Goal: Task Accomplishment & Management: Manage account settings

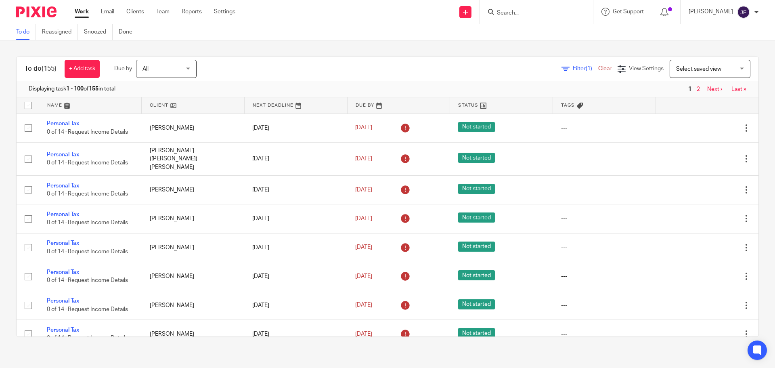
click at [515, 9] on form at bounding box center [539, 12] width 86 height 10
drag, startPoint x: 513, startPoint y: 16, endPoint x: 531, endPoint y: 15, distance: 18.2
click at [514, 16] on input "Search" at bounding box center [532, 13] width 73 height 7
type input "i"
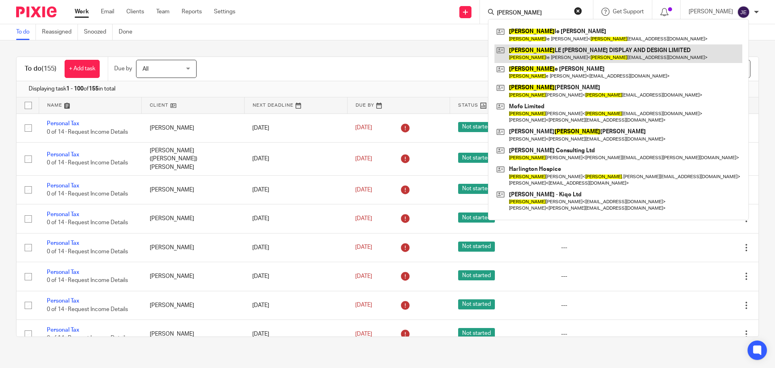
type input "michel"
click at [551, 49] on link at bounding box center [618, 53] width 248 height 19
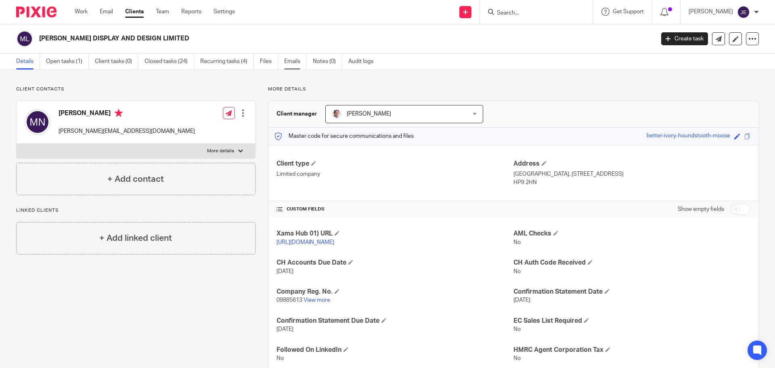
click at [287, 63] on link "Emails" at bounding box center [295, 62] width 23 height 16
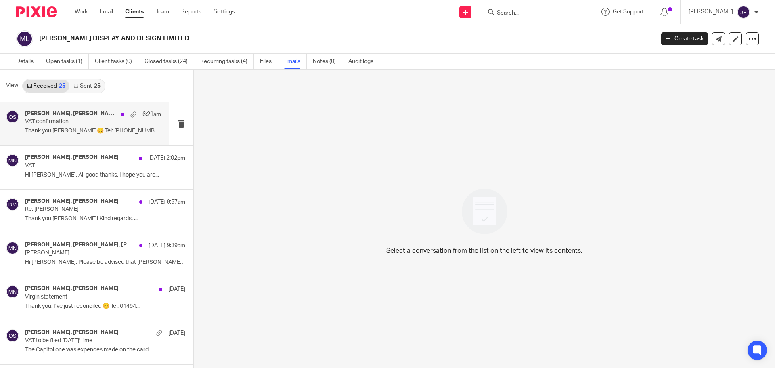
click at [94, 123] on p "VAT confirmation" at bounding box center [79, 121] width 109 height 7
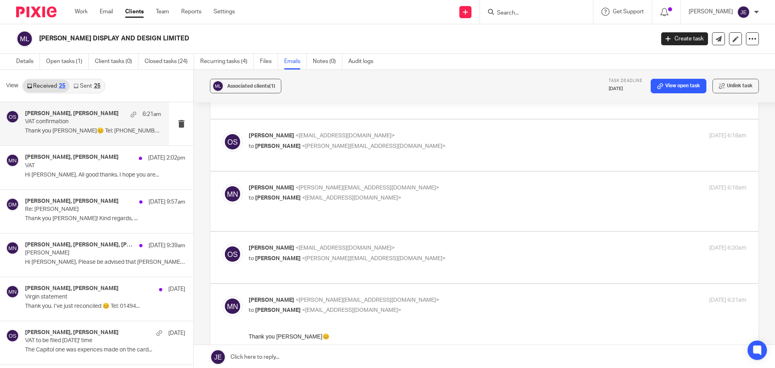
scroll to position [242, 0]
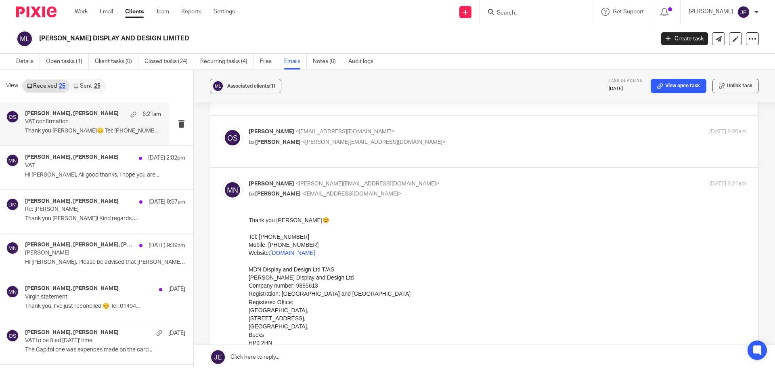
click at [411, 127] on p "Oksana Sova <oksana@munroandpartners.com>" at bounding box center [415, 131] width 332 height 8
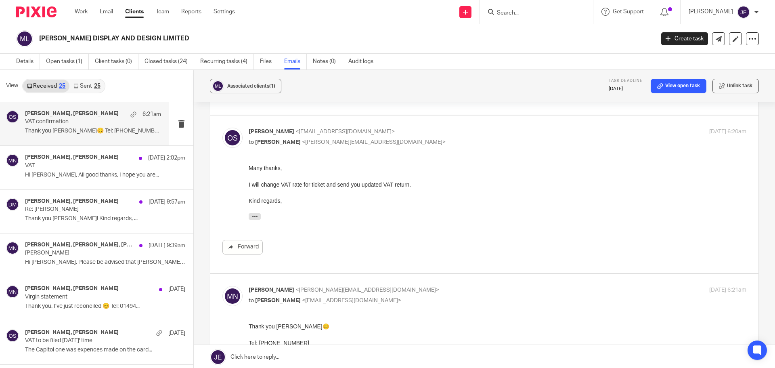
scroll to position [0, 0]
click at [411, 127] on p "Oksana Sova <oksana@munroandpartners.com>" at bounding box center [415, 131] width 332 height 8
checkbox input "false"
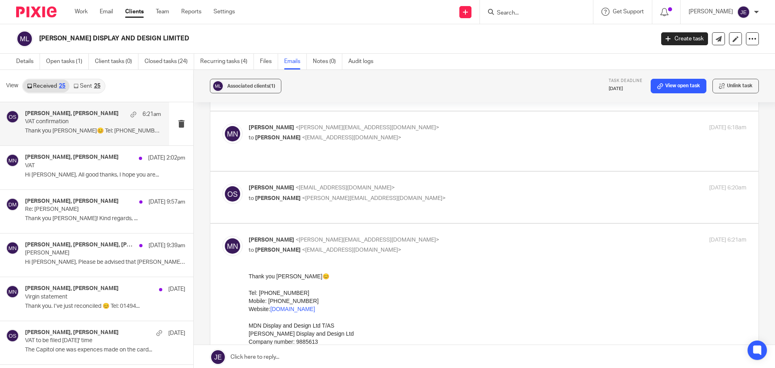
scroll to position [161, 0]
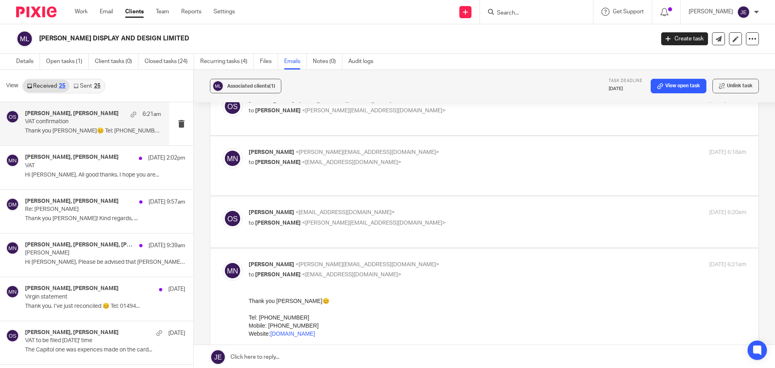
click at [411, 148] on p "Michelle De Neys <michelle@mdn-vm.co.uk>" at bounding box center [415, 152] width 332 height 8
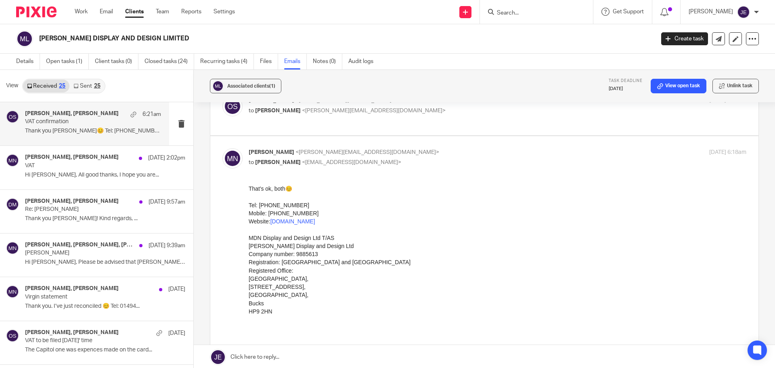
scroll to position [0, 0]
click at [411, 148] on p "Michelle De Neys <michelle@mdn-vm.co.uk>" at bounding box center [415, 152] width 332 height 8
checkbox input "false"
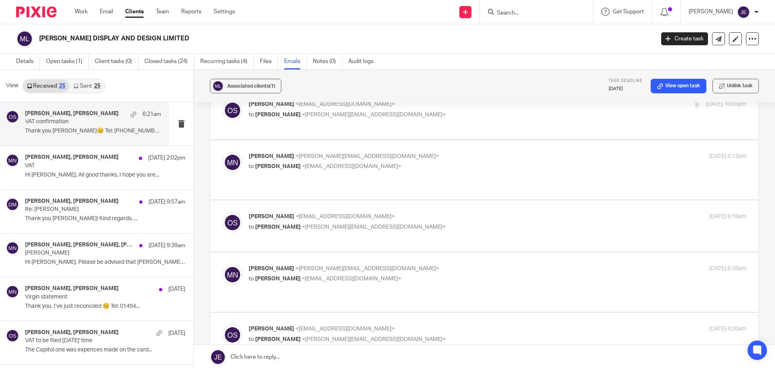
scroll to position [40, 0]
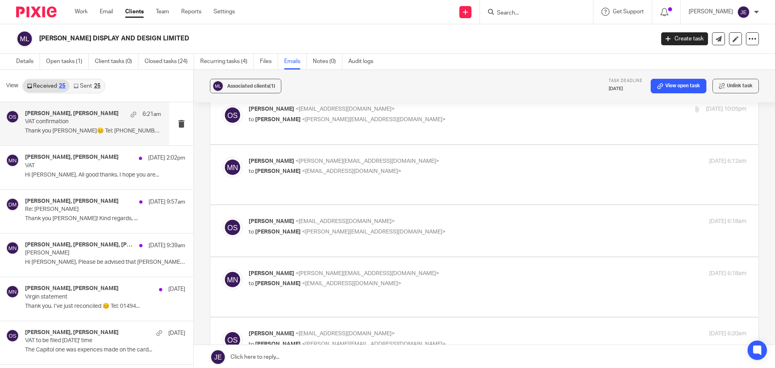
click at [414, 217] on div "Oksana Sova <oksana@munroandpartners.com> to Michelle De Neys <michelle@mdn-vm.…" at bounding box center [415, 226] width 332 height 19
checkbox input "true"
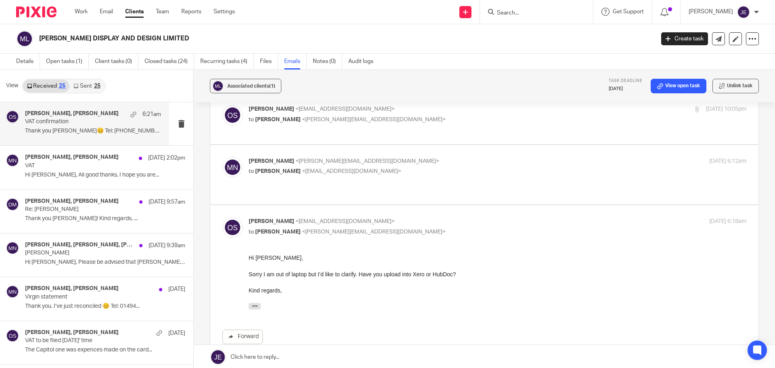
scroll to position [0, 0]
click at [416, 150] on label at bounding box center [484, 174] width 548 height 59
click at [222, 157] on input "checkbox" at bounding box center [222, 157] width 0 height 0
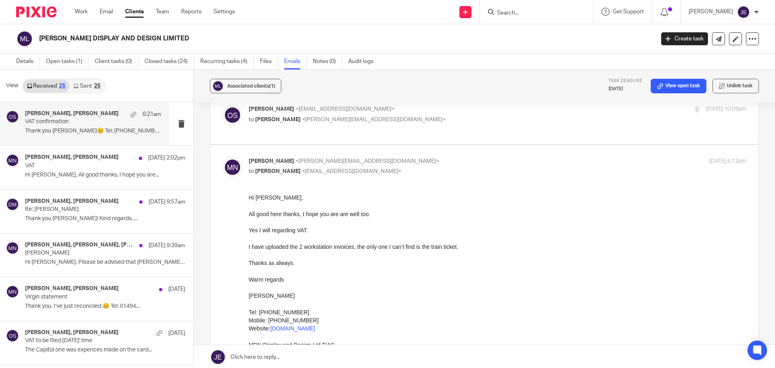
click at [416, 150] on label at bounding box center [484, 342] width 548 height 395
click at [222, 157] on input "checkbox" at bounding box center [222, 157] width 0 height 0
checkbox input "false"
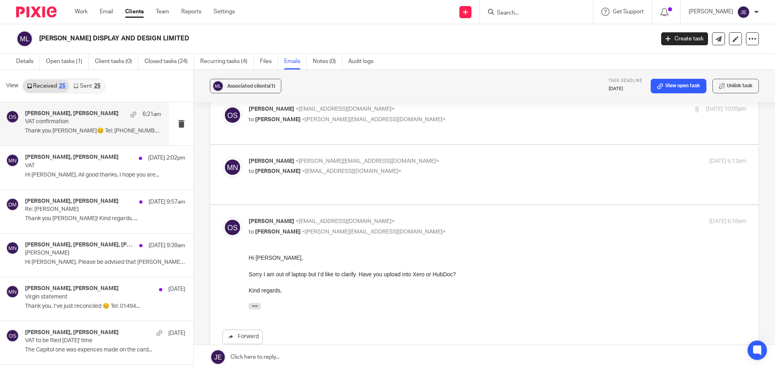
click at [421, 217] on p "Oksana Sova <oksana@munroandpartners.com>" at bounding box center [415, 221] width 332 height 8
checkbox input "false"
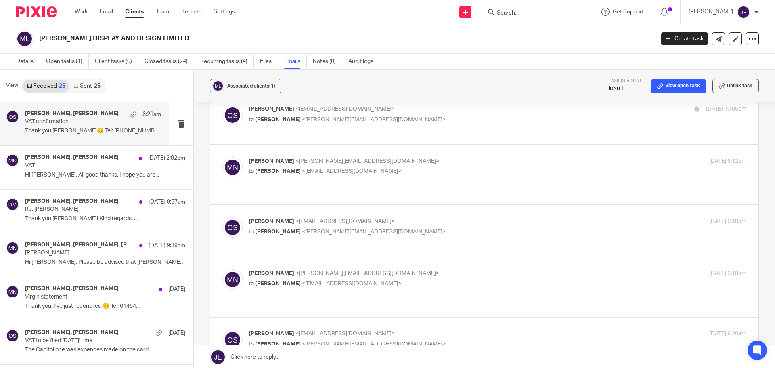
click at [417, 279] on p "to Oksana Sova <oksana@munroandpartners.com>" at bounding box center [415, 283] width 332 height 8
click at [417, 269] on p "Michelle De Neys <michelle@mdn-vm.co.uk>" at bounding box center [415, 273] width 332 height 8
checkbox input "false"
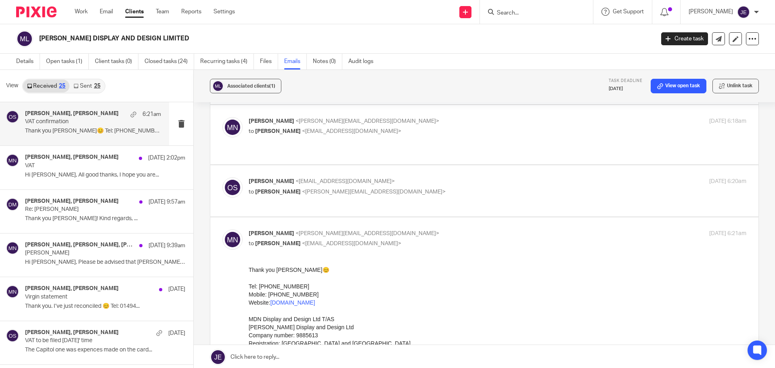
scroll to position [202, 0]
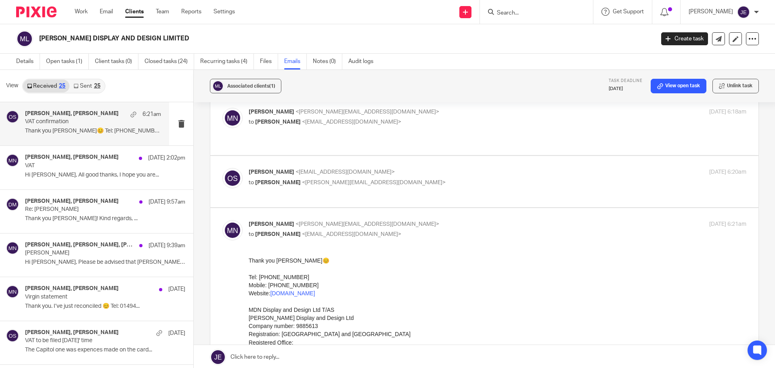
click at [398, 168] on p "Oksana Sova <oksana@munroandpartners.com>" at bounding box center [415, 172] width 332 height 8
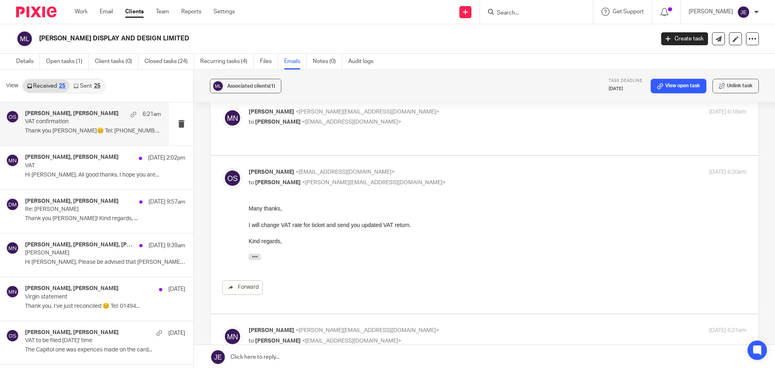
scroll to position [0, 0]
click at [398, 168] on p "Oksana Sova <oksana@munroandpartners.com>" at bounding box center [415, 172] width 332 height 8
checkbox input "false"
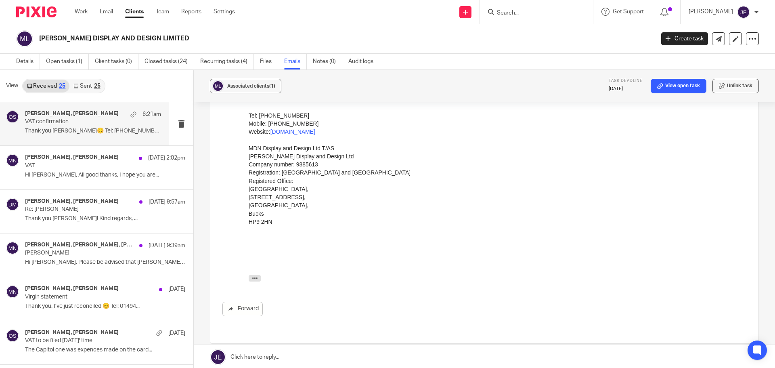
click at [312, 361] on link at bounding box center [484, 357] width 581 height 24
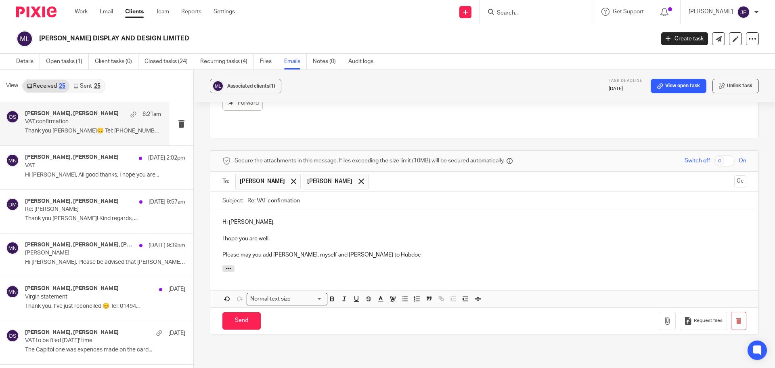
click at [345, 251] on p "Please may you add Oksana, myself and David to Hubdoc" at bounding box center [484, 255] width 524 height 8
click at [384, 251] on p "Please may you add Oksana, myself and David to your Hubdoc" at bounding box center [484, 255] width 524 height 8
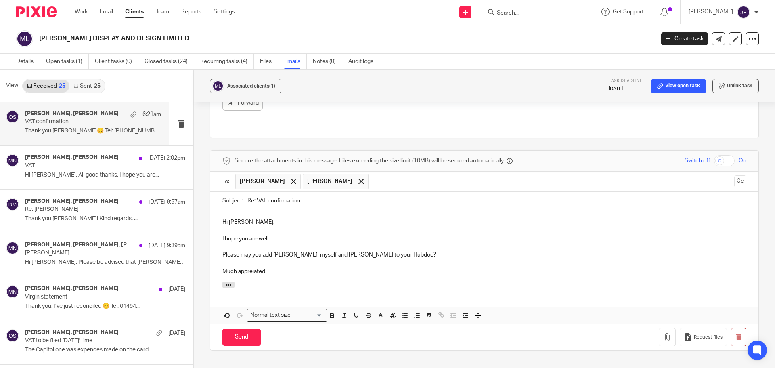
click at [248, 267] on p "Much appreiated," at bounding box center [484, 271] width 524 height 8
click at [249, 259] on p at bounding box center [484, 263] width 524 height 8
click at [269, 234] on p "I hope you are well." at bounding box center [484, 238] width 524 height 8
click at [222, 251] on p "Please may you add Oksana, myself and David to your Hubdoc?" at bounding box center [484, 255] width 524 height 8
click at [474, 251] on p "Unfortunately we do not have access to your Hubdoc. Please may you add Oksana, …" at bounding box center [484, 255] width 524 height 8
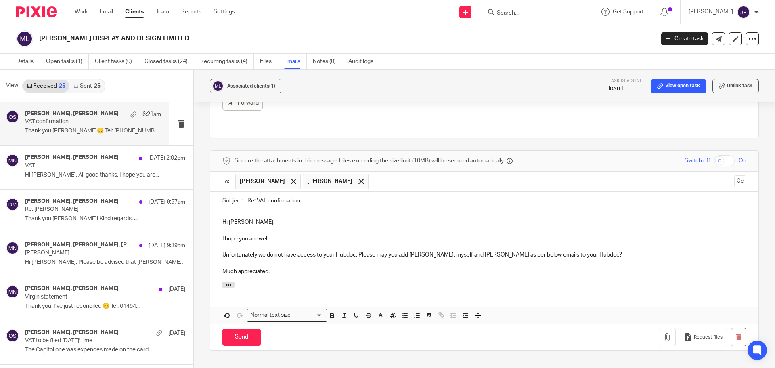
click at [568, 251] on p "Unfortunately we do not have access to your Hubdoc. Please may you add Oksana, …" at bounding box center [484, 255] width 524 height 8
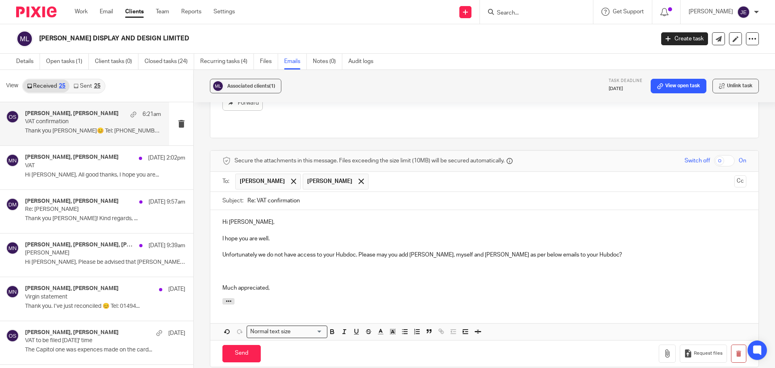
click at [223, 275] on p at bounding box center [484, 279] width 524 height 8
click at [223, 267] on p at bounding box center [484, 271] width 524 height 8
click at [254, 177] on span "Oksana Sova" at bounding box center [262, 181] width 45 height 8
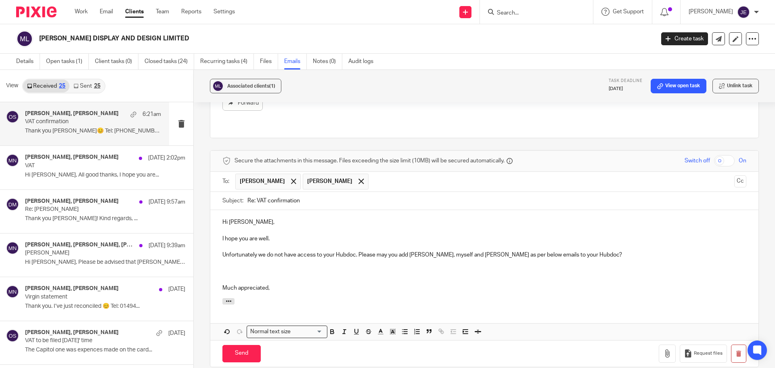
click at [230, 267] on p at bounding box center [484, 271] width 524 height 8
click at [222, 267] on p "david@munroandpartners.com" at bounding box center [484, 271] width 524 height 8
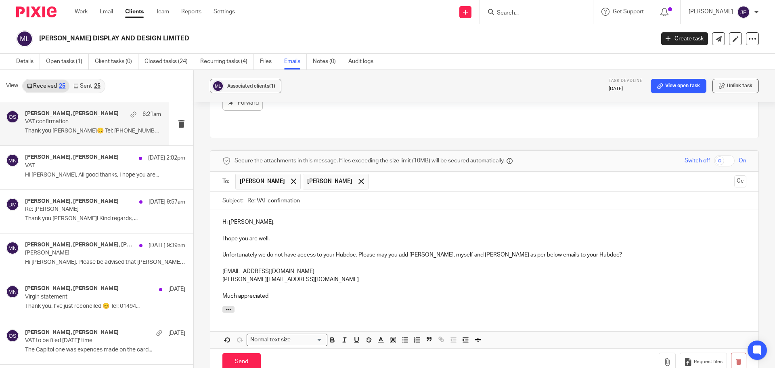
click at [227, 259] on p at bounding box center [484, 263] width 524 height 8
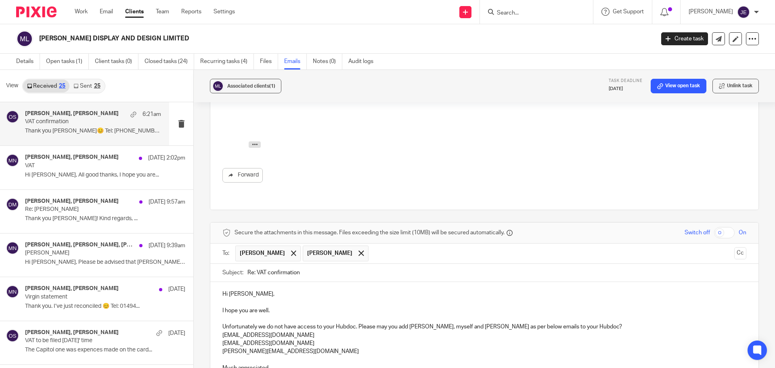
click at [222, 331] on p "[EMAIL_ADDRESS][DOMAIN_NAME]" at bounding box center [484, 335] width 524 height 8
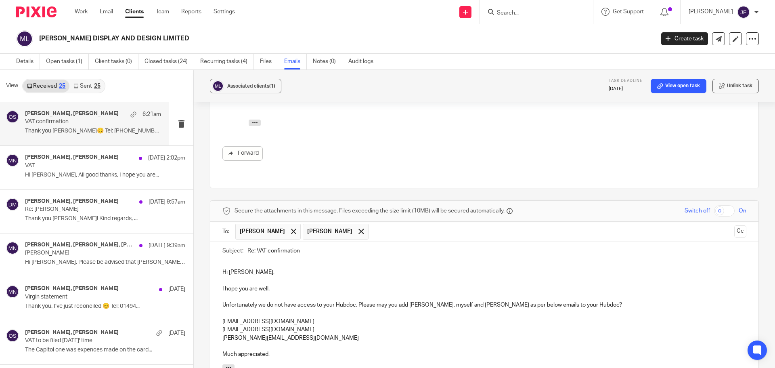
scroll to position [537, 0]
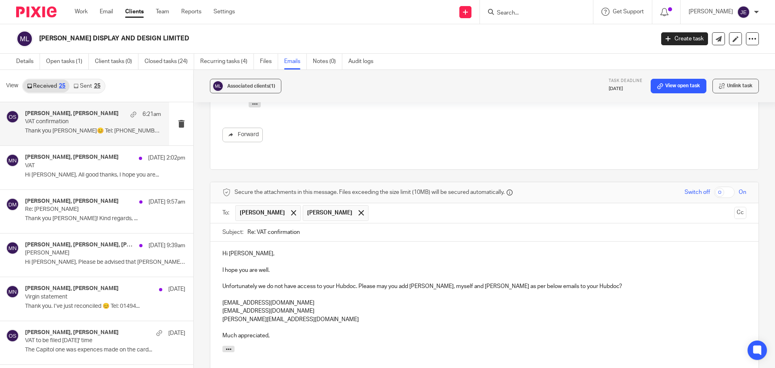
click at [223, 331] on p "Much appreciated," at bounding box center [484, 335] width 524 height 8
click at [734, 207] on button "Cc" at bounding box center [740, 213] width 12 height 12
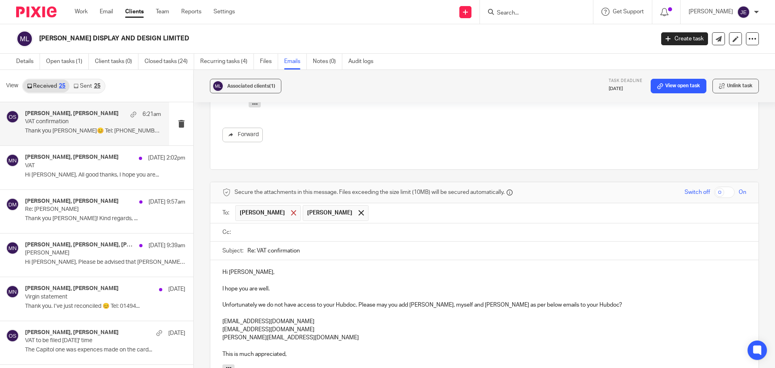
click at [291, 210] on span at bounding box center [293, 212] width 5 height 5
click at [271, 226] on ul at bounding box center [490, 232] width 511 height 13
click at [267, 228] on input "text" at bounding box center [489, 232] width 505 height 9
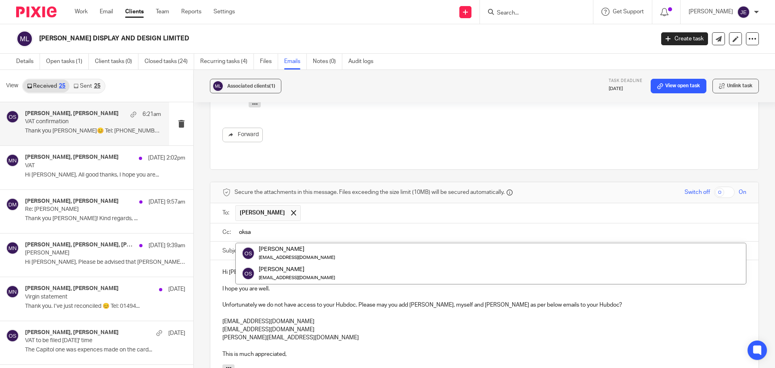
type input "oksa"
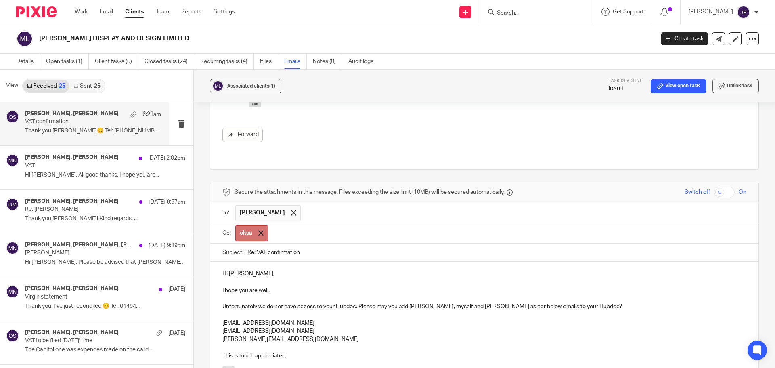
click at [262, 227] on div at bounding box center [260, 233] width 9 height 12
click at [262, 228] on input "text" at bounding box center [489, 232] width 505 height 9
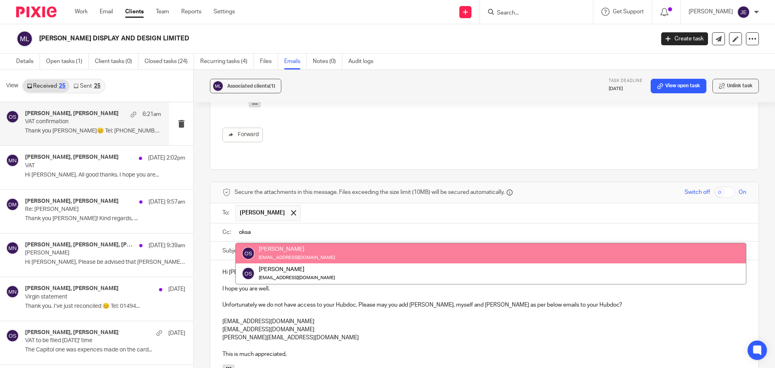
type input "oksa"
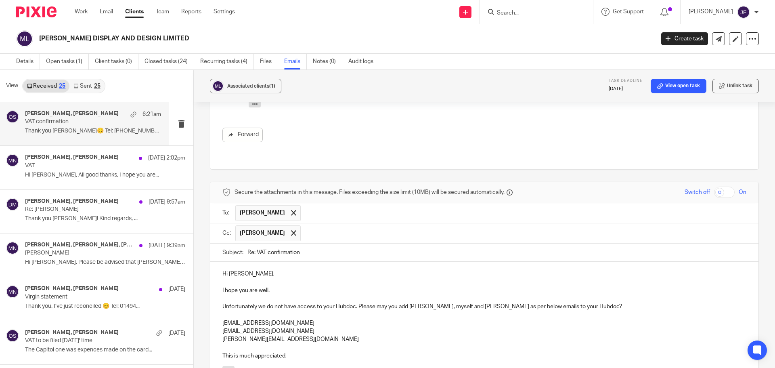
scroll to position [693, 0]
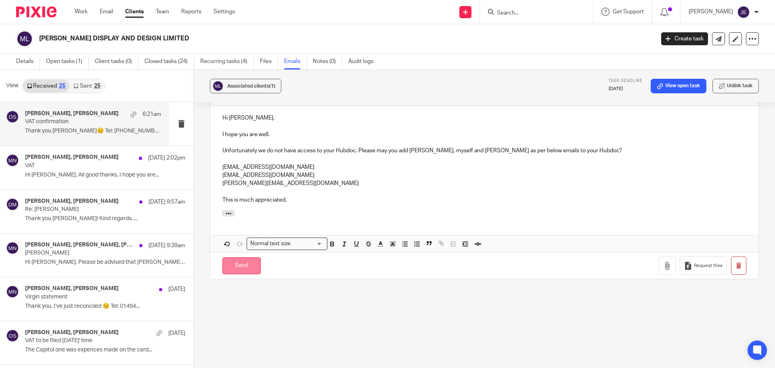
click at [246, 257] on input "Send" at bounding box center [241, 265] width 38 height 17
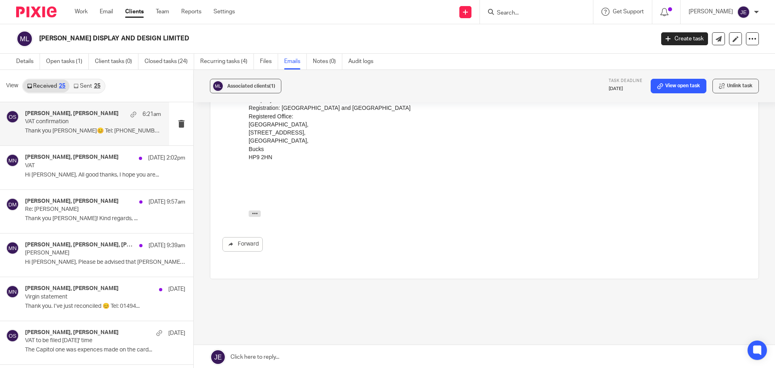
click at [117, 14] on ul "Work Email Clients Team Reports Settings" at bounding box center [161, 12] width 172 height 8
click at [111, 14] on link "Email" at bounding box center [106, 12] width 13 height 8
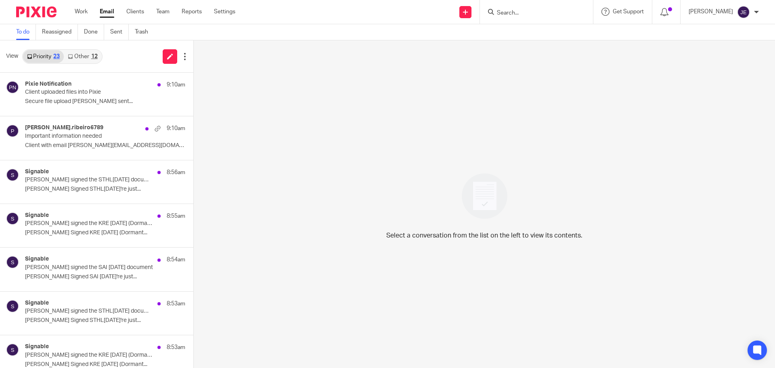
click at [84, 54] on link "Other 12" at bounding box center [83, 56] width 38 height 13
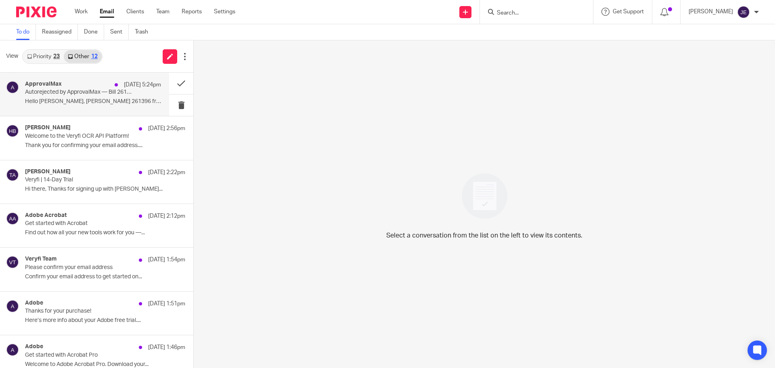
click at [89, 94] on p "Autorejected by ApprovalMax — Bill 261396 from Blandy & Blandy LLP" at bounding box center [79, 92] width 109 height 7
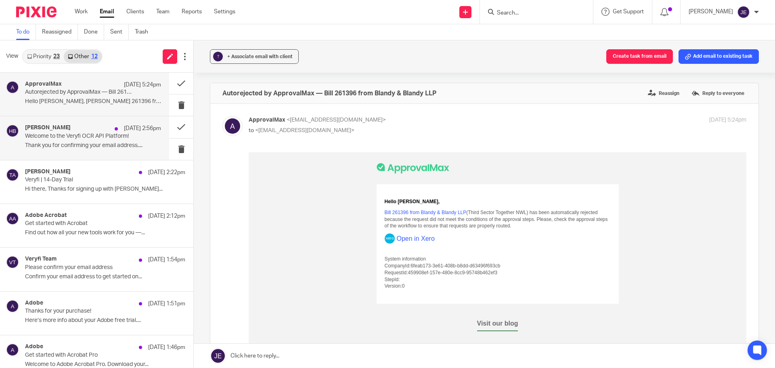
click at [85, 134] on p "Welcome to the Veryfi OCR API Platform!" at bounding box center [79, 136] width 109 height 7
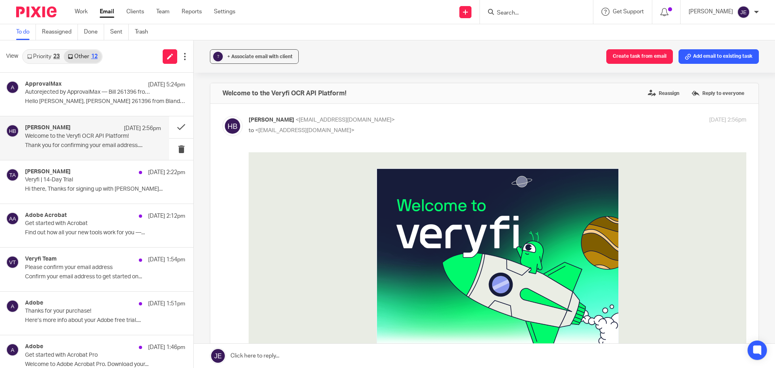
click at [81, 158] on div "Helen Birulia 22 Sep 2:56pm Welcome to the Veryfi OCR API Platform! Thank you f…" at bounding box center [84, 137] width 169 height 43
click at [78, 166] on div "Taylor Abbott 22 Sep 2:22pm Veryfi | 14-Day Trial Hi there, Thanks for signing …" at bounding box center [84, 181] width 169 height 43
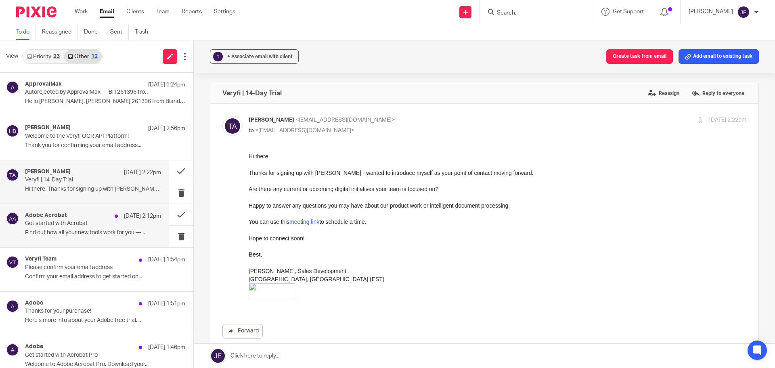
click at [73, 218] on div "Adobe Acrobat 22 Sep 2:12pm" at bounding box center [93, 216] width 136 height 8
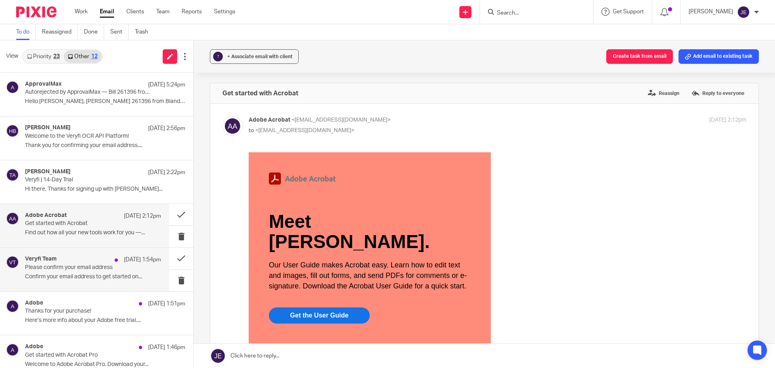
click at [66, 265] on p "Please confirm your email address" at bounding box center [79, 267] width 109 height 7
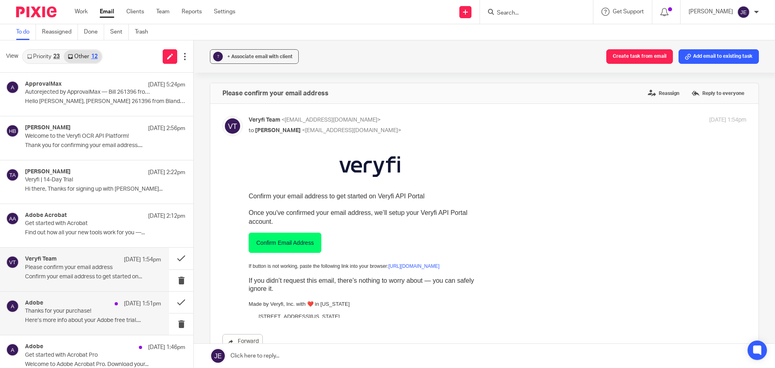
click at [67, 310] on p "Thanks for your purchase!" at bounding box center [79, 310] width 109 height 7
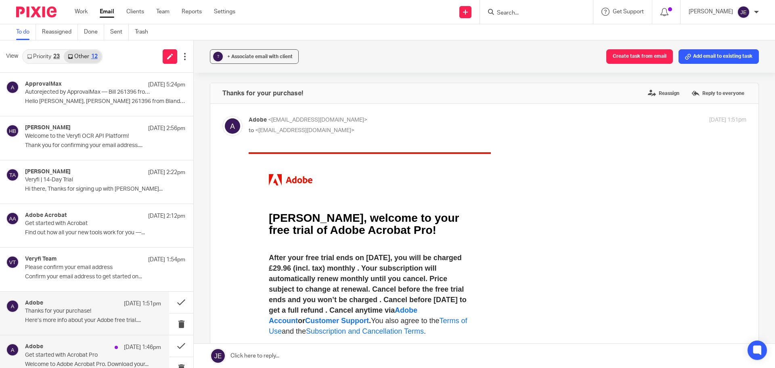
click at [64, 351] on p "Get started with Acrobat Pro" at bounding box center [79, 354] width 109 height 7
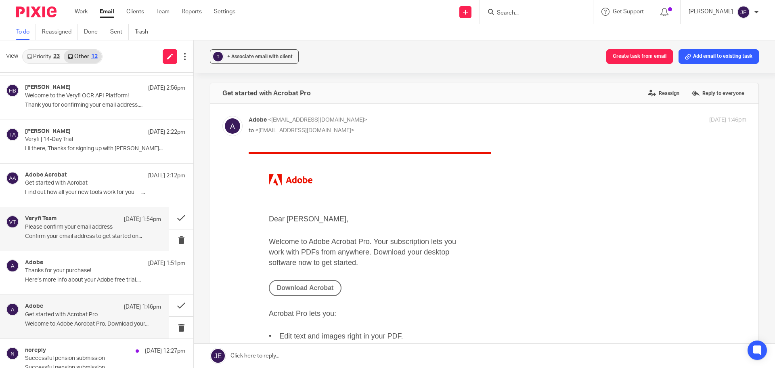
scroll to position [161, 0]
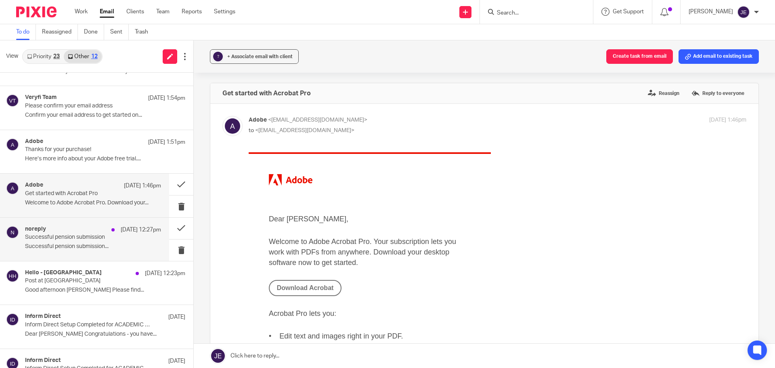
click at [82, 240] on p "Successful pension submission" at bounding box center [79, 237] width 109 height 7
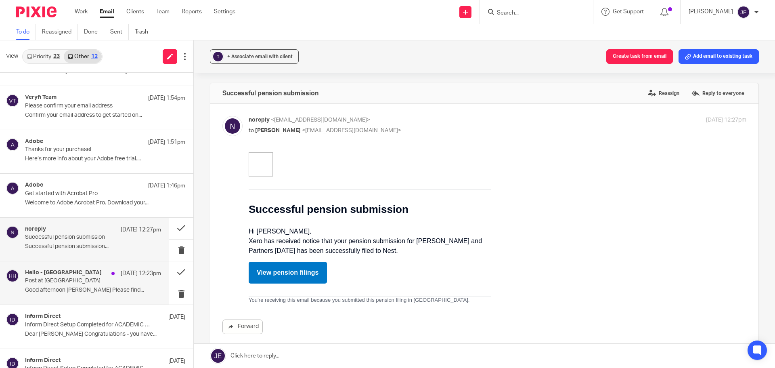
scroll to position [0, 0]
click at [81, 278] on p "Post at Cheyenne House" at bounding box center [79, 280] width 109 height 7
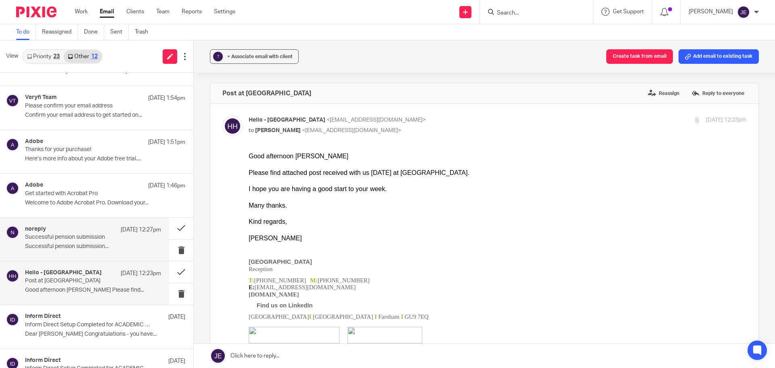
click at [78, 226] on div "noreply 22 Sep 12:27pm" at bounding box center [93, 230] width 136 height 8
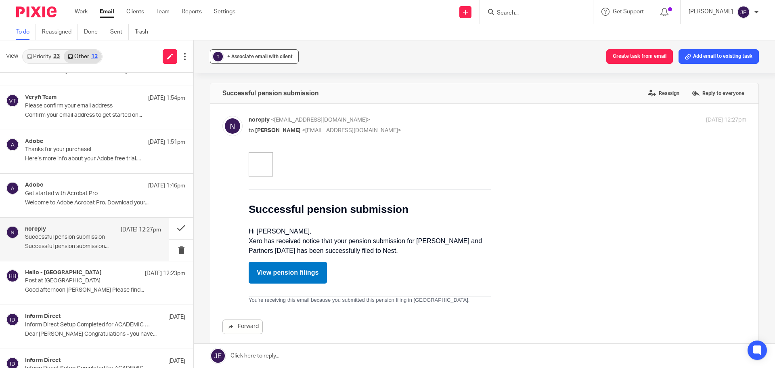
click at [262, 54] on span "+ Associate email with client" at bounding box center [259, 56] width 65 height 5
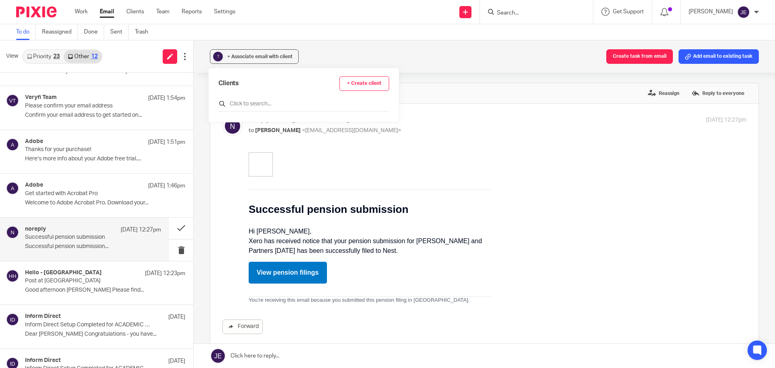
click at [268, 101] on input "text" at bounding box center [303, 104] width 171 height 8
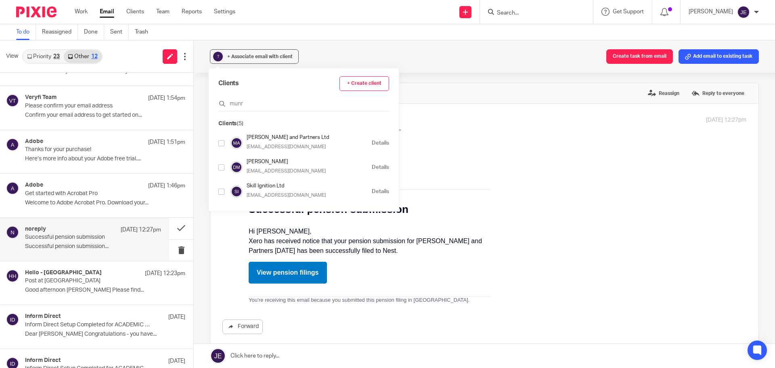
type input "munr"
click at [223, 142] on input "checkbox" at bounding box center [221, 143] width 6 height 6
checkbox input "true"
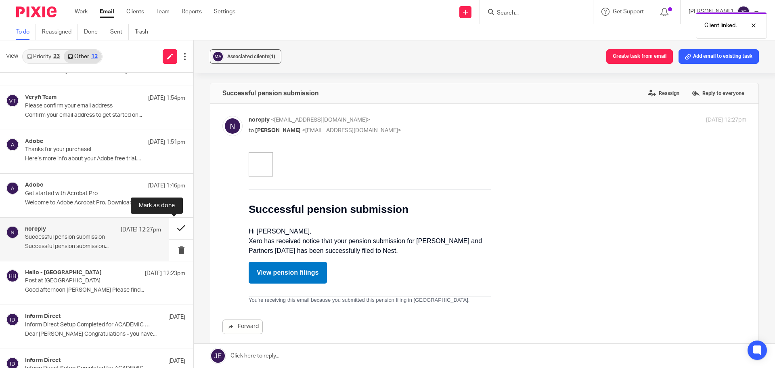
click at [172, 228] on button at bounding box center [181, 227] width 24 height 21
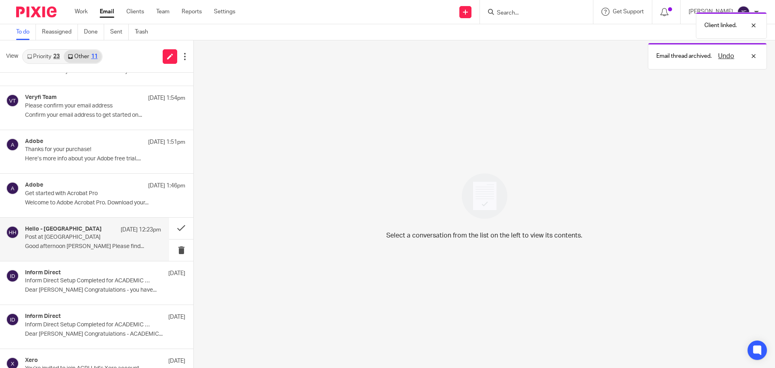
click at [79, 227] on h4 "Hello - Cheyenne House" at bounding box center [63, 229] width 77 height 7
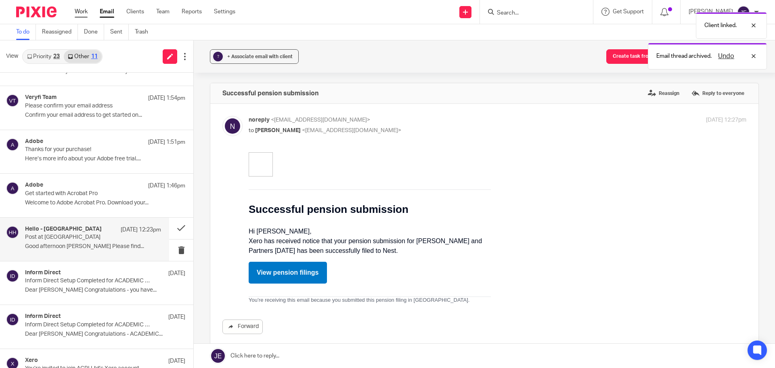
click at [83, 11] on link "Work" at bounding box center [81, 12] width 13 height 8
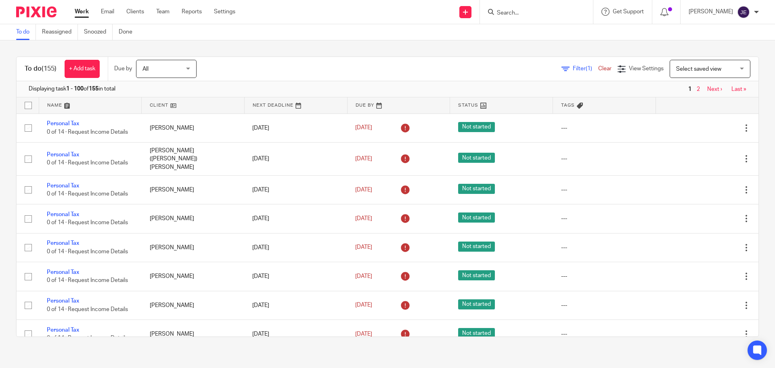
click at [572, 69] on span "Filter (1)" at bounding box center [584, 69] width 25 height 6
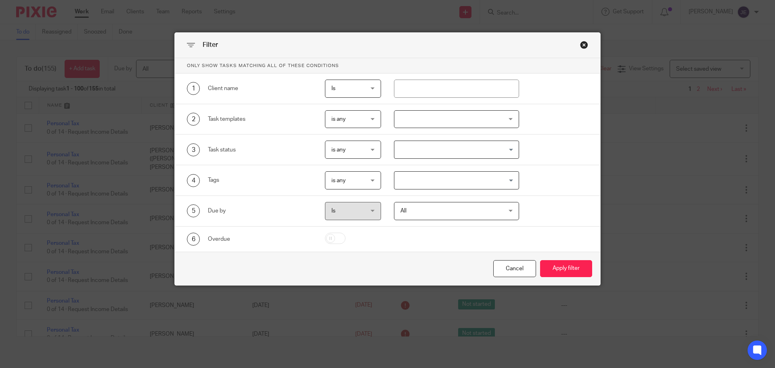
click at [408, 117] on div at bounding box center [456, 119] width 125 height 18
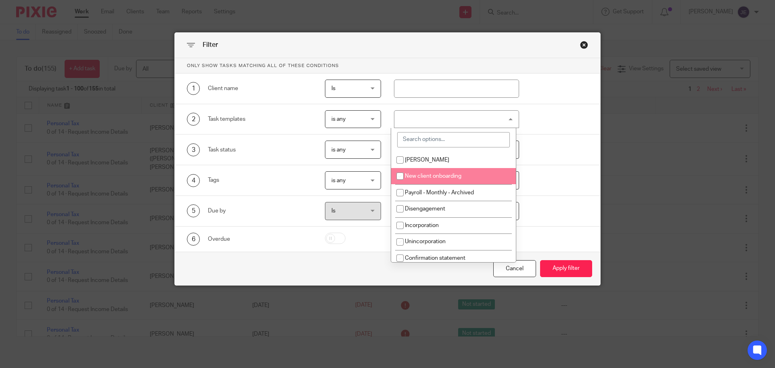
click at [420, 179] on li "New client onboarding" at bounding box center [453, 176] width 125 height 17
checkbox input "true"
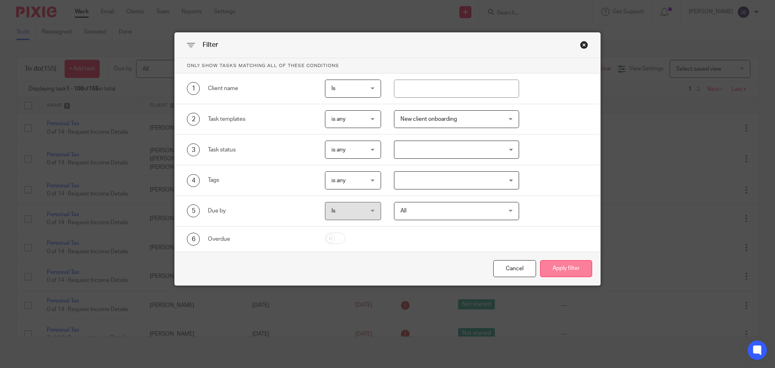
click at [562, 265] on button "Apply filter" at bounding box center [566, 268] width 52 height 17
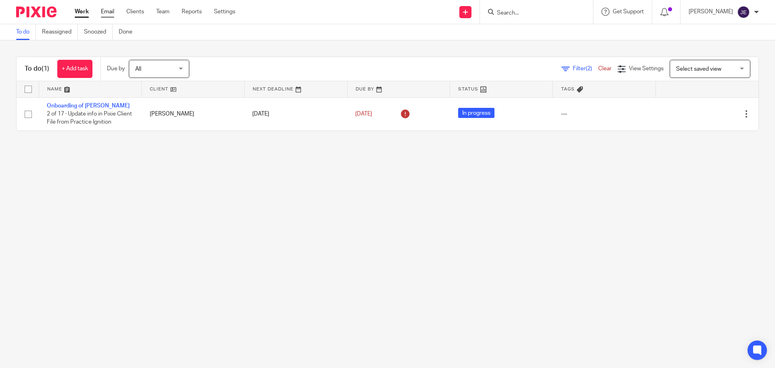
click at [113, 12] on link "Email" at bounding box center [107, 12] width 13 height 8
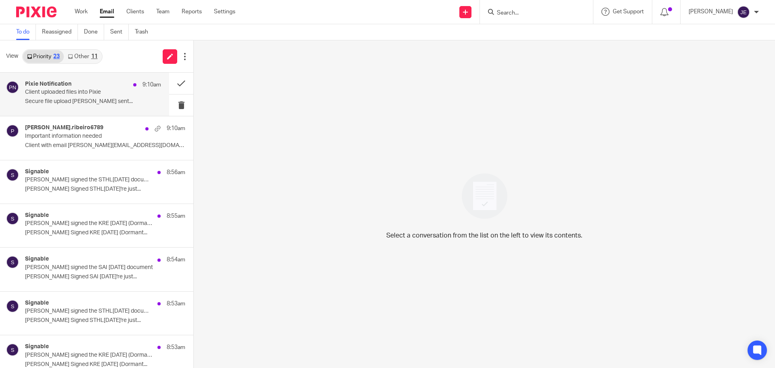
click at [114, 81] on div "Pixie Notification 9:10am" at bounding box center [93, 85] width 136 height 8
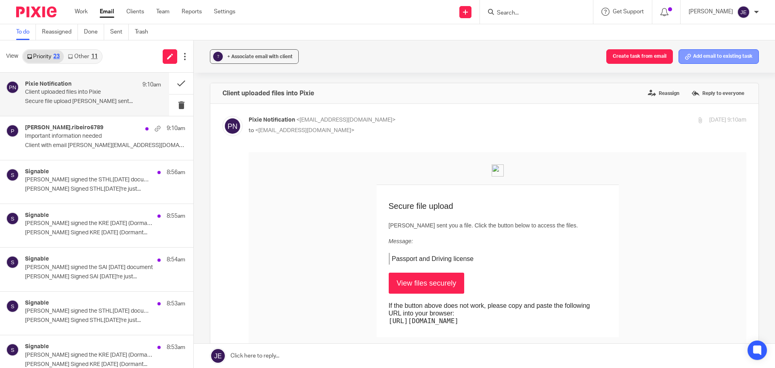
click at [694, 54] on button "Add email to existing task" at bounding box center [718, 56] width 80 height 15
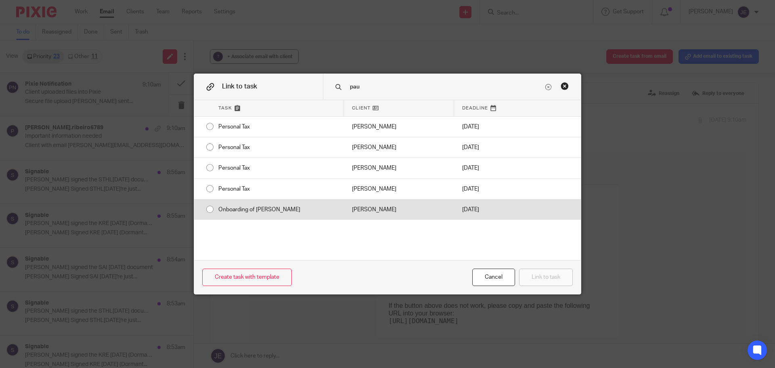
type input "pau"
click at [424, 203] on div "[PERSON_NAME]" at bounding box center [399, 209] width 110 height 20
radio input "true"
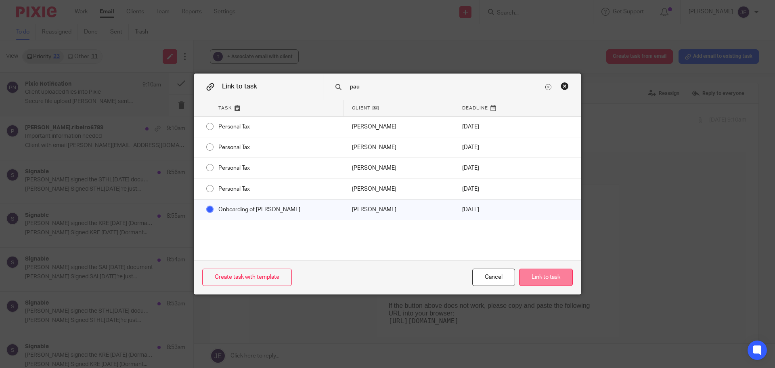
click at [553, 278] on button "Link to task" at bounding box center [546, 276] width 54 height 17
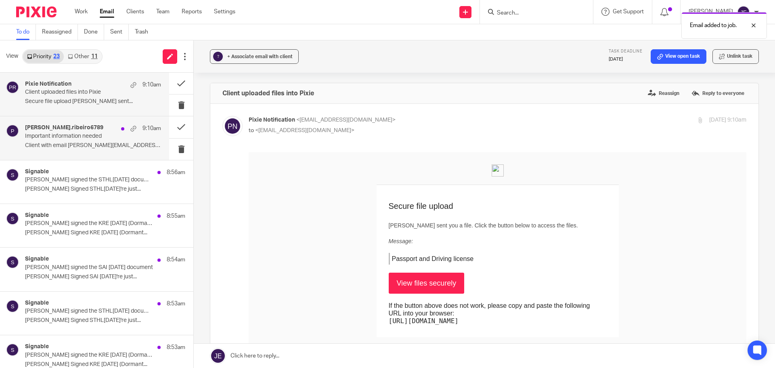
click at [82, 131] on div "paula.ribeiro6789 9:10am" at bounding box center [93, 128] width 136 height 8
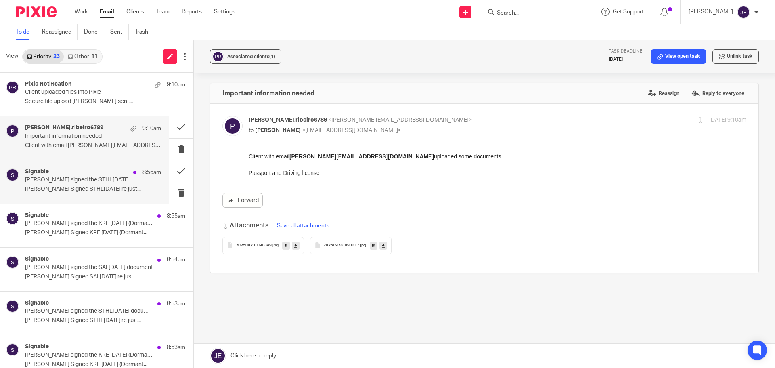
click at [91, 179] on p "David Munro signed the STHL28 Feb 2025 document" at bounding box center [79, 179] width 109 height 7
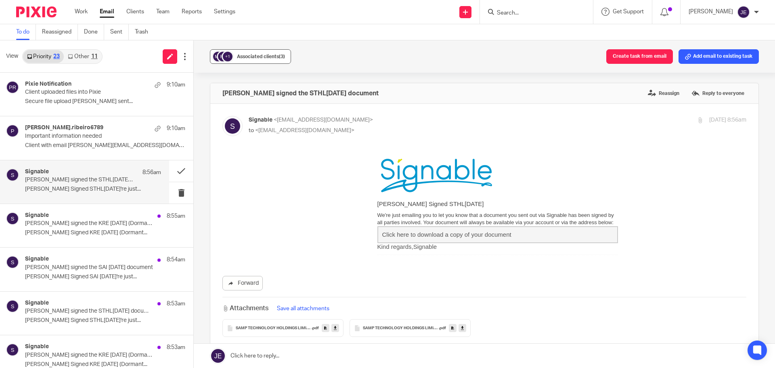
click at [280, 58] on span "(3)" at bounding box center [282, 56] width 6 height 5
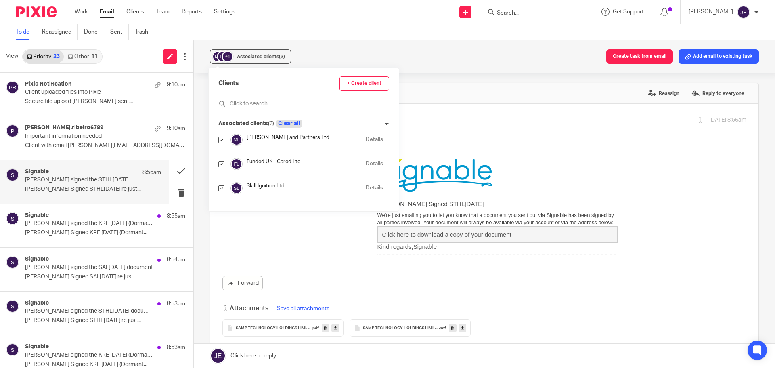
click at [296, 124] on button "Clear all" at bounding box center [289, 123] width 26 height 8
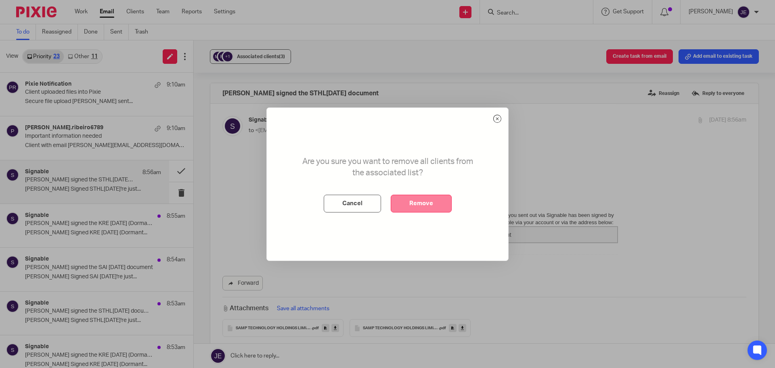
click at [426, 203] on button "Remove" at bounding box center [421, 203] width 61 height 18
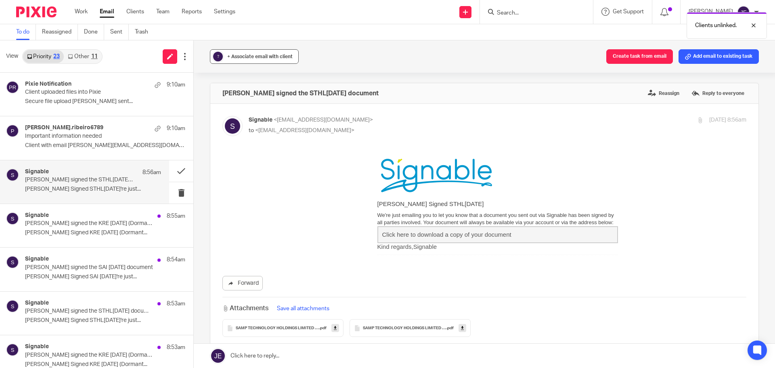
click at [267, 58] on span "+ Associate email with client" at bounding box center [259, 56] width 65 height 5
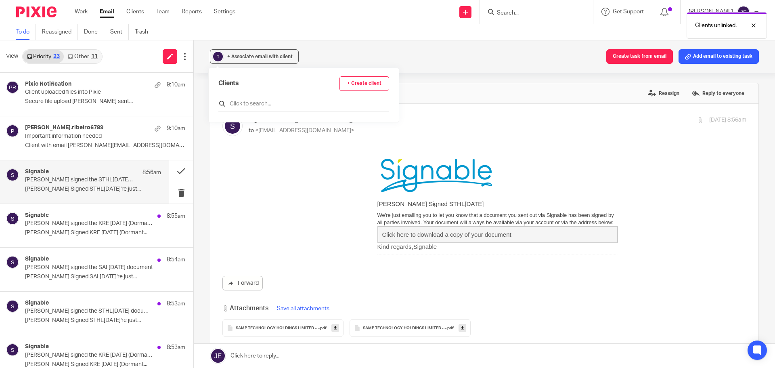
click at [261, 106] on input "text" at bounding box center [303, 104] width 171 height 8
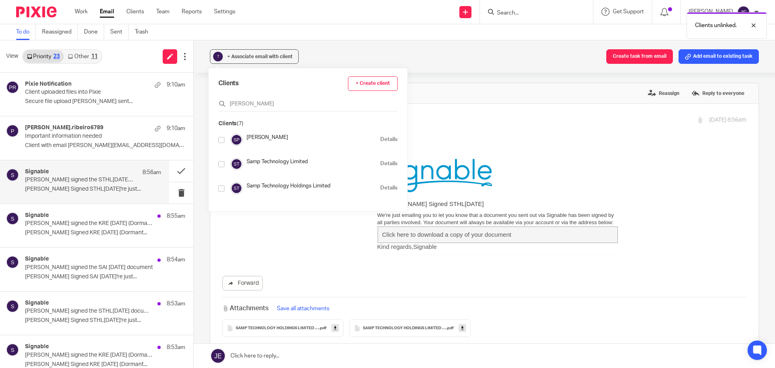
type input "sam"
click at [219, 188] on input "checkbox" at bounding box center [221, 188] width 6 height 6
checkbox input "true"
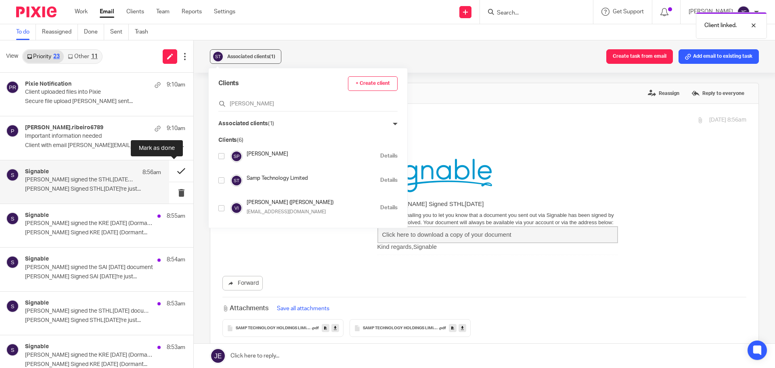
click at [169, 171] on button at bounding box center [181, 170] width 24 height 21
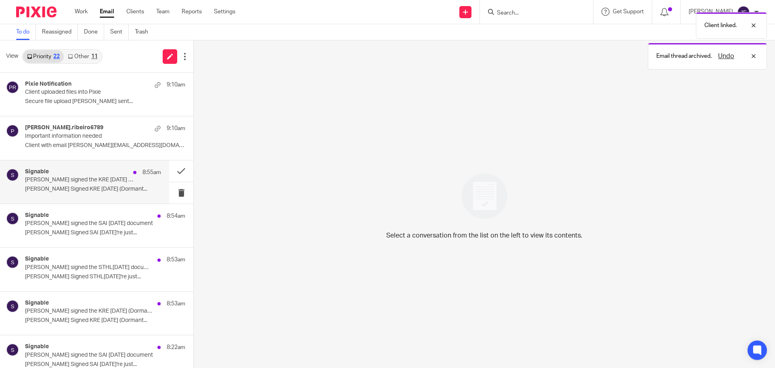
click at [88, 188] on p "David Munro Signed KRE 28 Feb 2025 (Dormant..." at bounding box center [93, 189] width 136 height 7
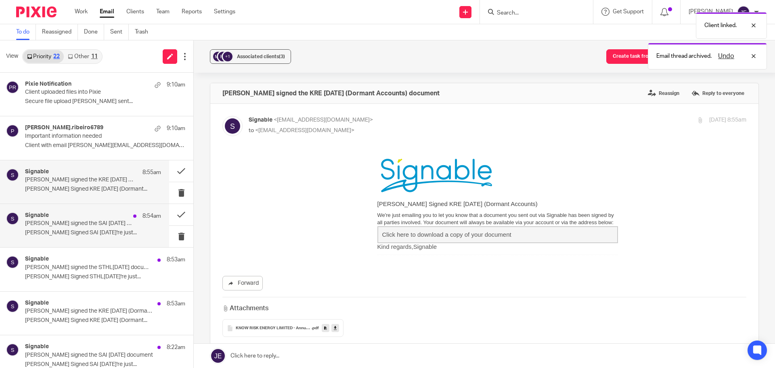
click at [91, 231] on p "David Munro Signed SAI 28 Feb 2025 We're just..." at bounding box center [93, 232] width 136 height 7
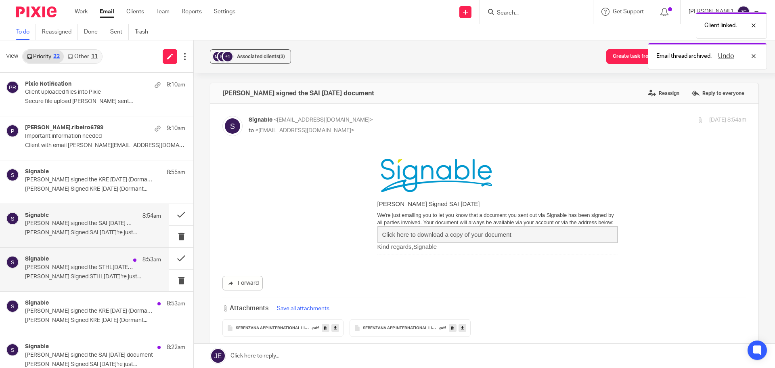
click at [97, 276] on p "Ian Buchel Signed STHL28 Feb 2025 We're just..." at bounding box center [93, 276] width 136 height 7
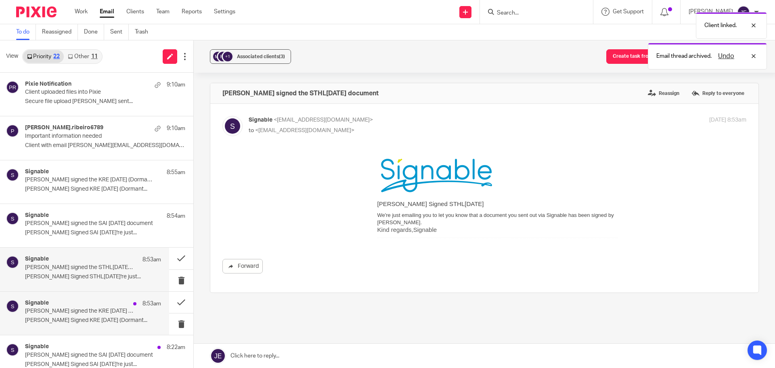
click at [98, 314] on p "Ian Buchel signed the KRE 28 Feb 2025 (Dormant Accounts) document" at bounding box center [79, 310] width 109 height 7
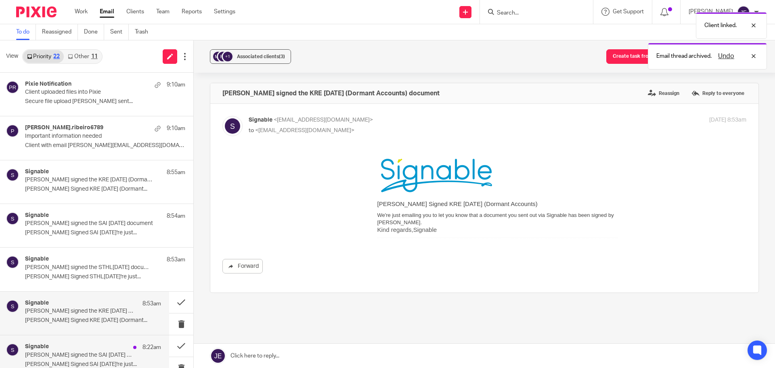
click at [96, 358] on div "Signable 8:22am Ian Buchel signed the SAI 28 Feb 2025 document Ian Buchel Signe…" at bounding box center [93, 356] width 136 height 27
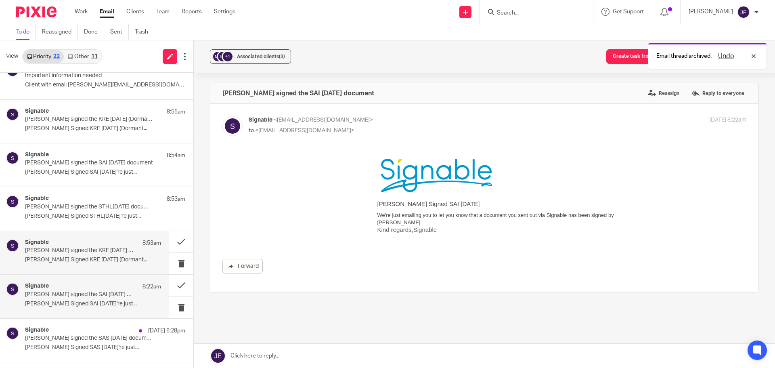
scroll to position [161, 0]
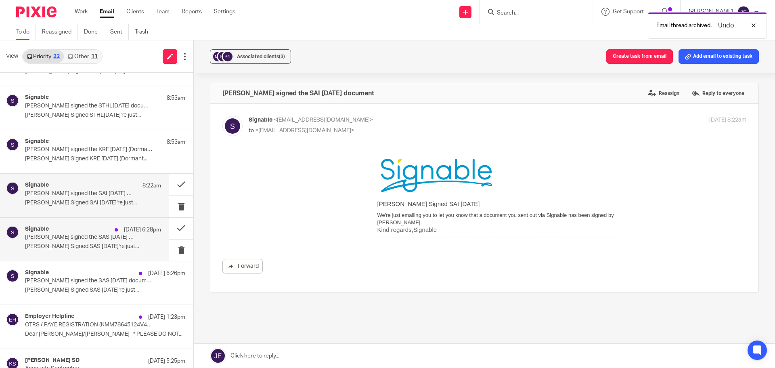
click at [97, 241] on div "Signable 22 Sep 6:28pm David Munro signed the SAS 28 Feb 2025 document David Mu…" at bounding box center [93, 239] width 136 height 27
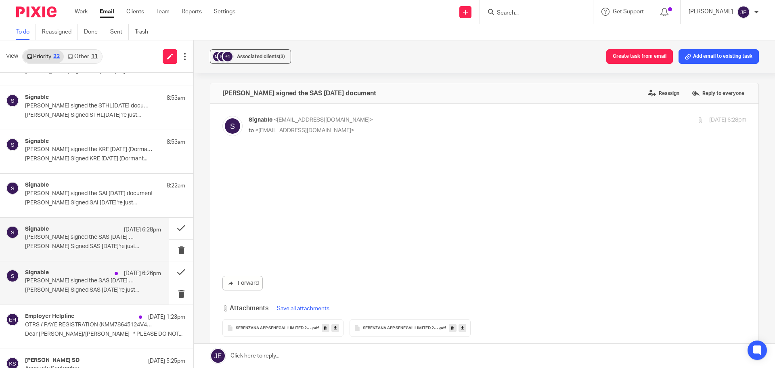
click at [97, 279] on p "Ian Buchel signed the SAS 28 Feb 2025 document" at bounding box center [79, 280] width 109 height 7
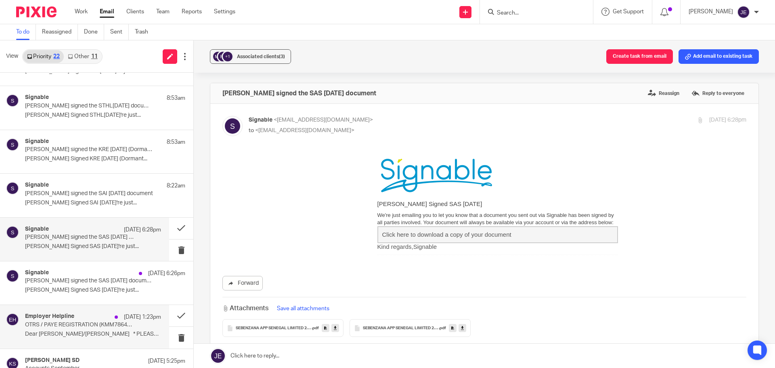
scroll to position [0, 0]
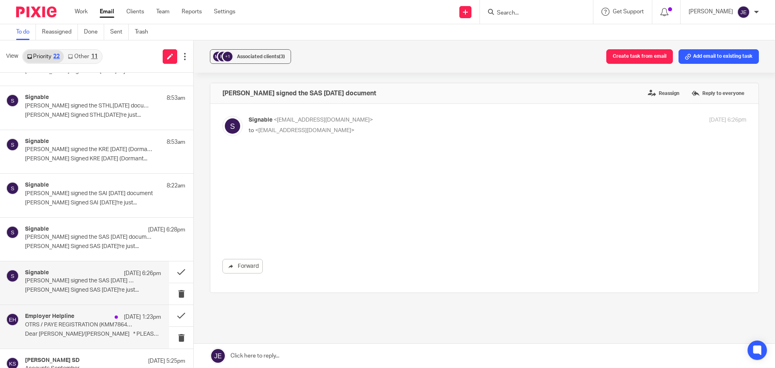
click at [99, 320] on div "Employer Helpline 22 Sep 1:23pm" at bounding box center [93, 317] width 136 height 8
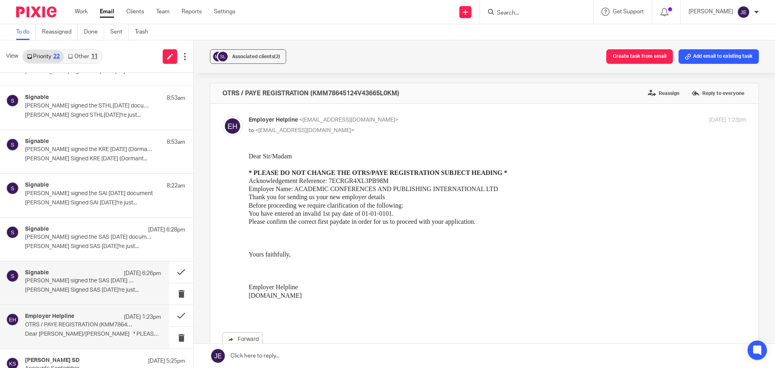
click at [92, 284] on div "Signable 22 Sep 6:26pm Ian Buchel signed the SAS 28 Feb 2025 document Ian Buche…" at bounding box center [93, 282] width 136 height 27
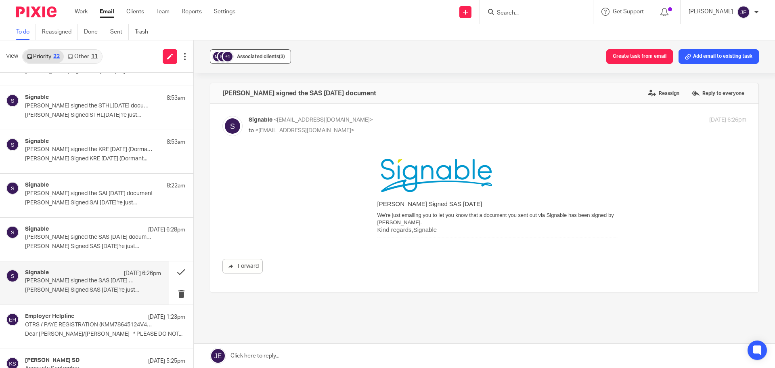
click at [265, 53] on div "Associated clients (3)" at bounding box center [261, 56] width 48 height 8
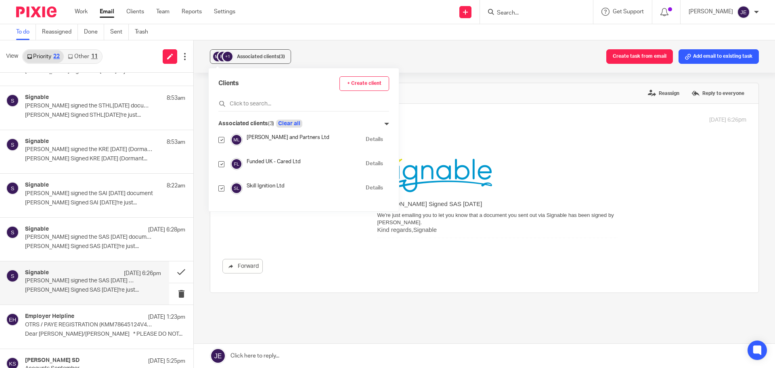
click at [289, 121] on button "Clear all" at bounding box center [289, 123] width 26 height 8
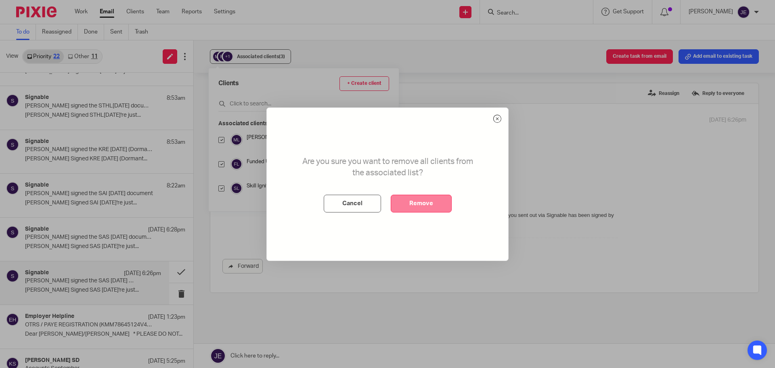
click at [409, 207] on button "Remove" at bounding box center [421, 203] width 61 height 18
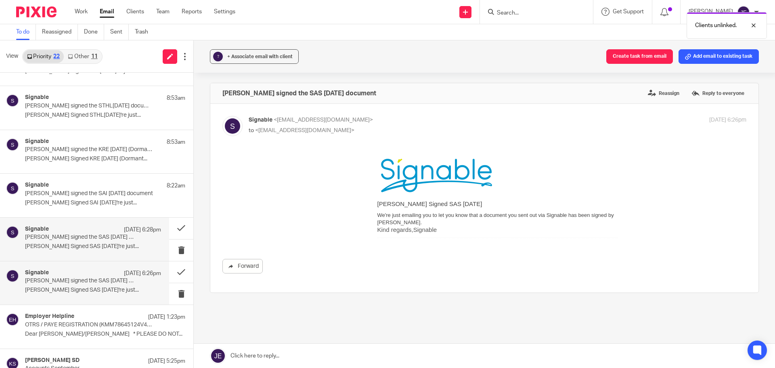
click at [95, 234] on p "David Munro signed the SAS 28 Feb 2025 document" at bounding box center [79, 237] width 109 height 7
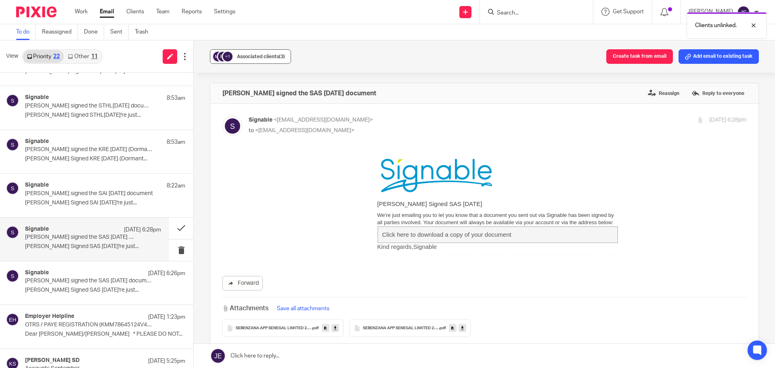
click at [253, 59] on div "Associated clients (3)" at bounding box center [261, 56] width 48 height 8
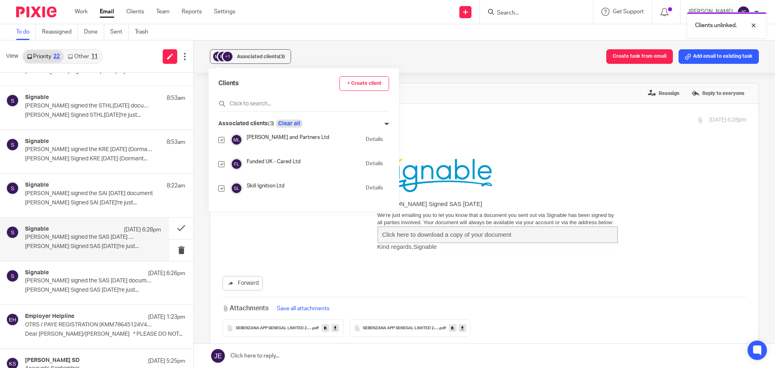
click at [290, 123] on button "Clear all" at bounding box center [289, 123] width 26 height 8
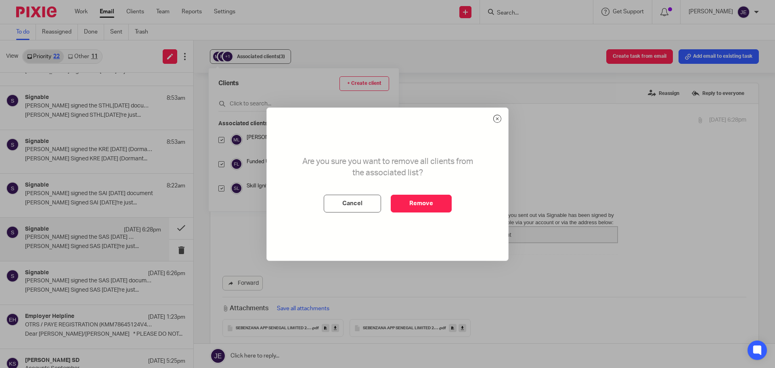
drag, startPoint x: 416, startPoint y: 197, endPoint x: 391, endPoint y: 171, distance: 36.2
click at [417, 198] on button "Remove" at bounding box center [421, 203] width 61 height 18
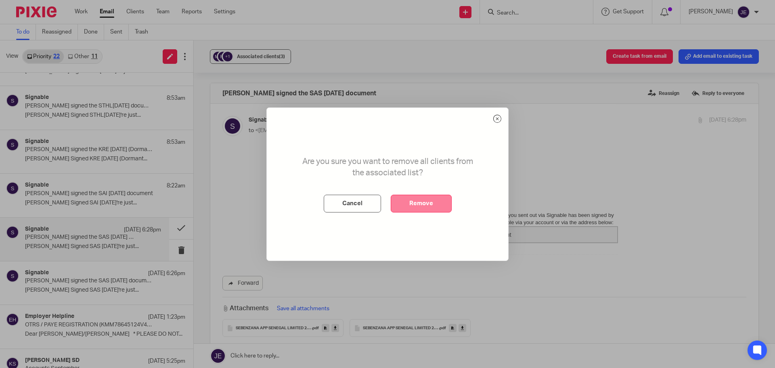
click at [429, 200] on button "Remove" at bounding box center [421, 203] width 61 height 18
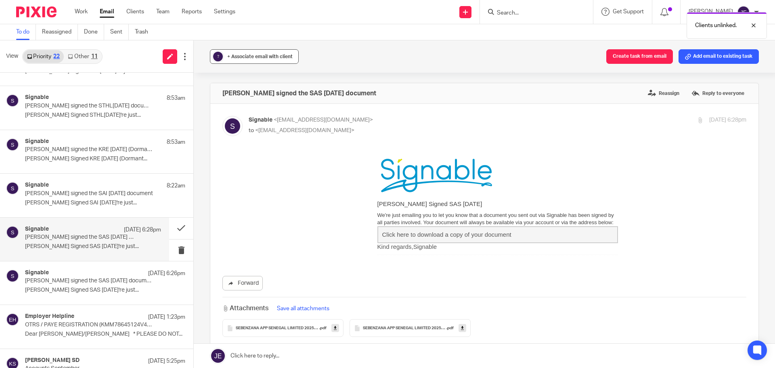
click at [263, 58] on span "+ Associate email with client" at bounding box center [259, 56] width 65 height 5
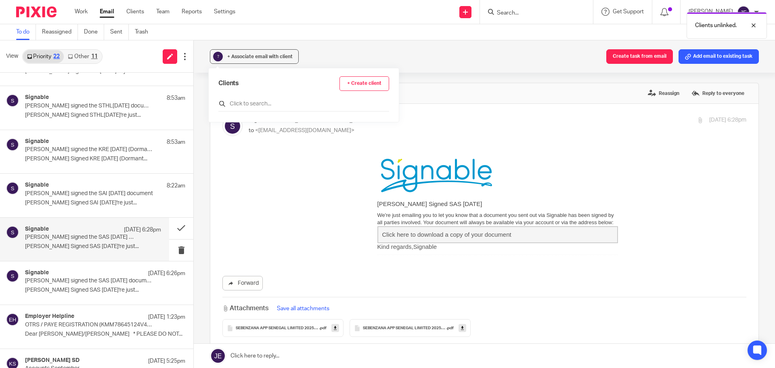
click at [255, 106] on input "text" at bounding box center [303, 104] width 171 height 8
type input "seb"
click at [221, 138] on input "checkbox" at bounding box center [221, 140] width 6 height 6
checkbox input "true"
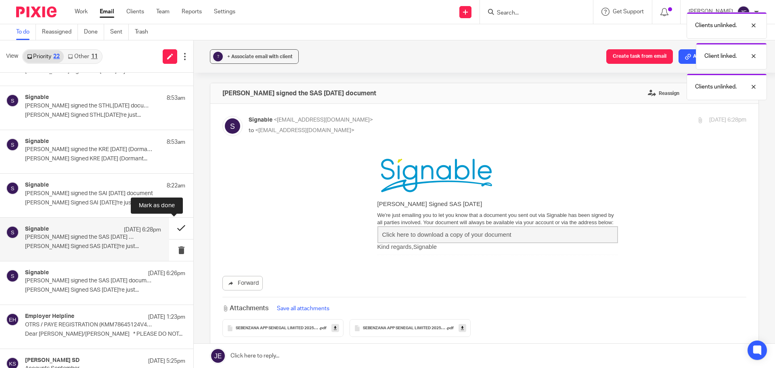
click at [178, 223] on button at bounding box center [181, 227] width 24 height 21
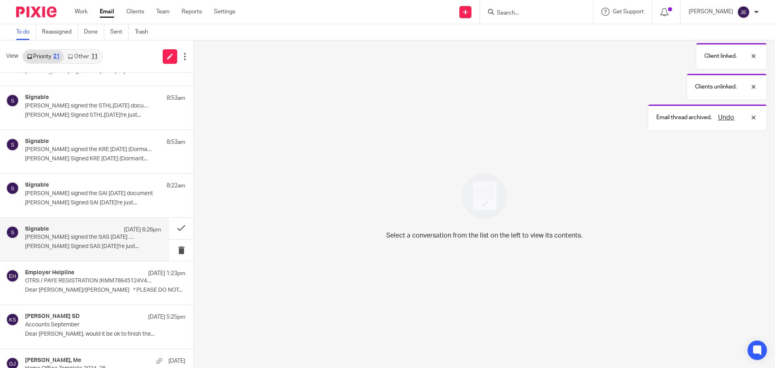
click at [88, 234] on p "Ian Buchel signed the SAS 28 Feb 2025 document" at bounding box center [79, 237] width 109 height 7
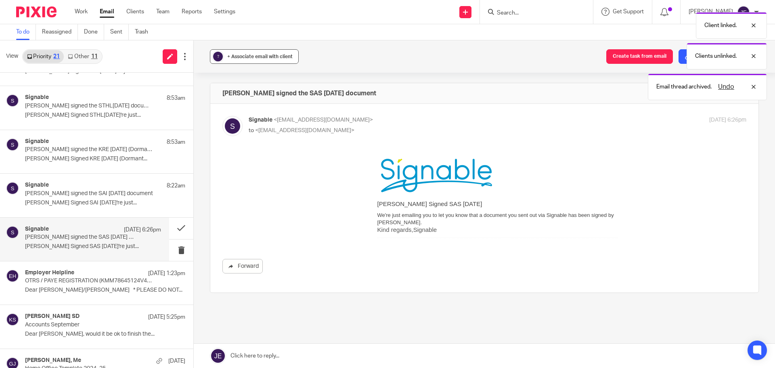
click at [249, 55] on span "+ Associate email with client" at bounding box center [259, 56] width 65 height 5
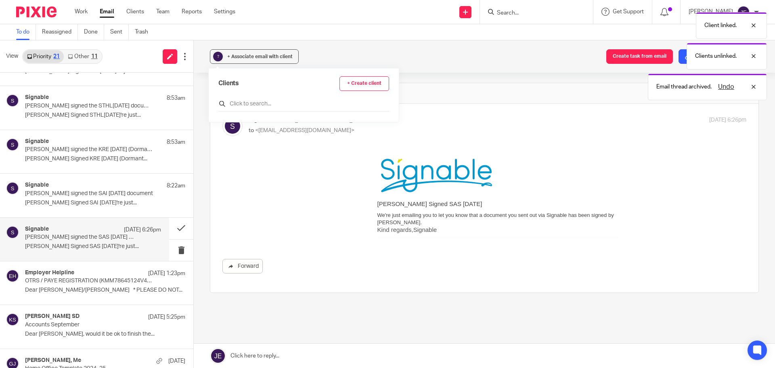
click at [243, 101] on input "text" at bounding box center [303, 104] width 171 height 8
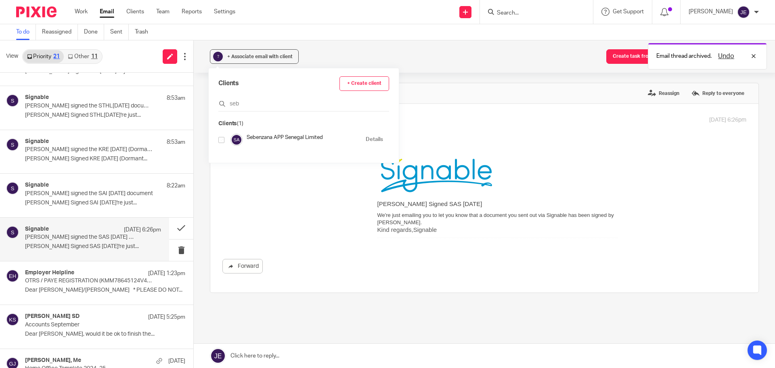
type input "seb"
click at [223, 141] on input "checkbox" at bounding box center [221, 140] width 6 height 6
checkbox input "true"
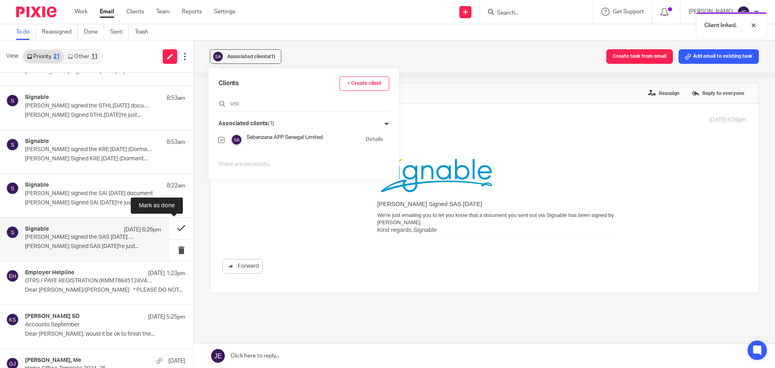
click at [172, 228] on button at bounding box center [181, 227] width 24 height 21
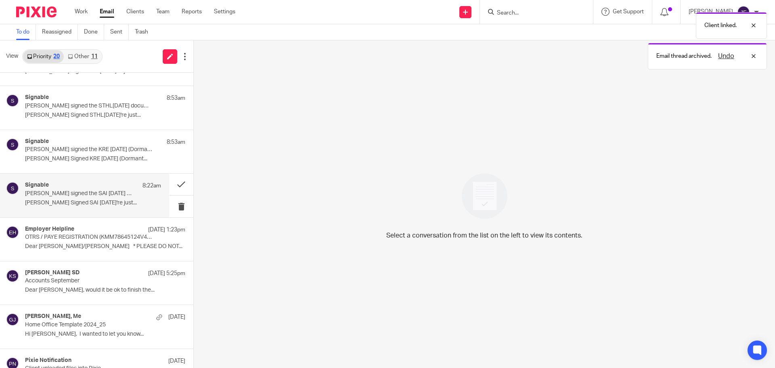
click at [80, 185] on div "Signable 8:22am" at bounding box center [93, 186] width 136 height 8
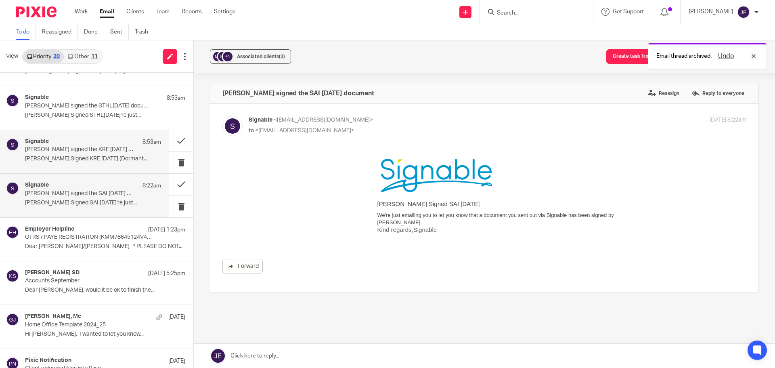
click at [98, 152] on p "Ian Buchel signed the KRE 28 Feb 2025 (Dormant Accounts) document" at bounding box center [79, 149] width 109 height 7
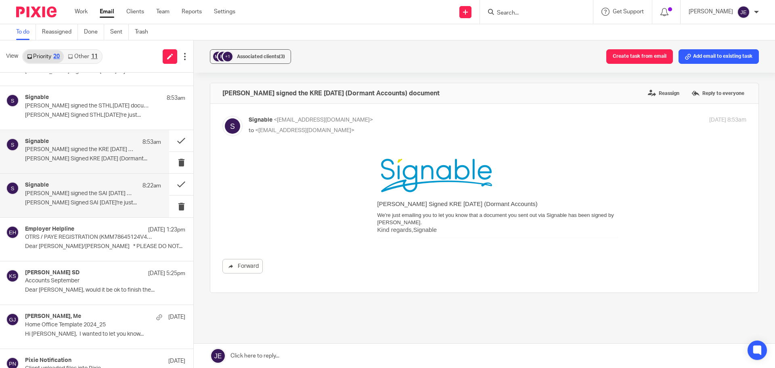
click at [94, 195] on p "Ian Buchel signed the SAI 28 Feb 2025 document" at bounding box center [79, 193] width 109 height 7
click at [251, 57] on span "Associated clients (3)" at bounding box center [261, 56] width 48 height 5
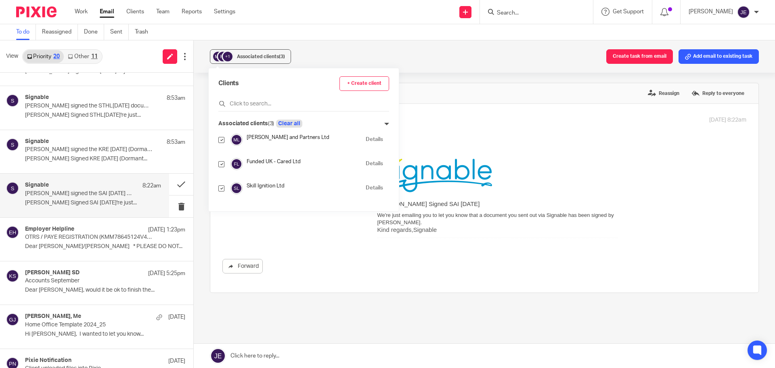
click at [295, 124] on button "Clear all" at bounding box center [289, 123] width 26 height 8
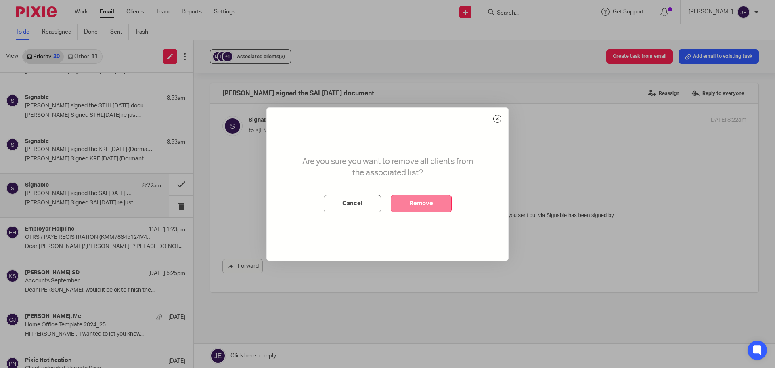
click at [424, 201] on button "Remove" at bounding box center [421, 203] width 61 height 18
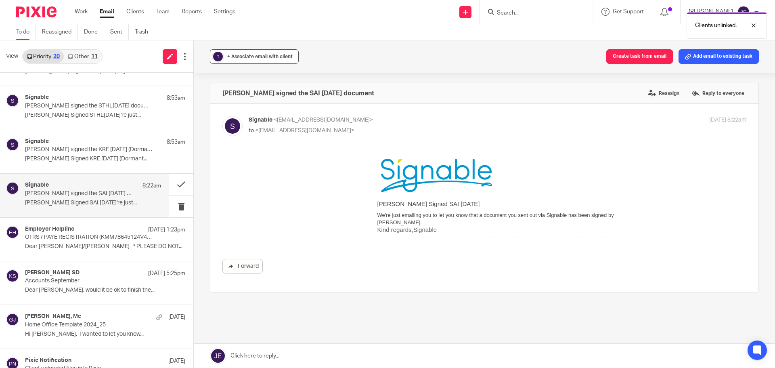
click at [261, 58] on span "+ Associate email with client" at bounding box center [259, 56] width 65 height 5
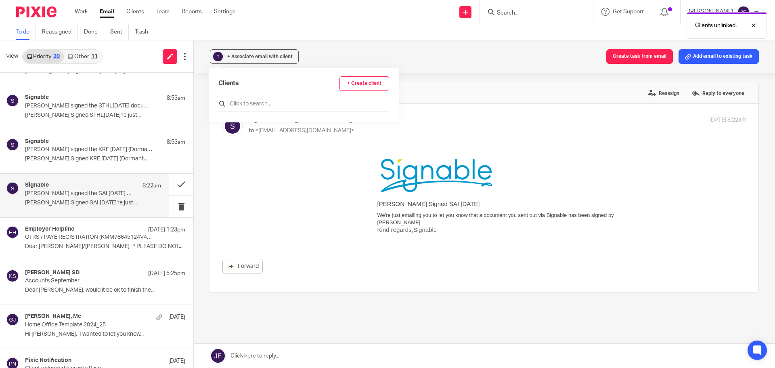
click at [258, 104] on input "text" at bounding box center [303, 104] width 171 height 8
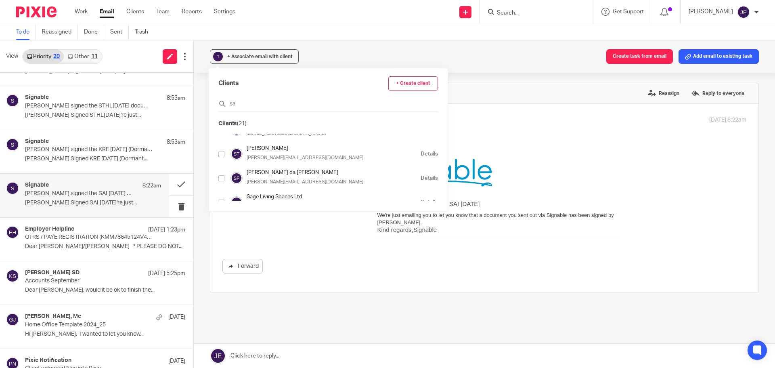
scroll to position [161, 0]
type input "s"
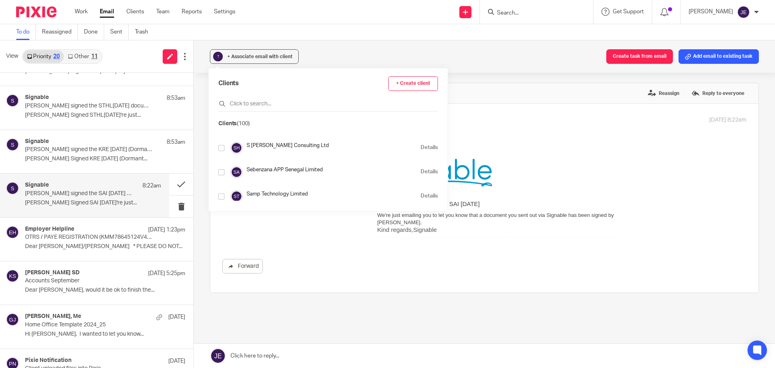
scroll to position [403, 0]
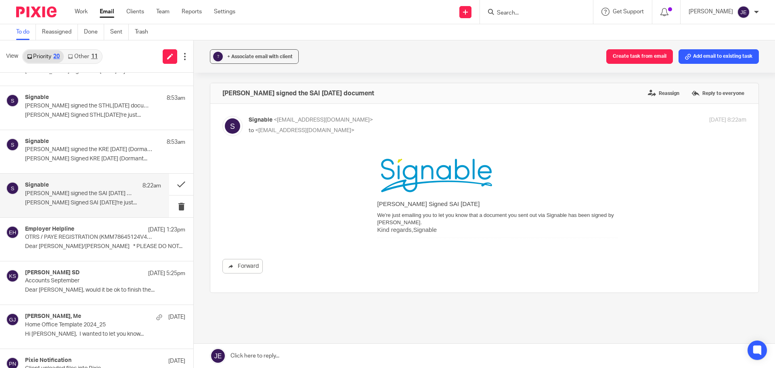
click at [343, 58] on div "? + Associate email with client Create task from email Add email to existing ta…" at bounding box center [484, 56] width 581 height 32
click at [92, 150] on p "Ian Buchel signed the KRE 28 Feb 2025 (Dormant Accounts) document" at bounding box center [79, 149] width 109 height 7
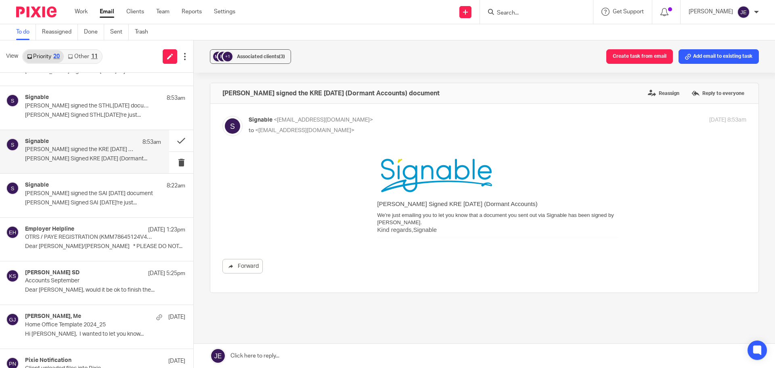
scroll to position [0, 0]
click at [266, 56] on span "Associated clients (3)" at bounding box center [261, 56] width 48 height 5
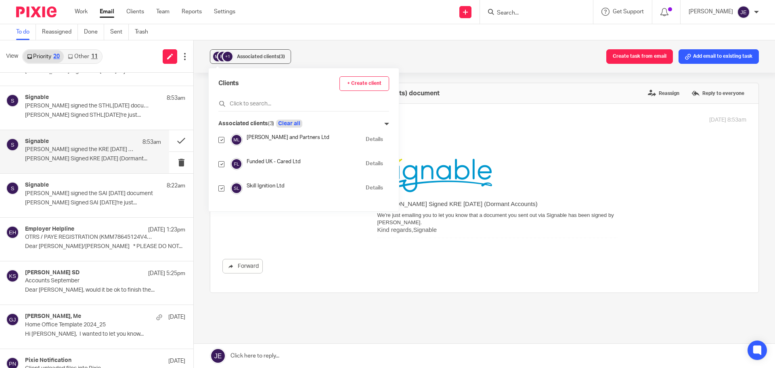
click at [292, 122] on button "Clear all" at bounding box center [289, 123] width 26 height 8
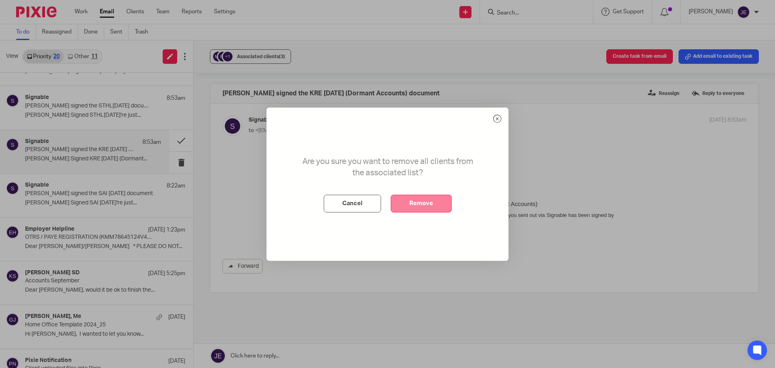
click at [409, 203] on button "Remove" at bounding box center [421, 203] width 61 height 18
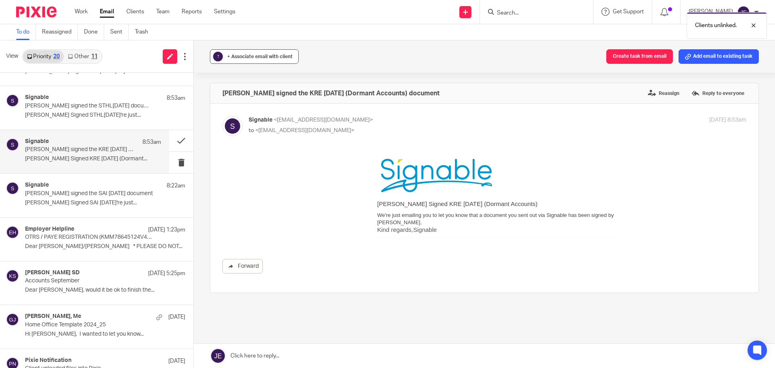
click at [248, 56] on span "+ Associate email with client" at bounding box center [259, 56] width 65 height 5
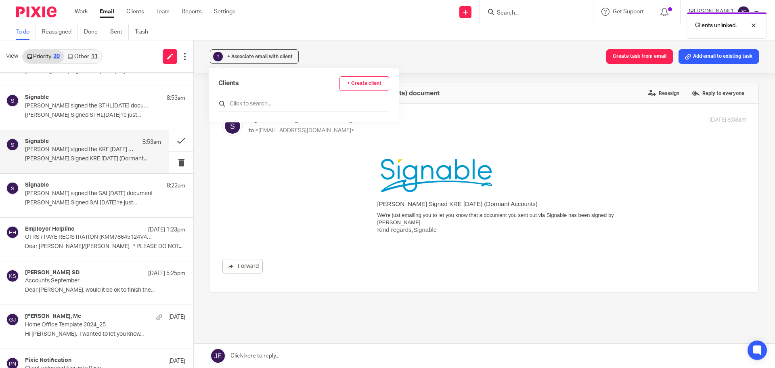
click at [261, 108] on div at bounding box center [303, 105] width 171 height 13
click at [261, 104] on input "text" at bounding box center [303, 104] width 171 height 8
type input "kn"
click at [223, 138] on input "checkbox" at bounding box center [221, 140] width 6 height 6
checkbox input "true"
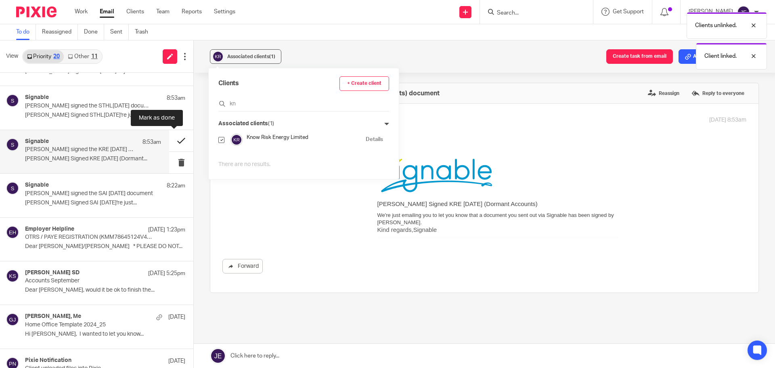
click at [171, 140] on button at bounding box center [181, 140] width 24 height 21
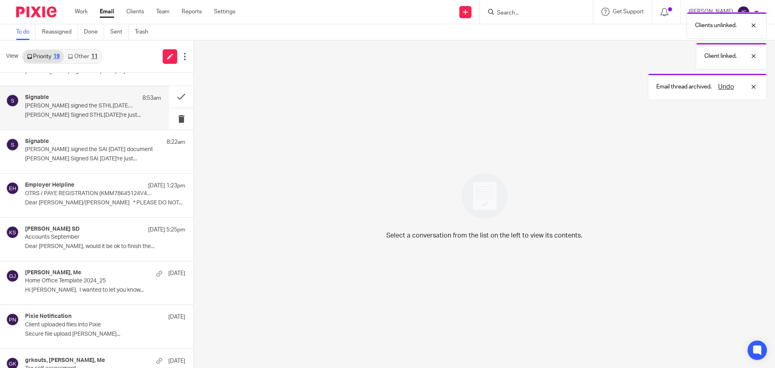
click at [86, 113] on p "Ian Buchel Signed STHL28 Feb 2025 We're just..." at bounding box center [93, 115] width 136 height 7
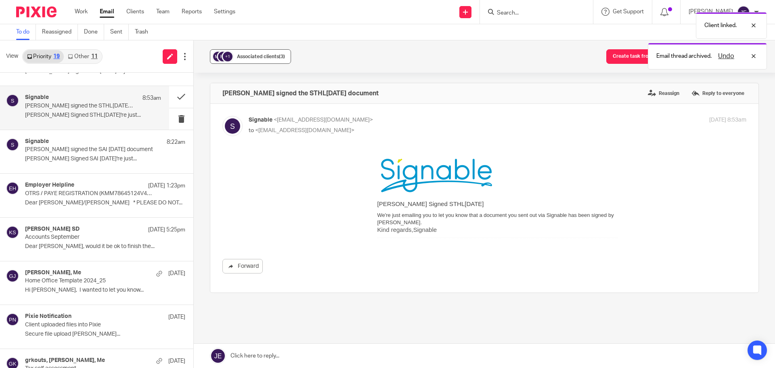
click at [259, 56] on span "Associated clients (3)" at bounding box center [261, 56] width 48 height 5
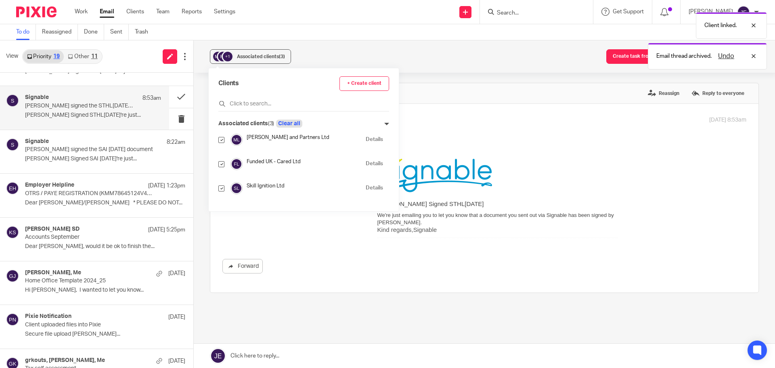
click at [297, 121] on button "Clear all" at bounding box center [289, 123] width 26 height 8
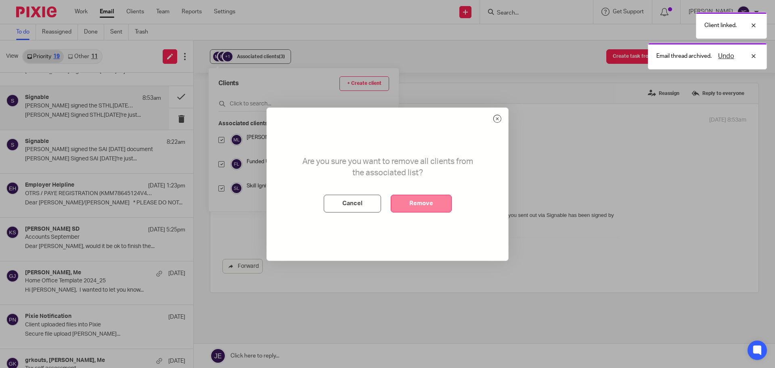
click at [434, 205] on button "Remove" at bounding box center [421, 203] width 61 height 18
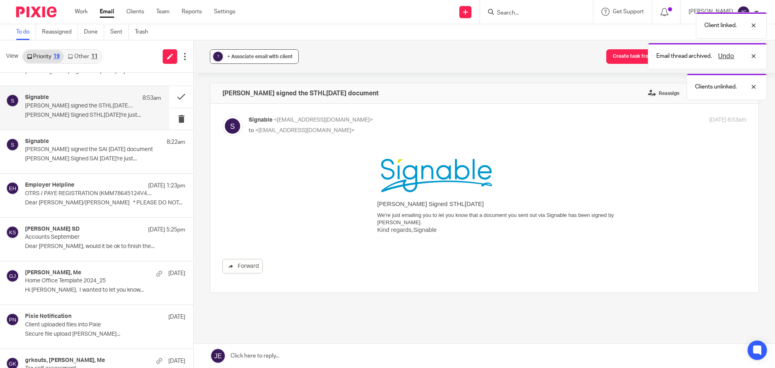
click at [249, 59] on div "+ Associate email with client" at bounding box center [259, 56] width 65 height 8
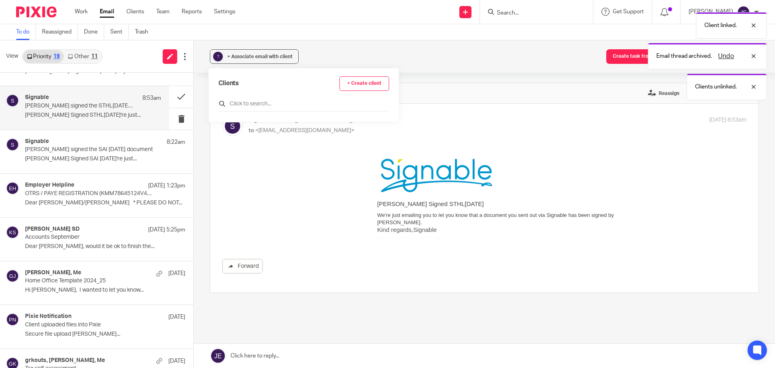
click at [245, 103] on input "text" at bounding box center [303, 104] width 171 height 8
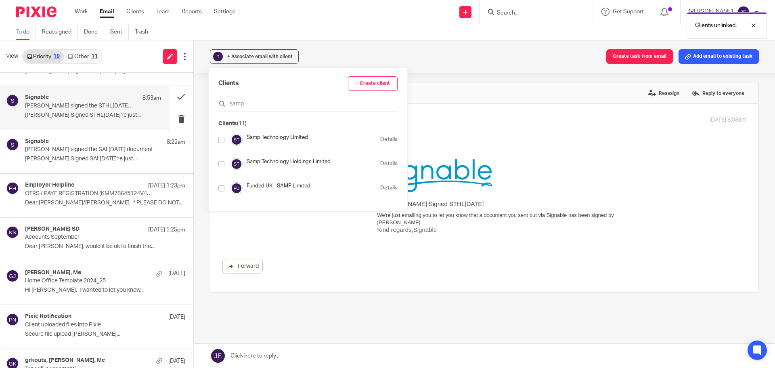
type input "samp"
click at [219, 163] on input "checkbox" at bounding box center [221, 164] width 6 height 6
checkbox input "true"
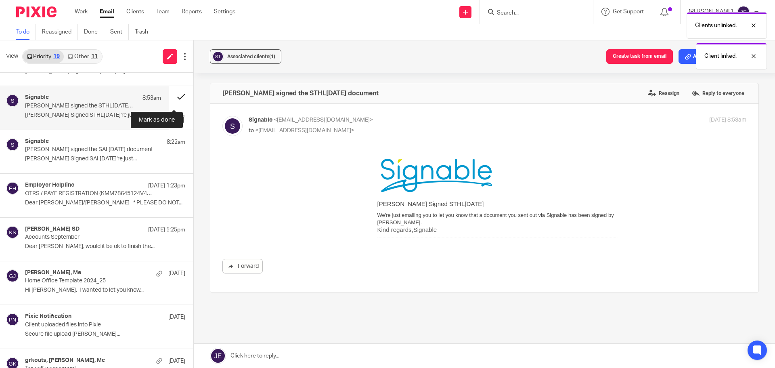
click at [174, 97] on button at bounding box center [181, 96] width 24 height 21
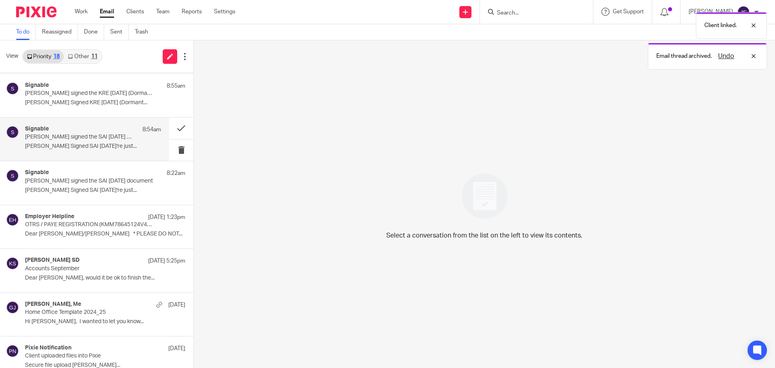
scroll to position [81, 0]
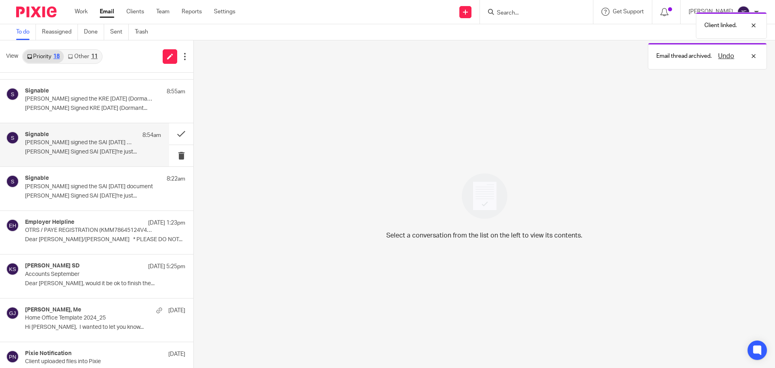
click at [109, 144] on p "David Munro signed the SAI 28 Feb 2025 document" at bounding box center [79, 142] width 109 height 7
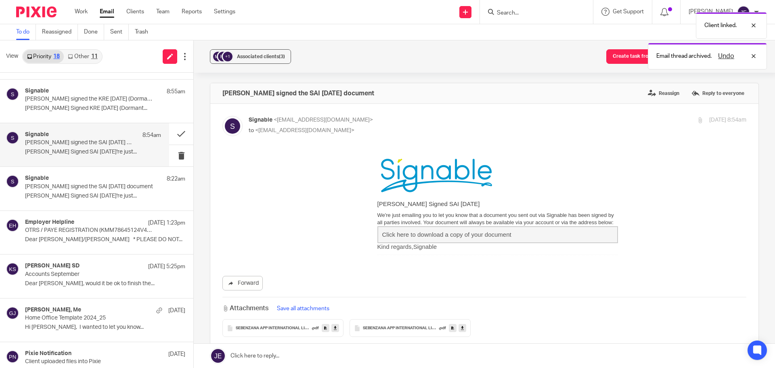
scroll to position [0, 0]
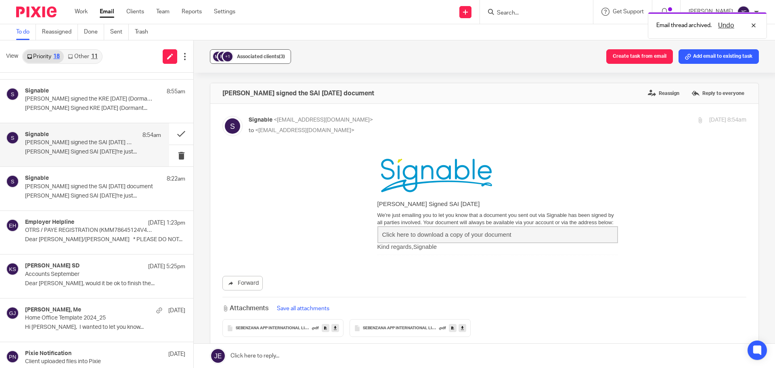
click at [265, 56] on span "Associated clients (3)" at bounding box center [261, 56] width 48 height 5
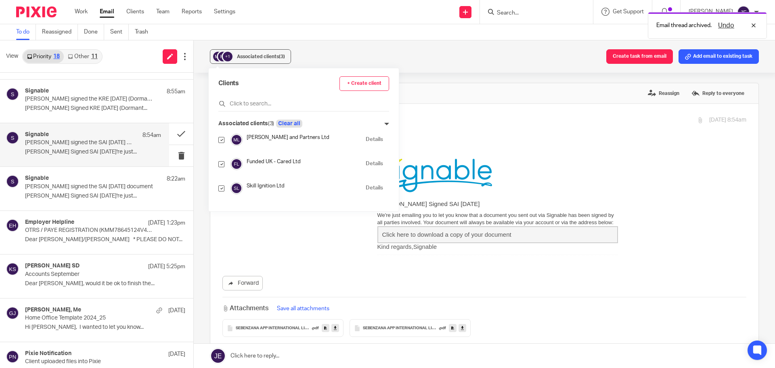
click at [295, 124] on button "Clear all" at bounding box center [289, 123] width 26 height 8
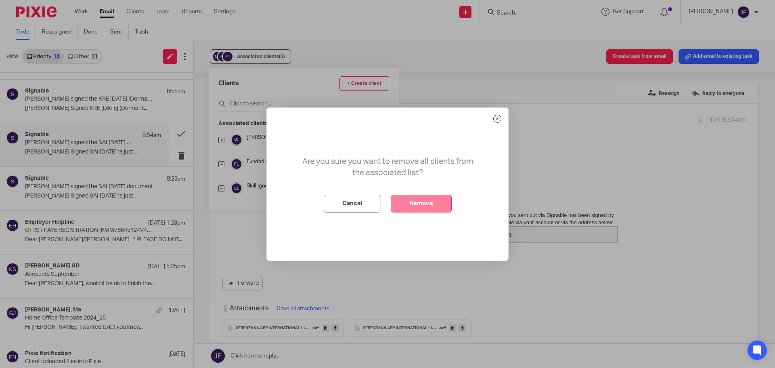
click at [424, 200] on button "Remove" at bounding box center [421, 203] width 61 height 18
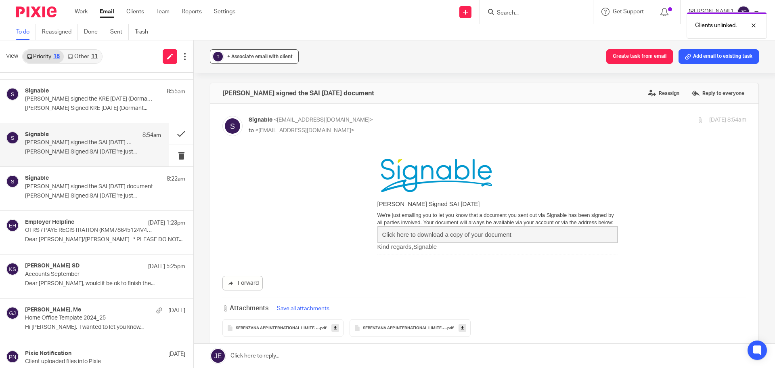
click at [251, 54] on div "+ Associate email with client" at bounding box center [259, 56] width 65 height 8
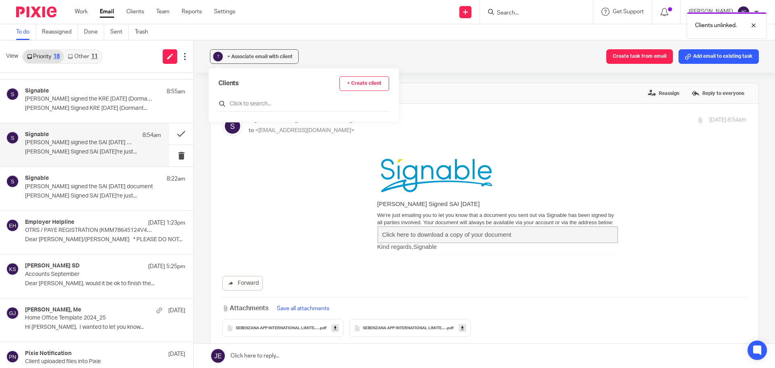
click at [250, 107] on input "text" at bounding box center [303, 104] width 171 height 8
type input "seb"
click at [221, 139] on input "checkbox" at bounding box center [221, 140] width 6 height 6
checkbox input "true"
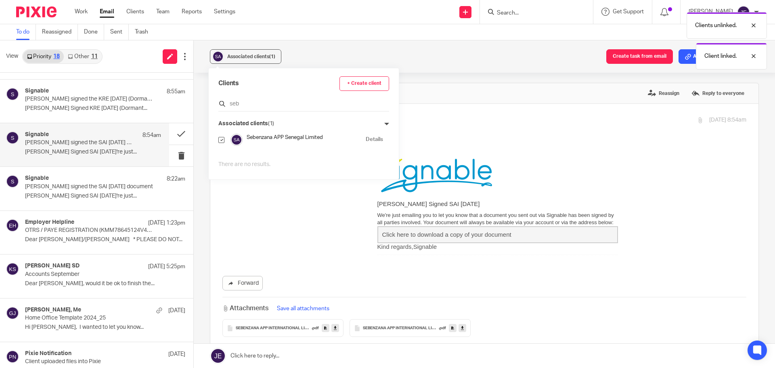
click at [244, 106] on input "seb" at bounding box center [303, 104] width 171 height 8
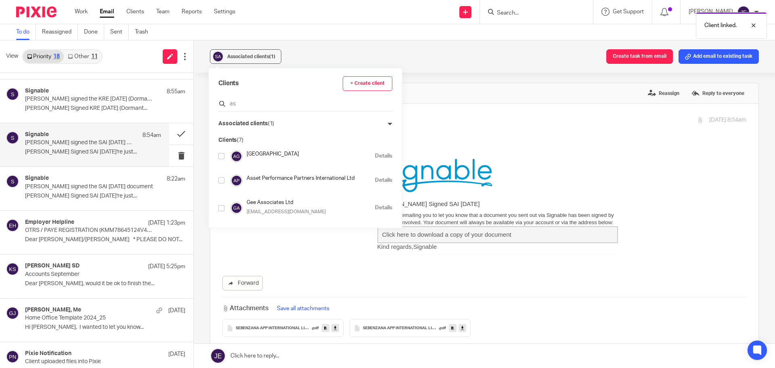
type input "a"
type input "samp"
click at [221, 157] on input "checkbox" at bounding box center [221, 156] width 6 height 6
checkbox input "true"
click at [222, 155] on input "checkbox" at bounding box center [221, 156] width 6 height 6
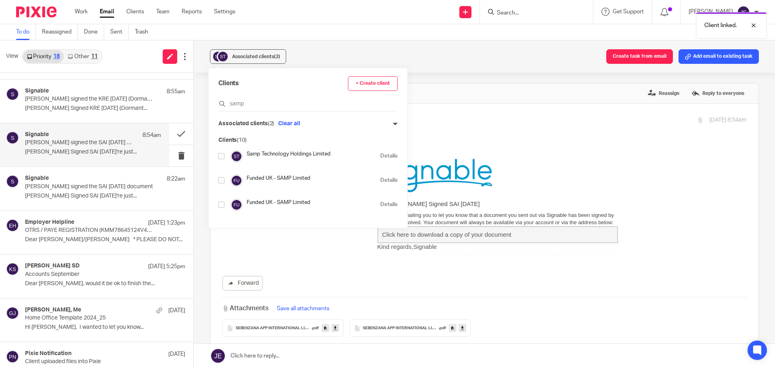
checkbox input "true"
click at [250, 104] on input "samp" at bounding box center [307, 104] width 179 height 8
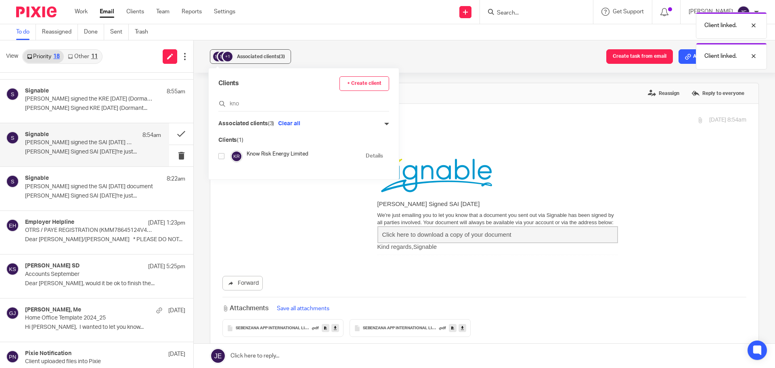
type input "kno"
click at [222, 157] on input "checkbox" at bounding box center [221, 156] width 6 height 6
checkbox input "true"
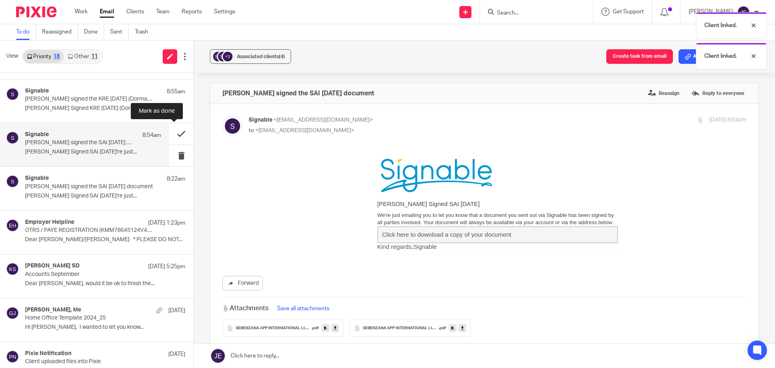
click at [172, 133] on button at bounding box center [181, 133] width 24 height 21
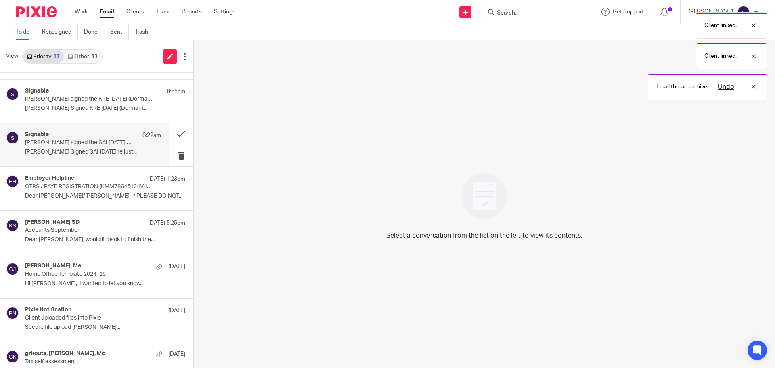
click at [78, 134] on div "Signable 8:22am" at bounding box center [93, 135] width 136 height 8
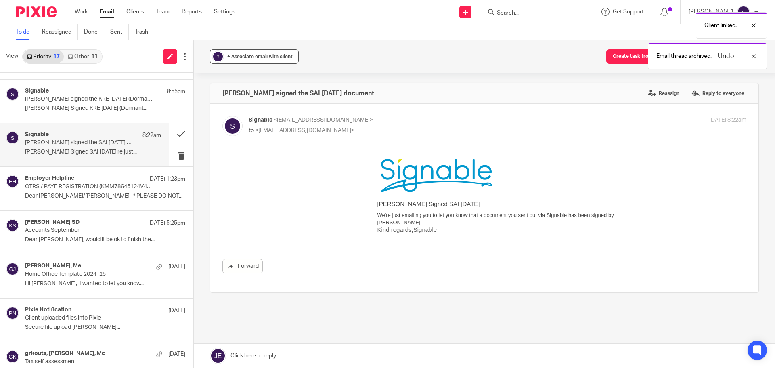
click at [246, 58] on span "+ Associate email with client" at bounding box center [259, 56] width 65 height 5
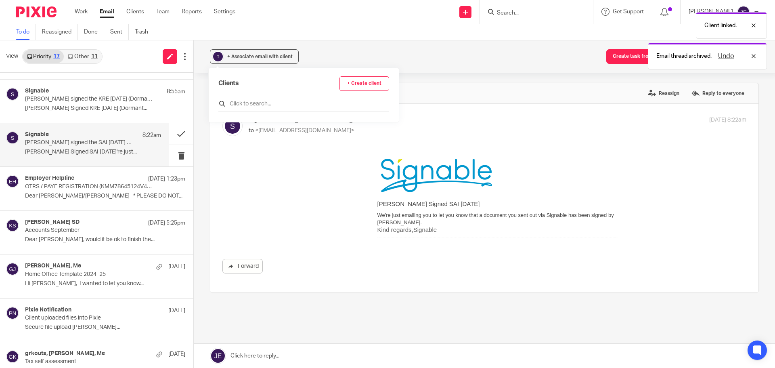
click at [252, 105] on input "text" at bounding box center [303, 104] width 171 height 8
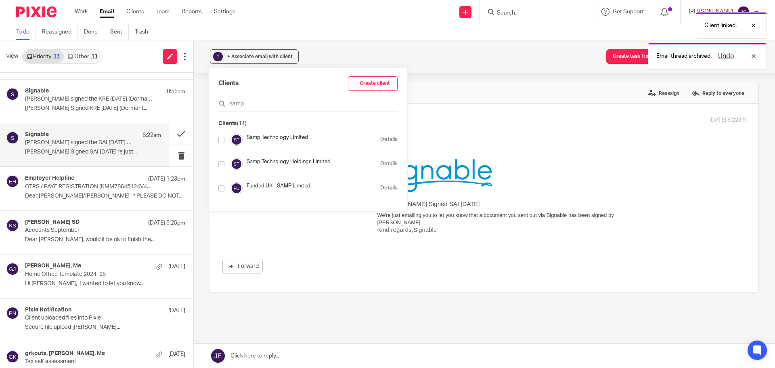
type input "samp"
click at [221, 139] on input "checkbox" at bounding box center [221, 140] width 6 height 6
checkbox input "true"
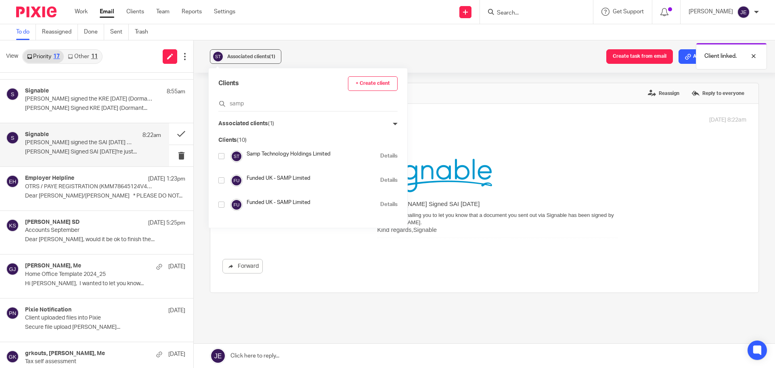
click at [219, 155] on input "checkbox" at bounding box center [221, 156] width 6 height 6
checkbox input "true"
click at [243, 104] on input "samp" at bounding box center [307, 104] width 179 height 8
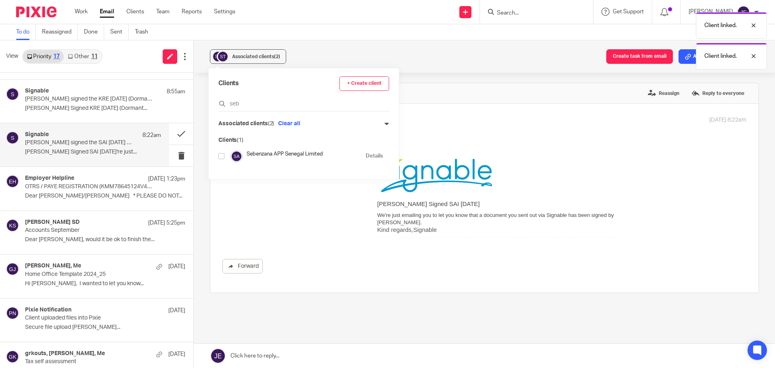
type input "seb"
click at [223, 156] on input "checkbox" at bounding box center [221, 156] width 6 height 6
checkbox input "true"
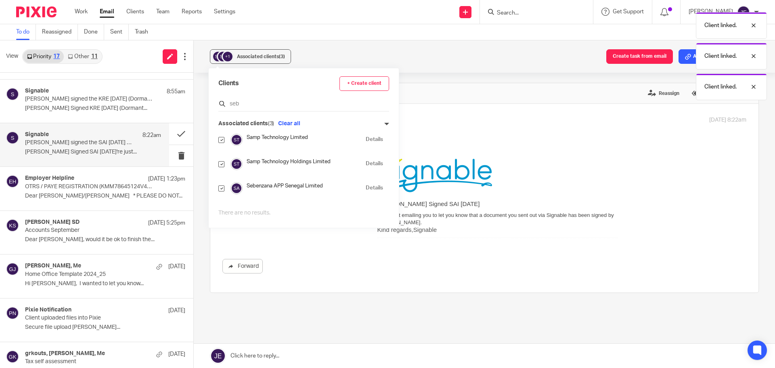
click at [241, 104] on input "seb" at bounding box center [303, 104] width 171 height 8
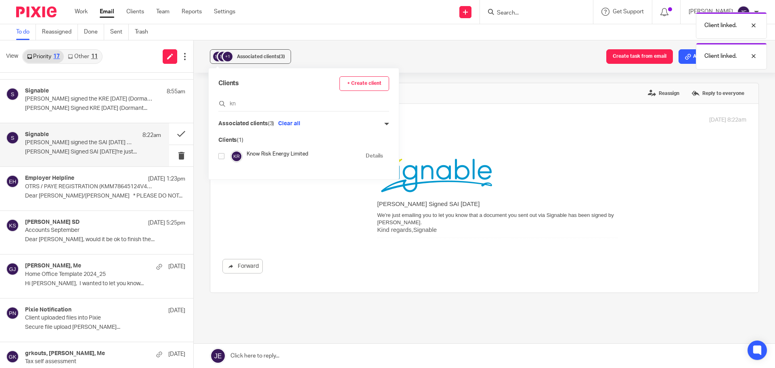
type input "kn"
click at [223, 155] on input "checkbox" at bounding box center [221, 156] width 6 height 6
checkbox input "true"
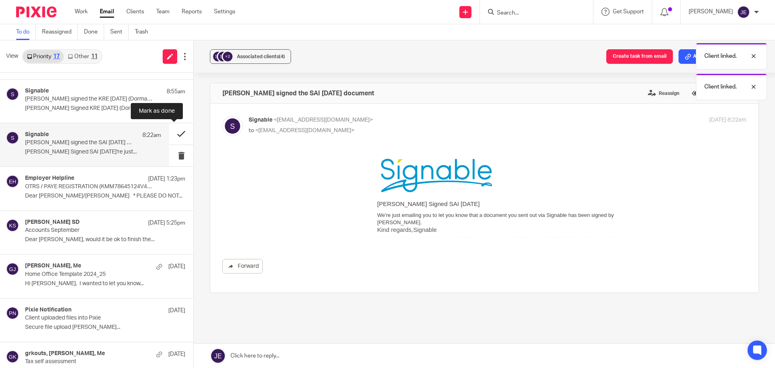
click at [175, 133] on button at bounding box center [181, 133] width 24 height 21
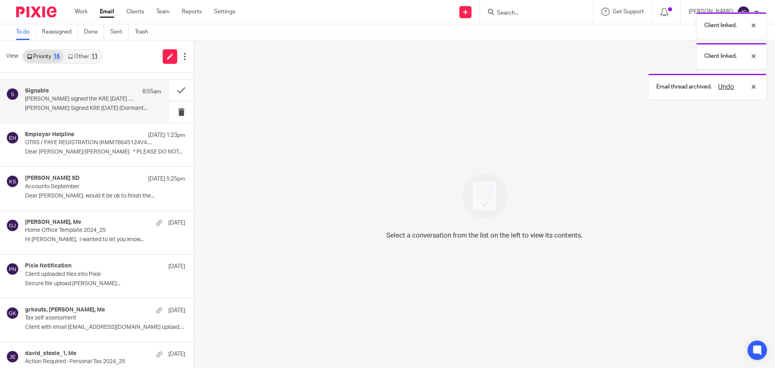
click at [93, 104] on div "Signable 8:55am David Munro signed the KRE 28 Feb 2025 (Dormant Accounts) docum…" at bounding box center [93, 101] width 136 height 27
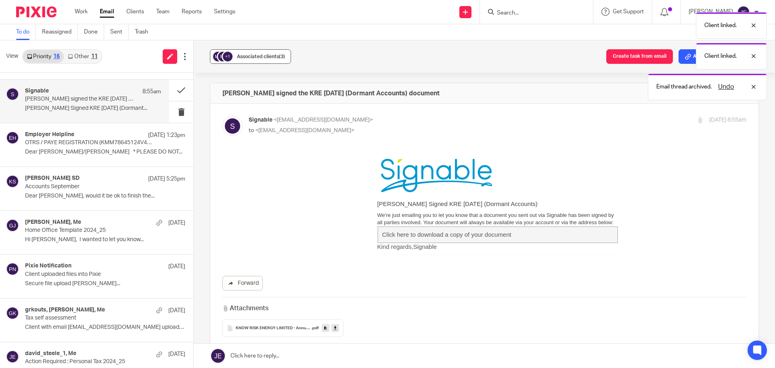
click at [245, 59] on div "Associated clients (3)" at bounding box center [261, 56] width 48 height 8
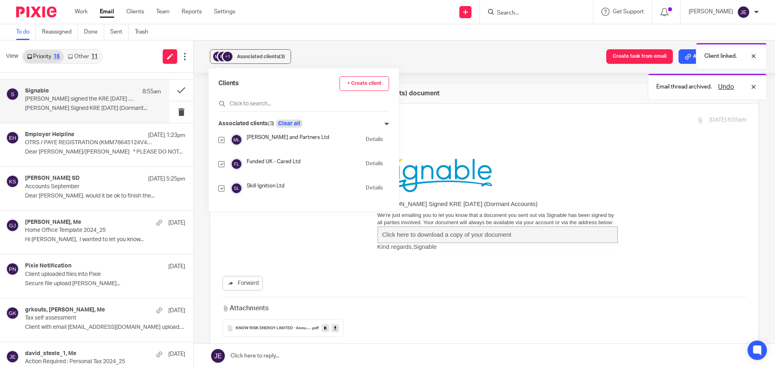
click at [291, 123] on button "Clear all" at bounding box center [289, 123] width 26 height 8
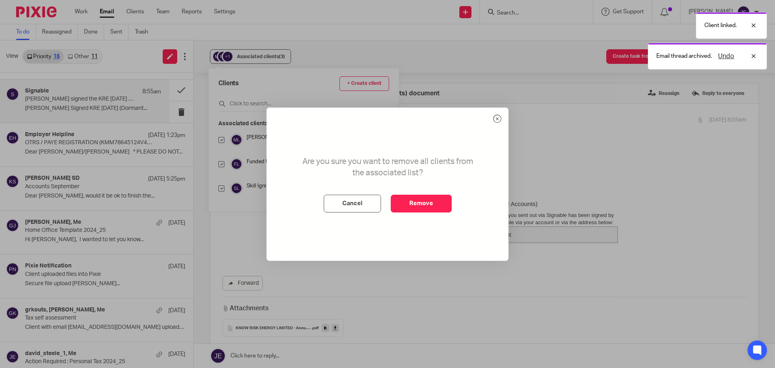
drag, startPoint x: 416, startPoint y: 202, endPoint x: 343, endPoint y: 163, distance: 82.1
click at [416, 203] on button "Remove" at bounding box center [421, 203] width 61 height 18
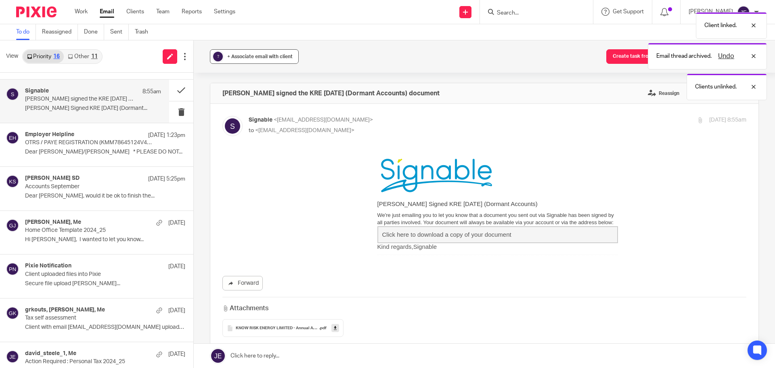
click at [237, 59] on div "+ Associate email with client" at bounding box center [259, 56] width 65 height 8
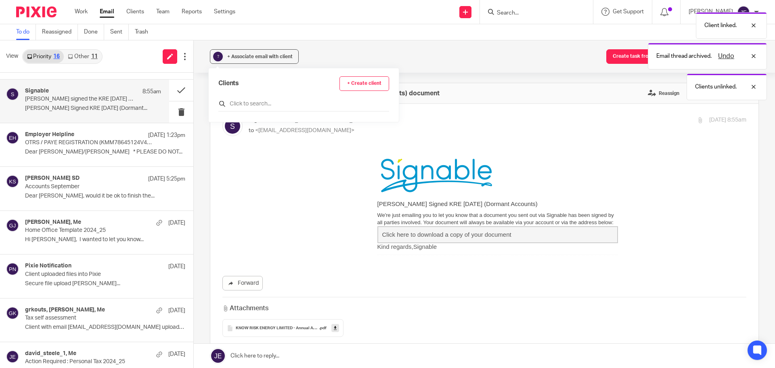
click at [242, 106] on input "text" at bounding box center [303, 104] width 171 height 8
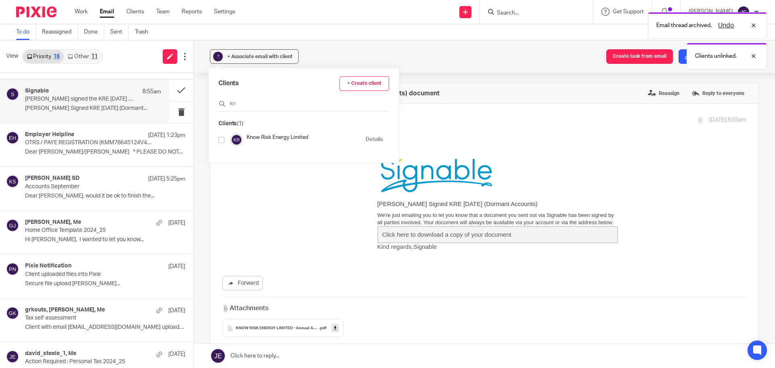
type input "kn"
click at [223, 138] on input "checkbox" at bounding box center [221, 140] width 6 height 6
checkbox input "true"
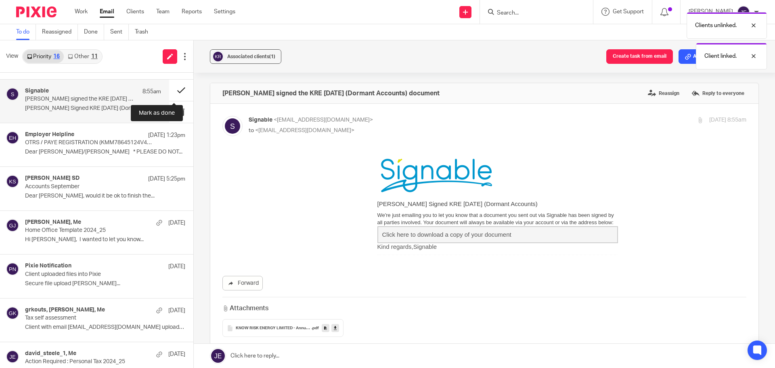
click at [172, 90] on button at bounding box center [181, 89] width 24 height 21
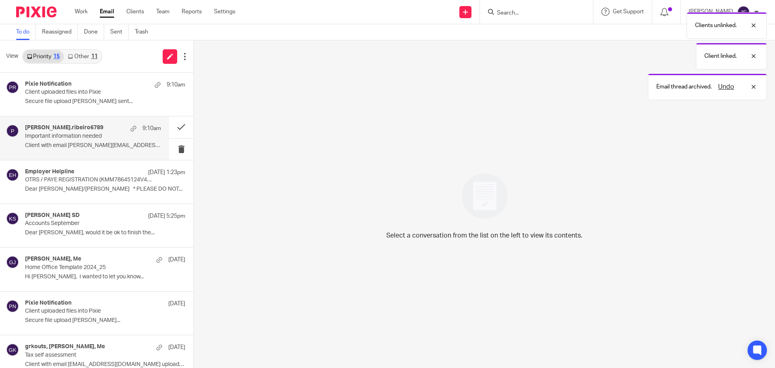
click at [104, 142] on p "Client with email paula.ribeiro6789@gmail.com..." at bounding box center [93, 145] width 136 height 7
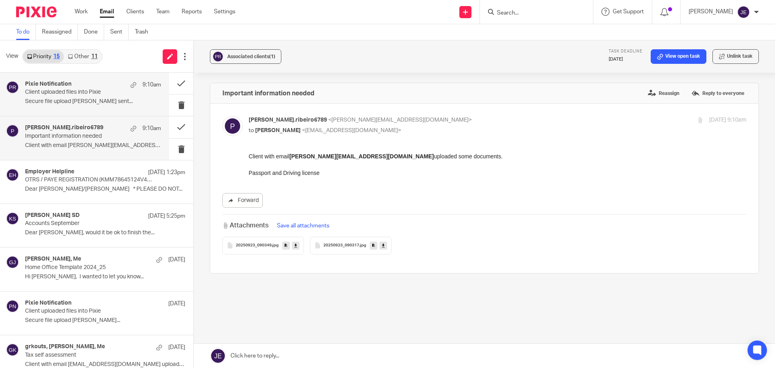
click at [101, 108] on div "Pixie Notification 9:10am Client uploaded files into Pixie Secure file upload P…" at bounding box center [84, 94] width 169 height 43
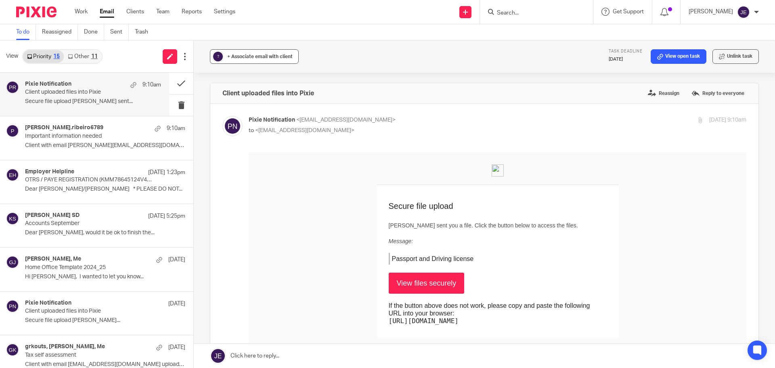
click at [249, 58] on span "+ Associate email with client" at bounding box center [259, 56] width 65 height 5
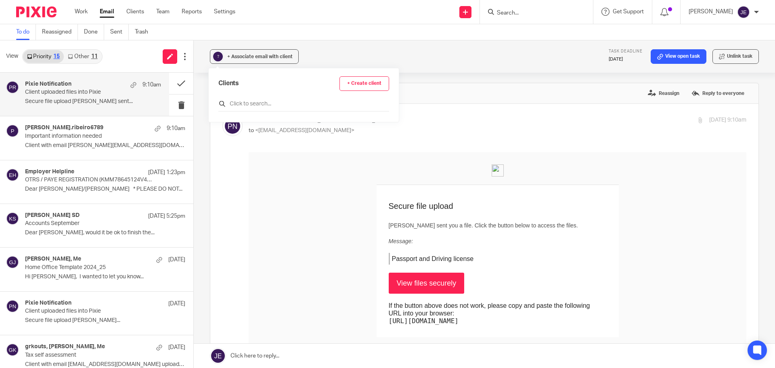
click at [249, 105] on input "text" at bounding box center [303, 104] width 171 height 8
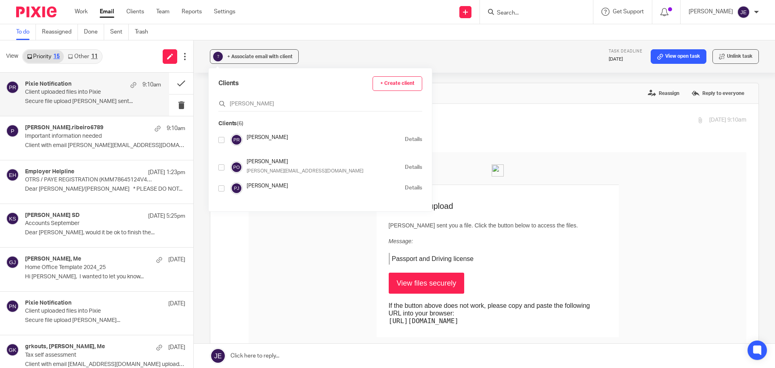
type input "paula"
click at [221, 141] on input "checkbox" at bounding box center [221, 140] width 6 height 6
checkbox input "true"
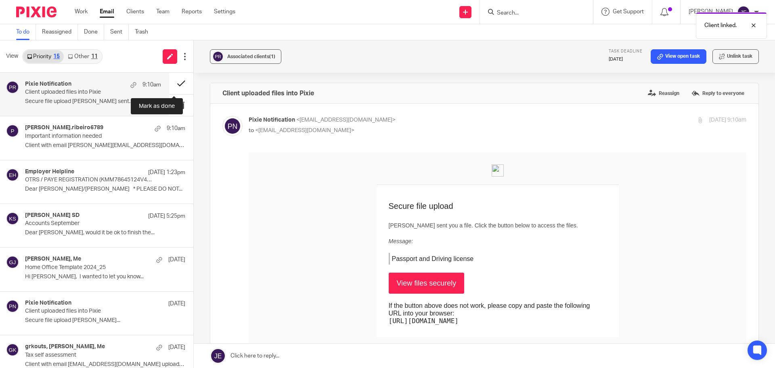
click at [172, 83] on button at bounding box center [181, 83] width 24 height 21
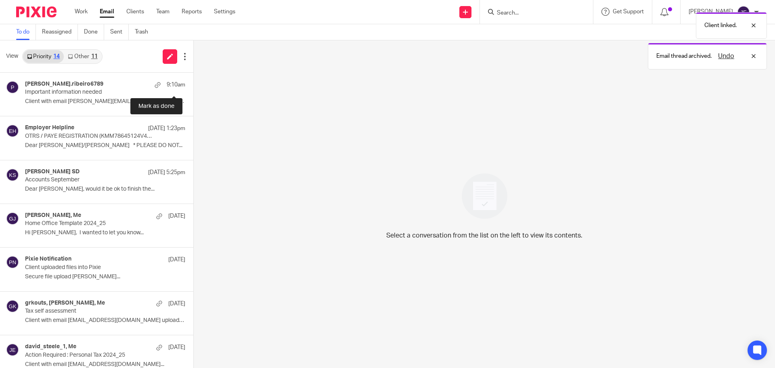
click at [193, 83] on button at bounding box center [196, 83] width 6 height 21
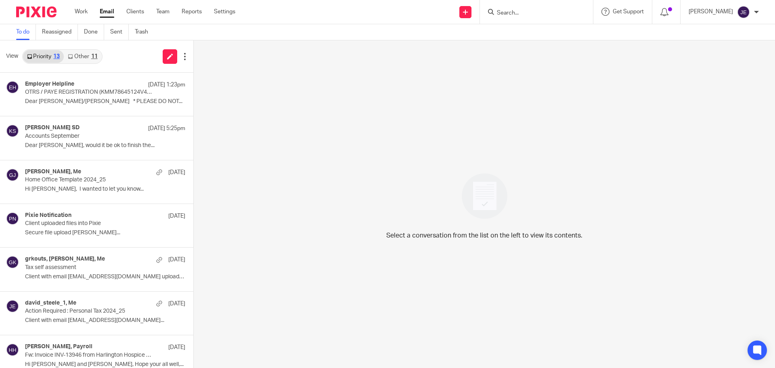
click at [83, 64] on div "View Priority 13 Other 11" at bounding box center [96, 56] width 193 height 32
click at [86, 60] on link "Other 11" at bounding box center [83, 56] width 38 height 13
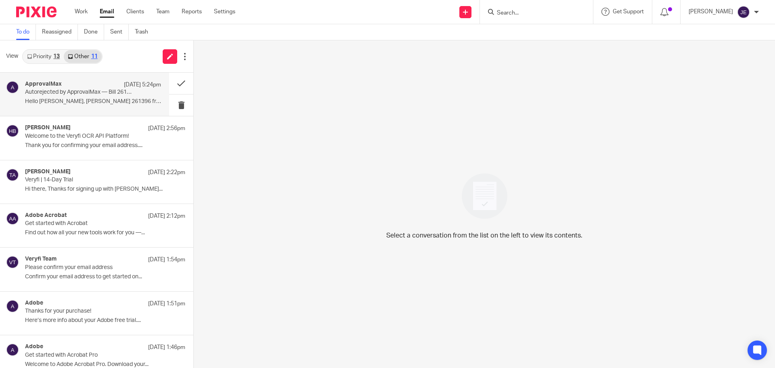
click at [98, 94] on p "Autorejected by ApprovalMax — Bill 261396 from Blandy & Blandy LLP" at bounding box center [79, 92] width 109 height 7
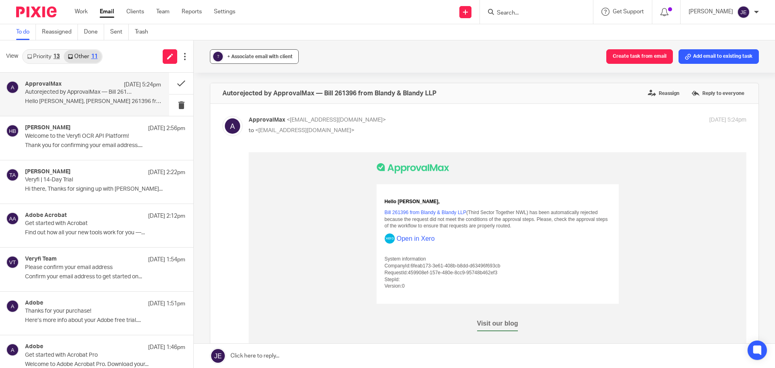
click at [233, 60] on div "+ Associate email with client" at bounding box center [259, 56] width 65 height 8
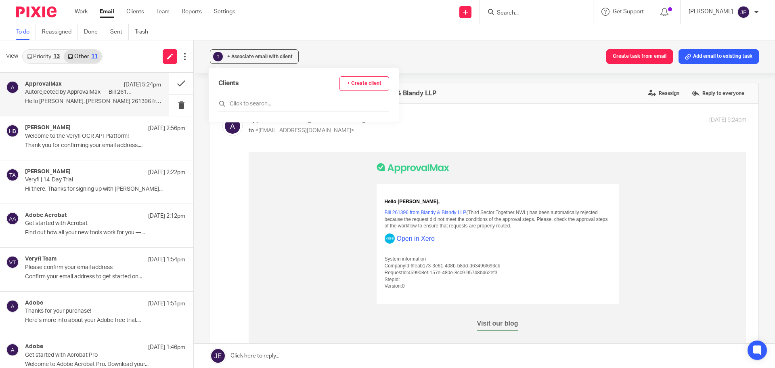
click at [248, 97] on div "Clients + Create client" at bounding box center [303, 93] width 171 height 35
click at [248, 102] on input "text" at bounding box center [303, 104] width 171 height 8
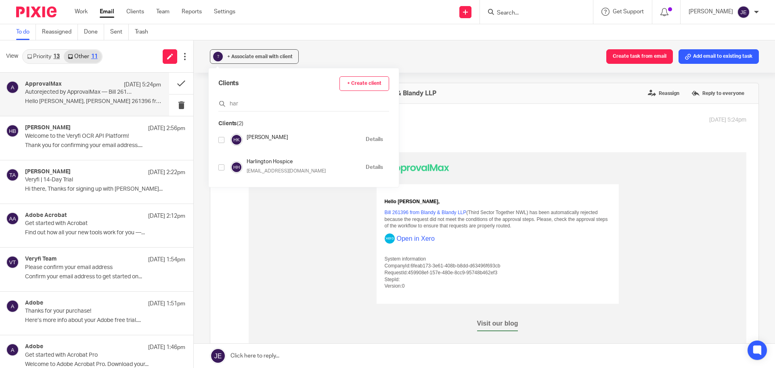
type input "har"
click at [221, 167] on input "checkbox" at bounding box center [221, 167] width 6 height 6
checkbox input "true"
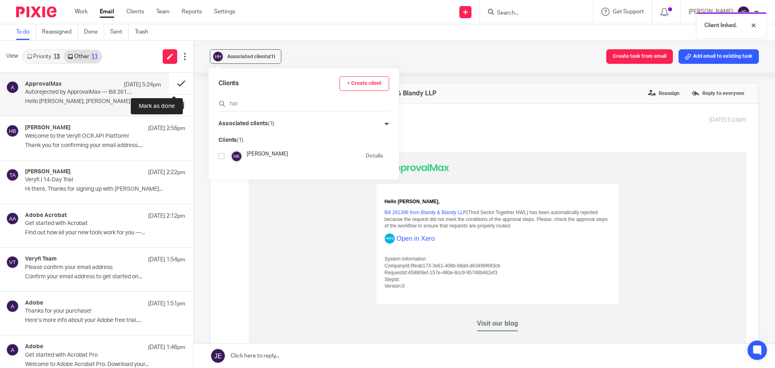
click at [175, 83] on button at bounding box center [181, 83] width 24 height 21
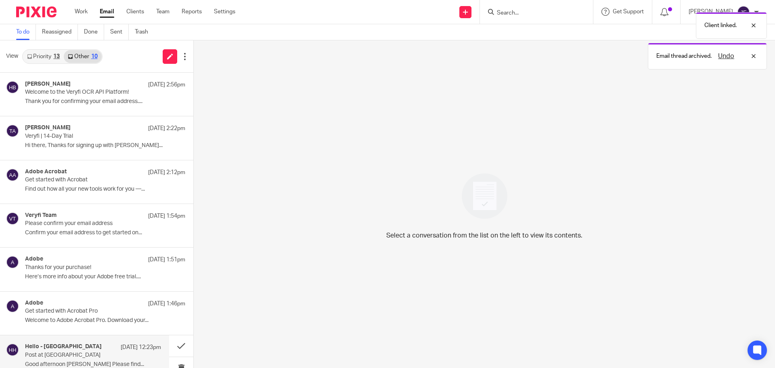
click at [103, 361] on p "Good afternoon Jade Please find..." at bounding box center [93, 364] width 136 height 7
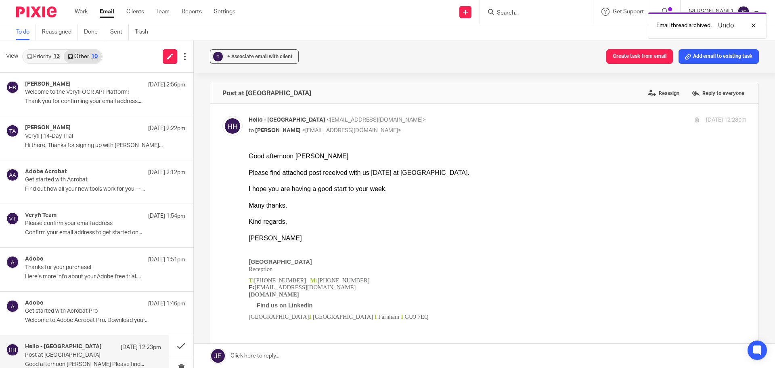
scroll to position [226, 0]
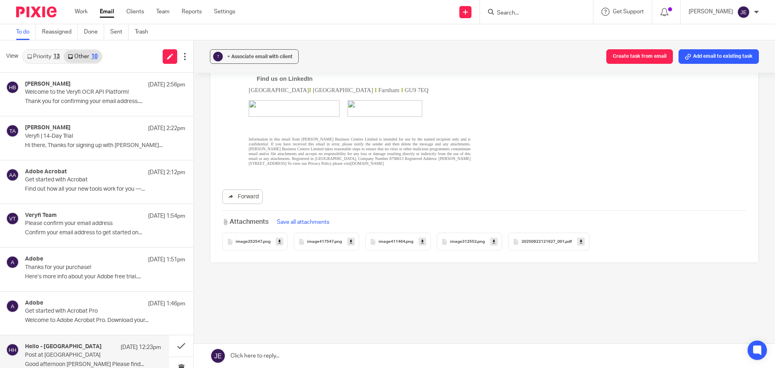
click at [557, 240] on span "20250922121927_001" at bounding box center [542, 241] width 43 height 5
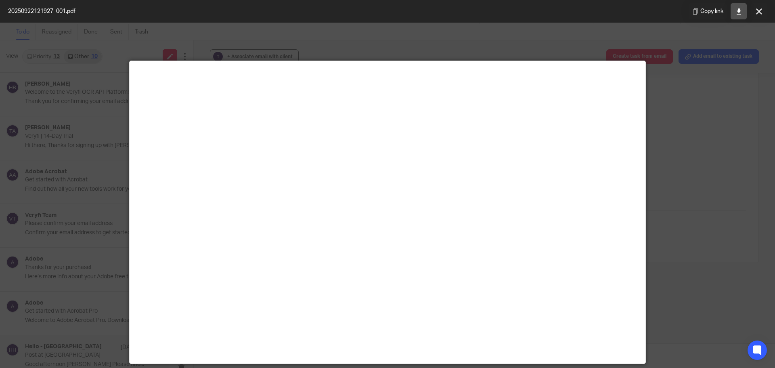
click at [741, 11] on link at bounding box center [738, 11] width 16 height 16
click at [760, 11] on icon at bounding box center [759, 11] width 6 height 6
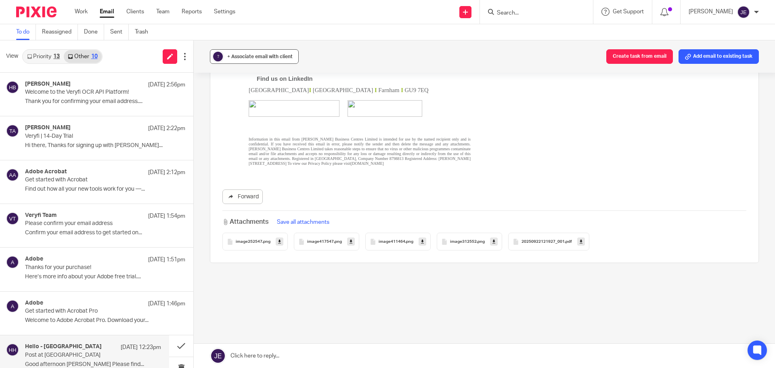
click at [272, 50] on button "? + Associate email with client" at bounding box center [254, 56] width 89 height 15
click at [271, 102] on input "text" at bounding box center [303, 104] width 171 height 8
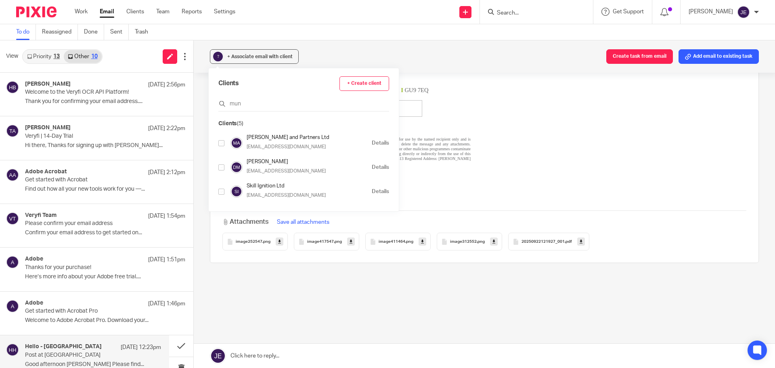
type input "mun"
click at [222, 144] on input "checkbox" at bounding box center [221, 143] width 6 height 6
checkbox input "true"
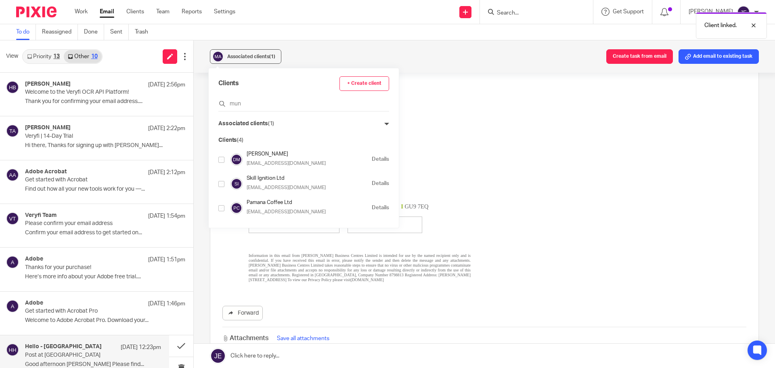
scroll to position [0, 0]
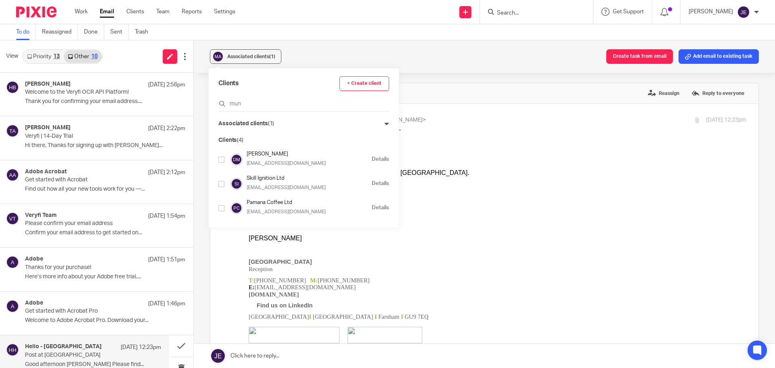
click at [53, 56] on link "Priority 13" at bounding box center [43, 56] width 41 height 13
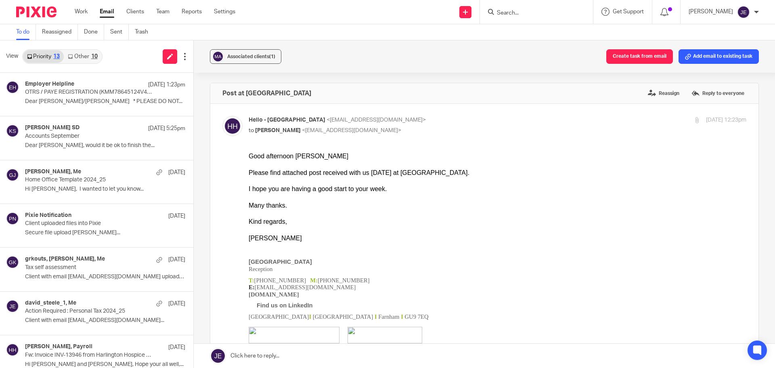
click at [74, 54] on link "Other 10" at bounding box center [83, 56] width 38 height 13
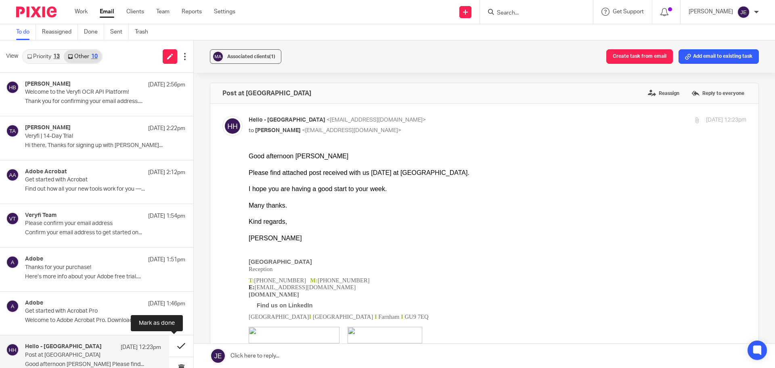
click at [175, 343] on button at bounding box center [181, 345] width 24 height 21
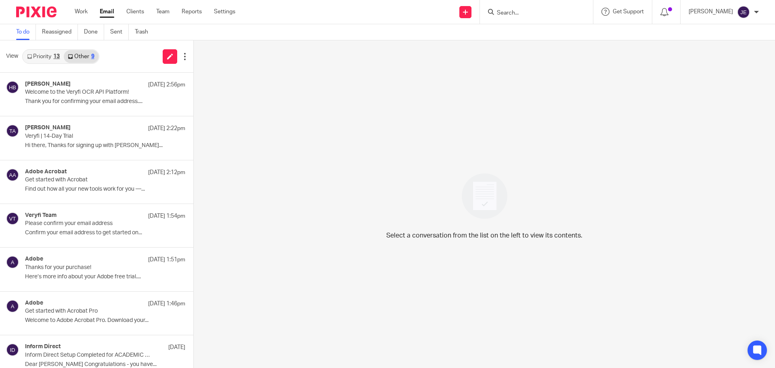
click at [49, 54] on link "Priority 13" at bounding box center [43, 56] width 41 height 13
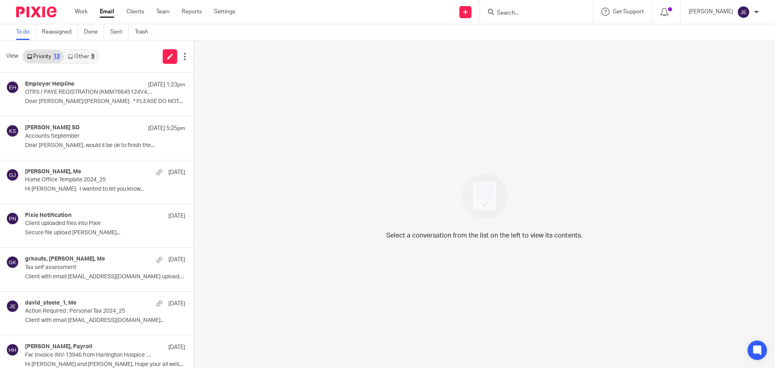
click at [519, 16] on input "Search" at bounding box center [532, 13] width 73 height 7
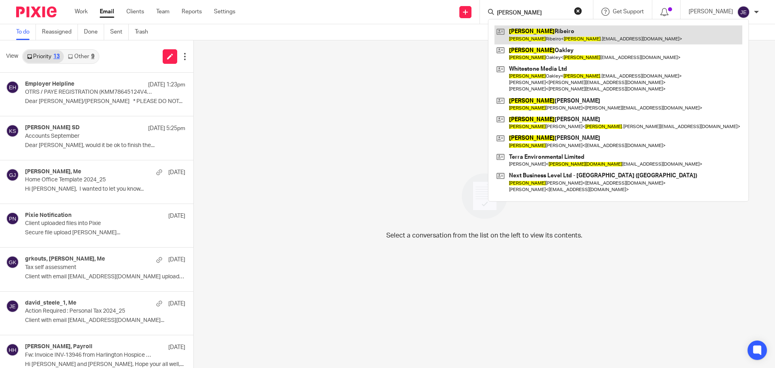
type input "paula"
click at [528, 31] on link at bounding box center [618, 34] width 248 height 19
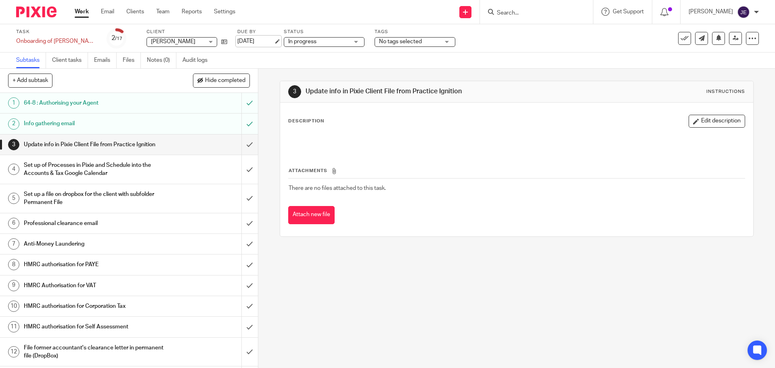
click at [266, 40] on link "[DATE]" at bounding box center [255, 41] width 36 height 8
click at [221, 39] on icon at bounding box center [224, 42] width 6 height 6
click at [243, 145] on input "submit" at bounding box center [129, 144] width 258 height 20
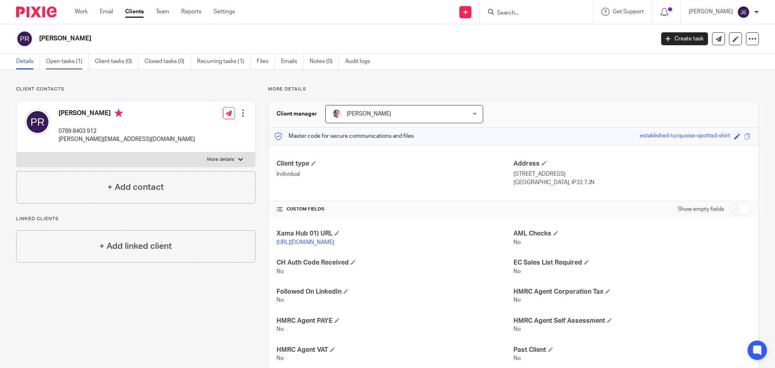
click at [78, 63] on link "Open tasks (1)" at bounding box center [67, 62] width 43 height 16
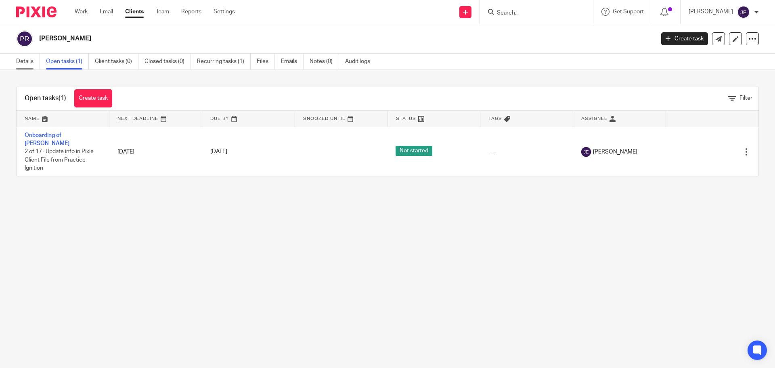
click at [32, 59] on link "Details" at bounding box center [28, 62] width 24 height 16
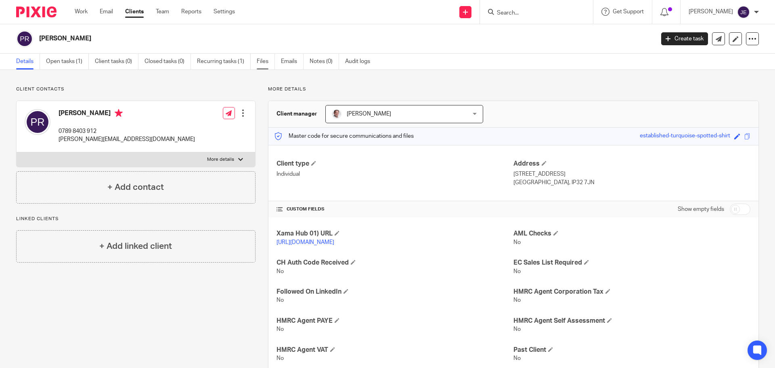
click at [267, 63] on link "Files" at bounding box center [266, 62] width 18 height 16
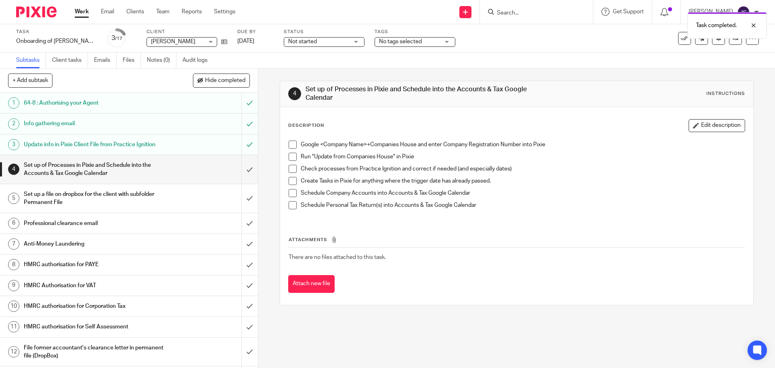
click at [290, 207] on span at bounding box center [292, 205] width 8 height 8
click at [291, 191] on span at bounding box center [292, 193] width 8 height 8
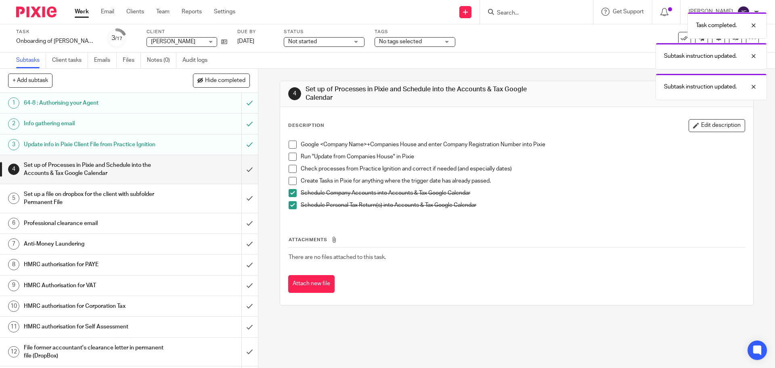
click at [292, 180] on span at bounding box center [292, 181] width 8 height 8
click at [292, 166] on span at bounding box center [292, 169] width 8 height 8
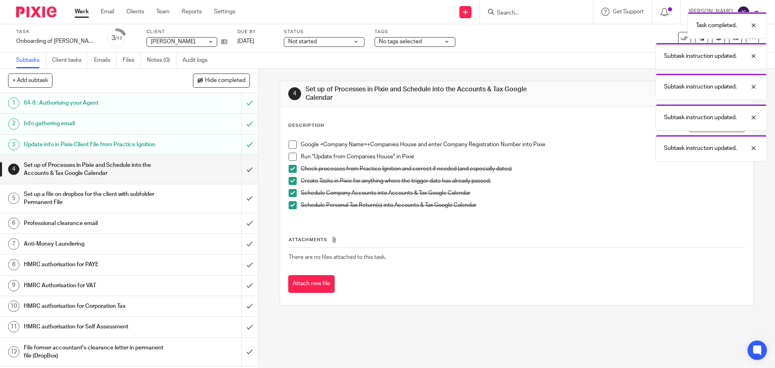
click at [292, 156] on span at bounding box center [292, 156] width 8 height 8
click at [291, 143] on span at bounding box center [292, 144] width 8 height 8
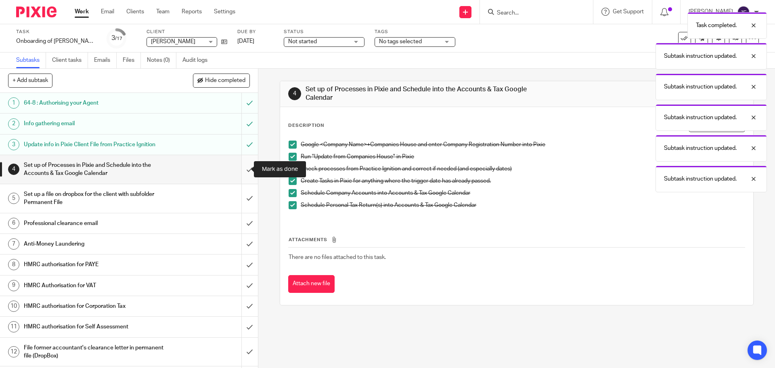
click at [241, 173] on input "submit" at bounding box center [129, 169] width 258 height 29
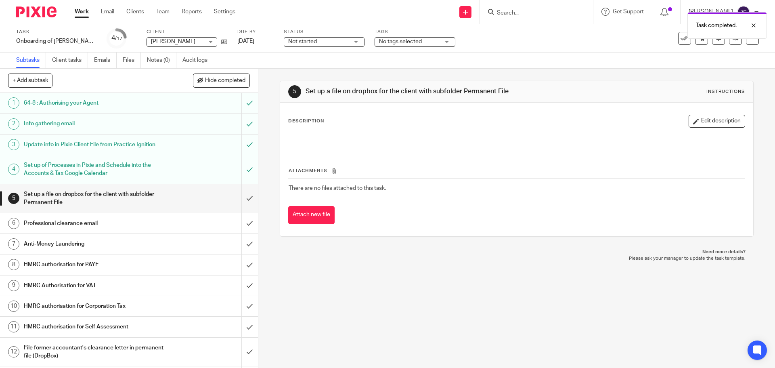
drag, startPoint x: 460, startPoint y: 91, endPoint x: 507, endPoint y: 92, distance: 46.8
click at [507, 92] on h1 "Set up a file on dropbox for the client with subfolder Permanent File" at bounding box center [419, 91] width 228 height 8
copy h1 "Permanent File"
click at [242, 194] on input "submit" at bounding box center [129, 198] width 258 height 29
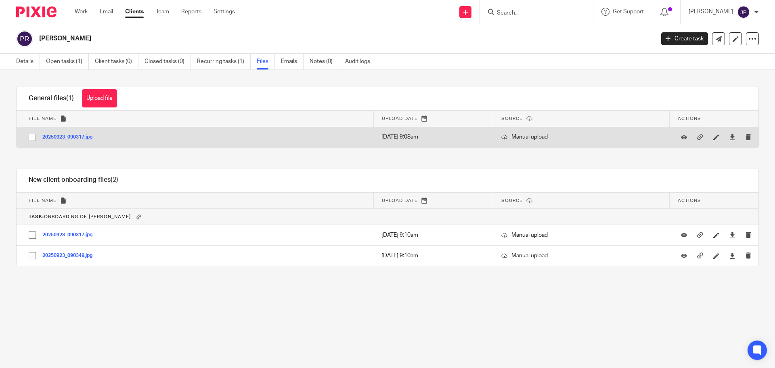
click at [31, 137] on input "checkbox" at bounding box center [32, 136] width 15 height 15
checkbox input "true"
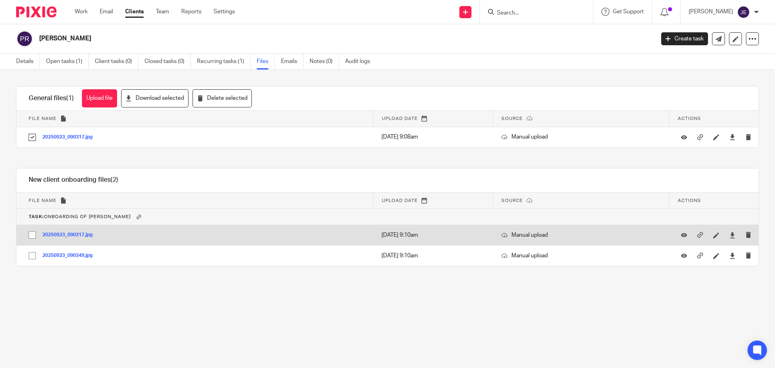
click at [31, 234] on input "checkbox" at bounding box center [32, 234] width 15 height 15
checkbox input "true"
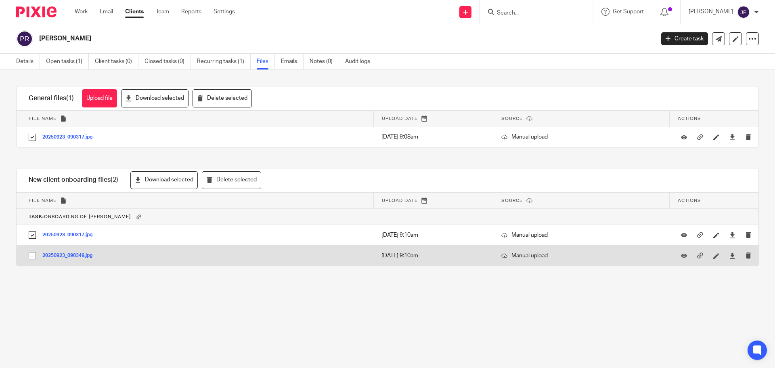
click at [29, 259] on input "checkbox" at bounding box center [32, 255] width 15 height 15
checkbox input "true"
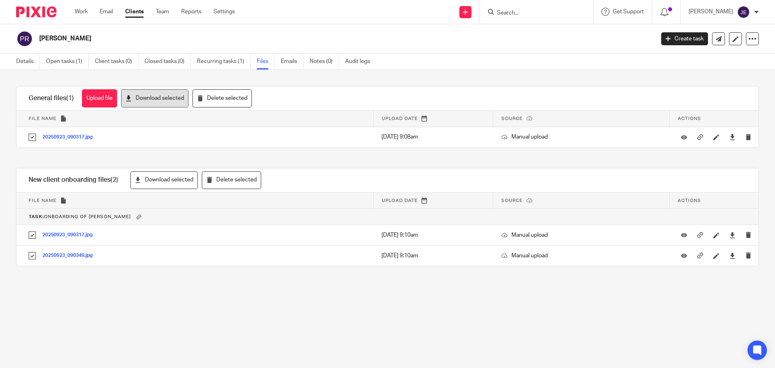
click at [160, 101] on button "Download selected" at bounding box center [154, 98] width 67 height 18
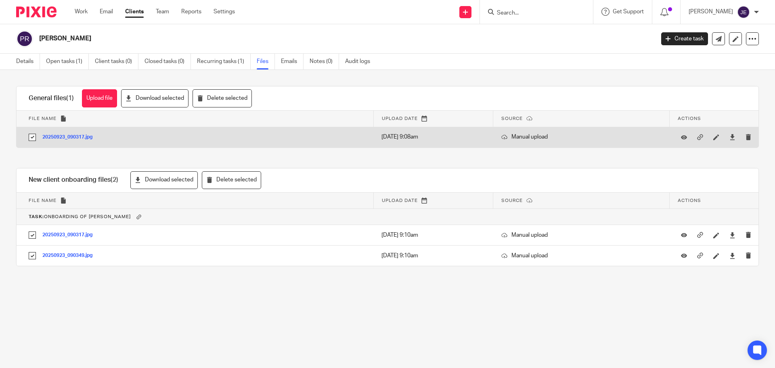
click at [36, 138] on input "checkbox" at bounding box center [32, 136] width 15 height 15
checkbox input "false"
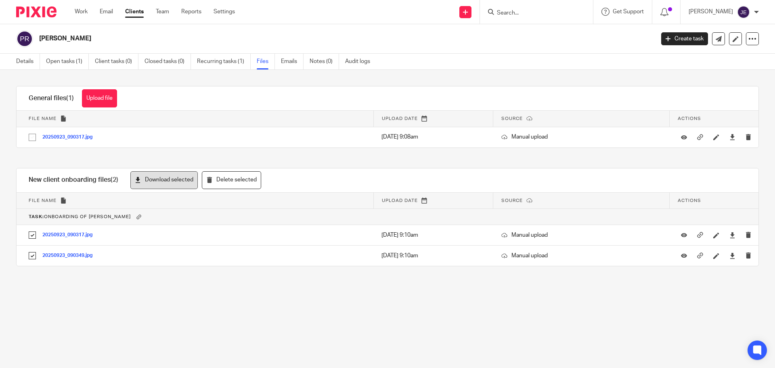
click at [152, 180] on button "Download selected" at bounding box center [163, 180] width 67 height 18
drag, startPoint x: 82, startPoint y: 39, endPoint x: 39, endPoint y: 39, distance: 43.6
click at [39, 39] on div "[PERSON_NAME]" at bounding box center [332, 38] width 633 height 17
copy h2 "[PERSON_NAME]"
click at [73, 56] on link "Open tasks (1)" at bounding box center [67, 62] width 43 height 16
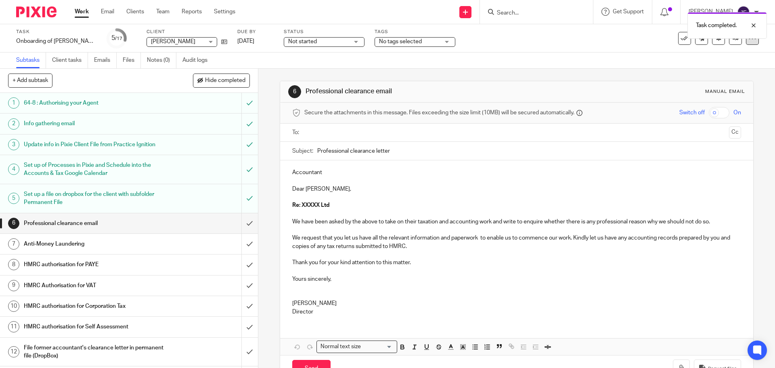
click at [746, 42] on div at bounding box center [752, 38] width 13 height 13
click at [717, 69] on link "Advanced task editor" at bounding box center [720, 71] width 53 height 6
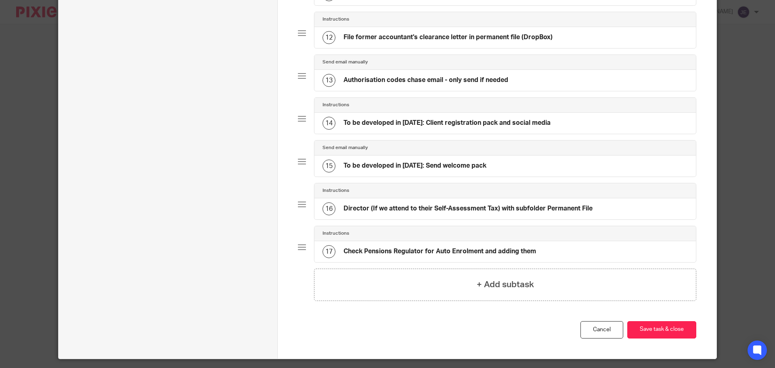
scroll to position [576, 0]
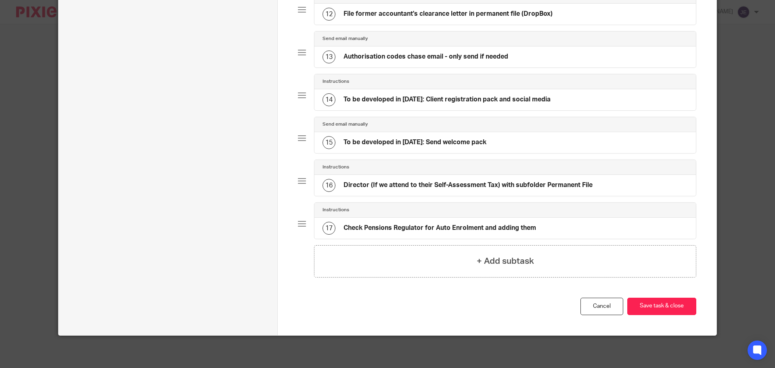
click at [515, 224] on h4 "Check Pensions Regulator for Auto Enrolment and adding them" at bounding box center [439, 227] width 192 height 8
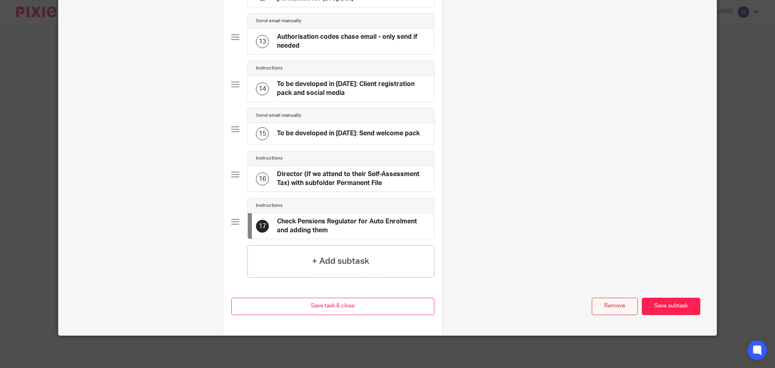
click at [613, 304] on button "Remove" at bounding box center [614, 305] width 46 height 17
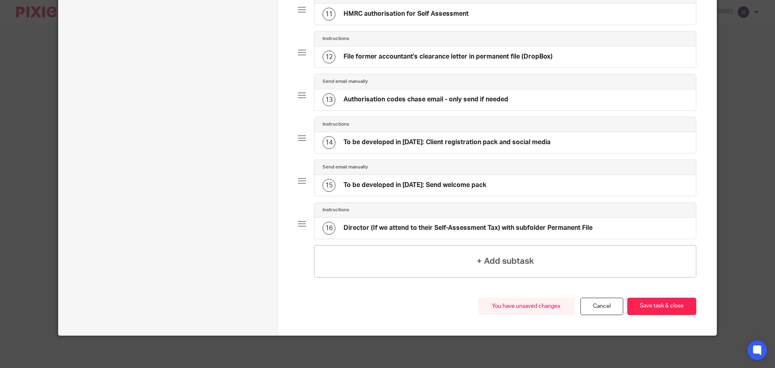
click at [417, 226] on h4 "Director (If we attend to their Self-Assessment Tax) with subfolder Permanent F…" at bounding box center [467, 227] width 249 height 8
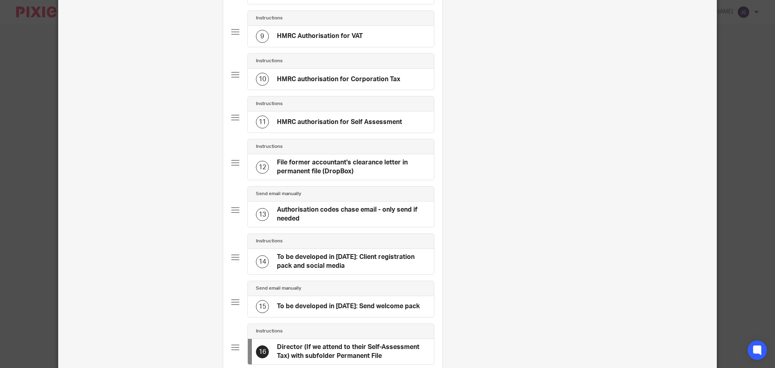
scroll to position [565, 0]
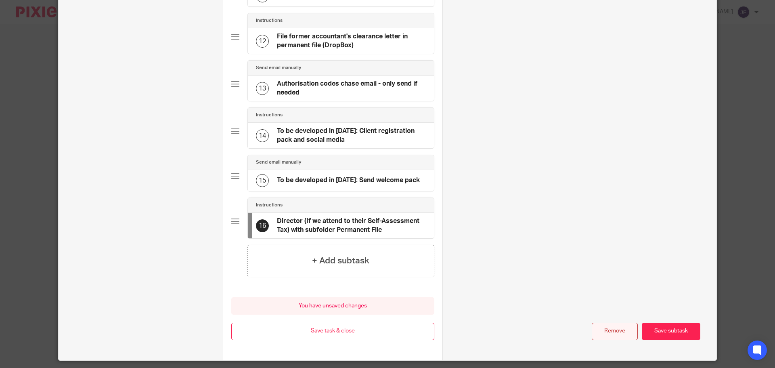
click at [613, 330] on button "Remove" at bounding box center [614, 330] width 46 height 17
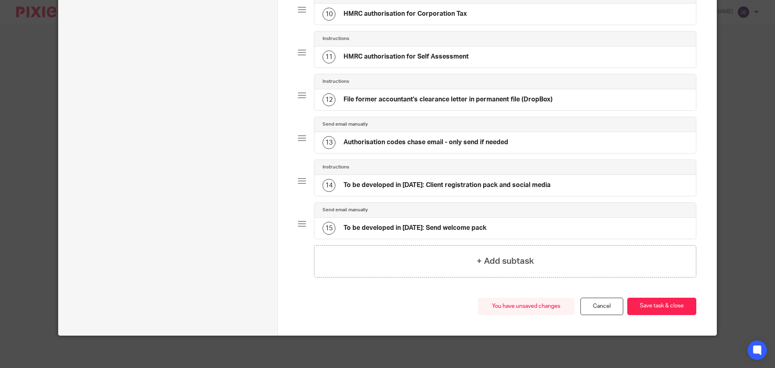
click at [366, 233] on div "15 To be developed in [DATE]: Send welcome pack" at bounding box center [404, 227] width 164 height 13
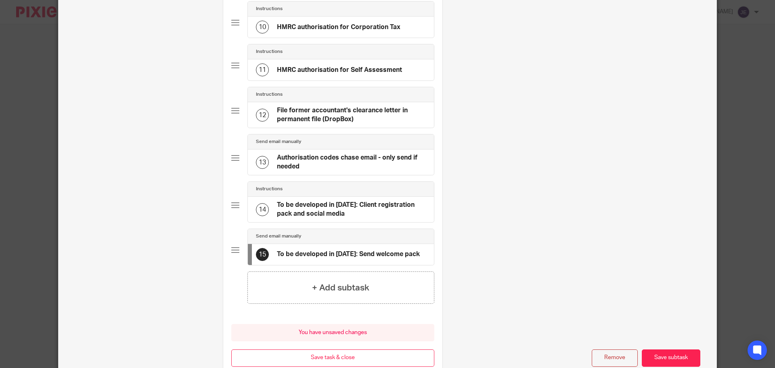
scroll to position [0, 0]
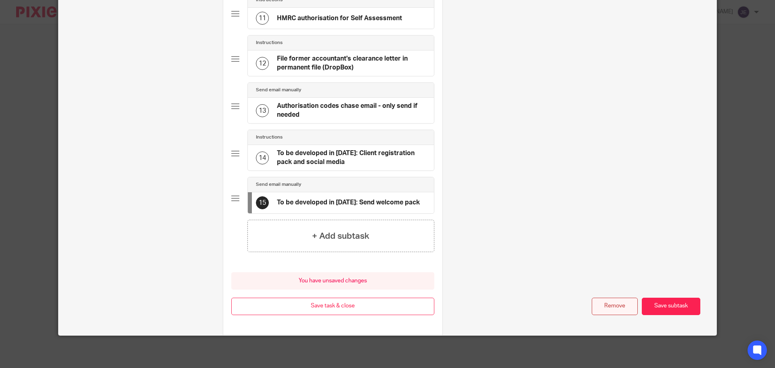
click at [608, 309] on button "Remove" at bounding box center [614, 305] width 46 height 17
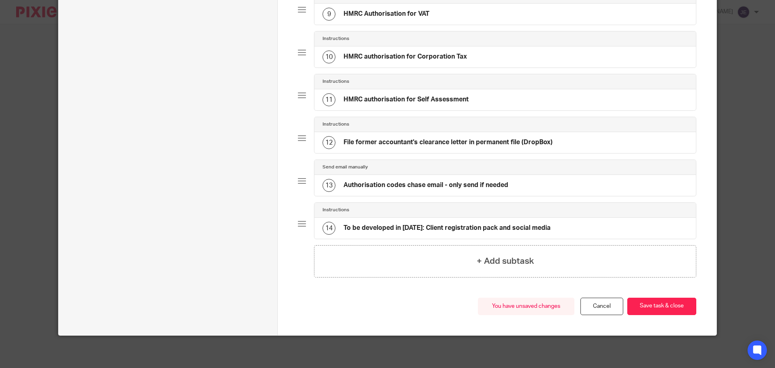
click at [482, 228] on h4 "To be developed in 2022: Client registration pack and social media" at bounding box center [446, 227] width 207 height 8
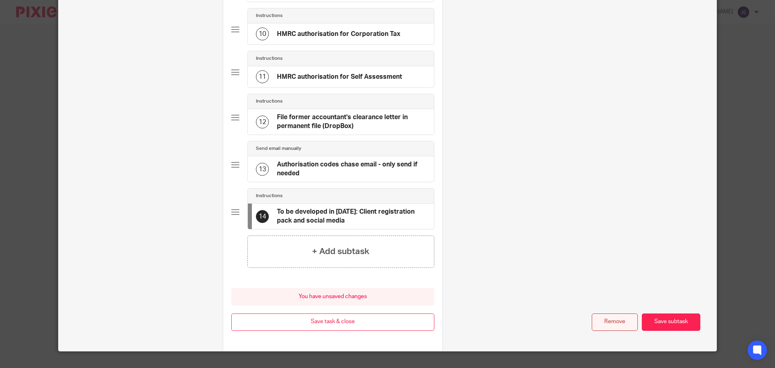
click at [619, 319] on button "Remove" at bounding box center [614, 321] width 46 height 17
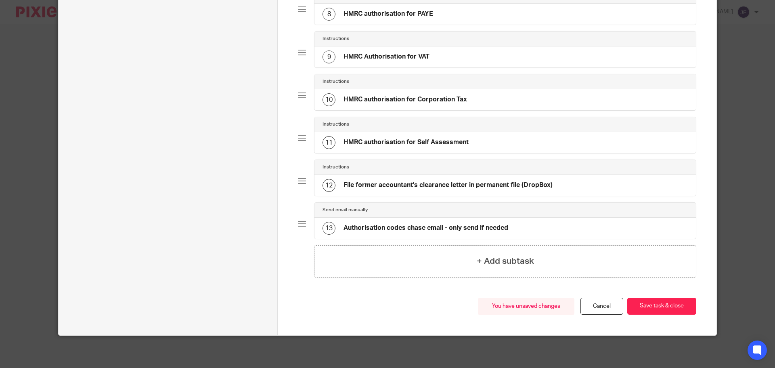
click at [411, 100] on h4 "HMRC authorisation for Corporation Tax" at bounding box center [404, 99] width 123 height 8
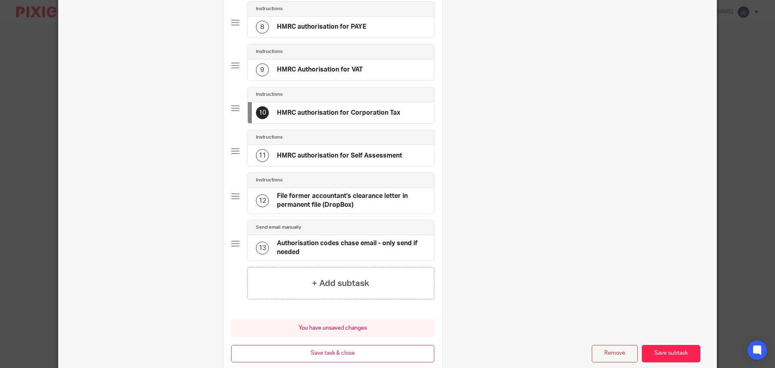
scroll to position [0, 0]
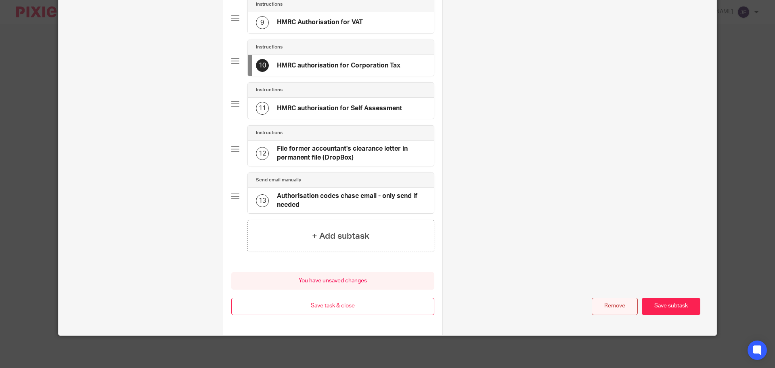
click at [614, 305] on button "Remove" at bounding box center [614, 305] width 46 height 17
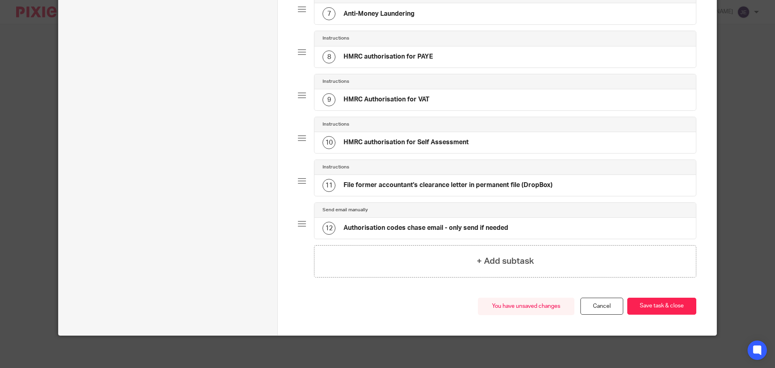
scroll to position [363, 0]
click at [435, 64] on div "8 HMRC authorisation for PAYE" at bounding box center [504, 56] width 381 height 21
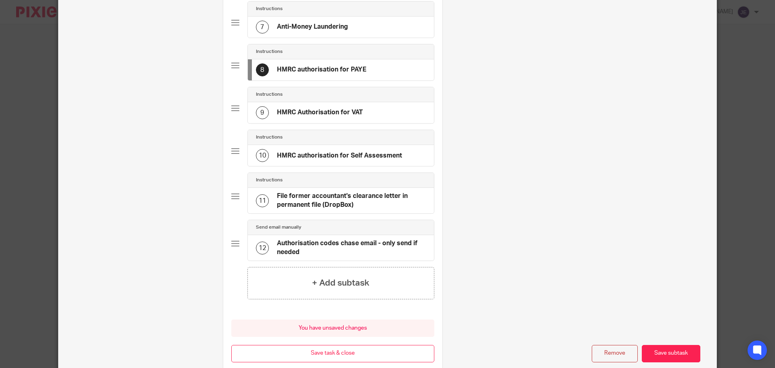
scroll to position [0, 0]
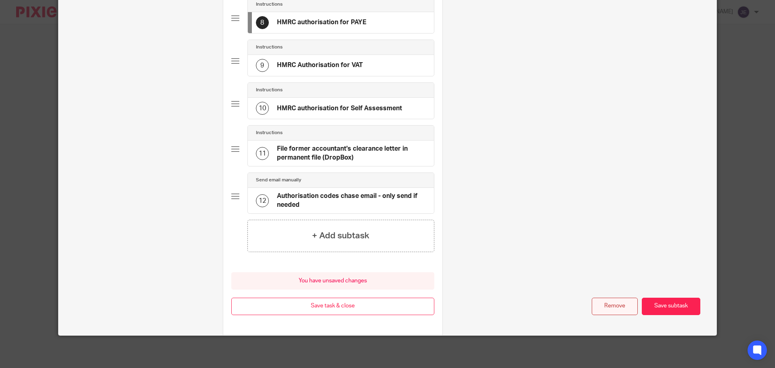
click at [608, 308] on button "Remove" at bounding box center [614, 305] width 46 height 17
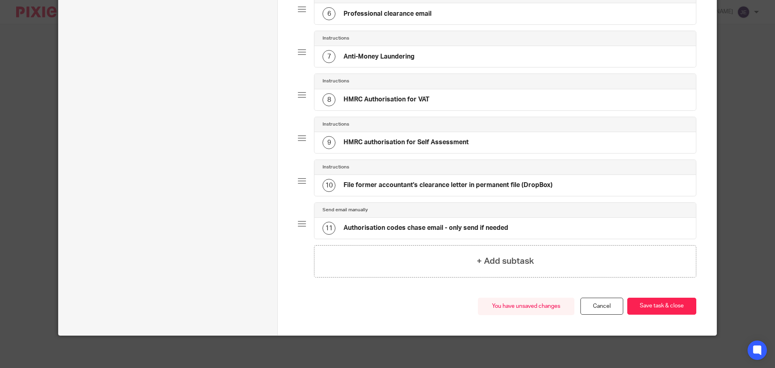
scroll to position [320, 0]
click at [419, 103] on h4 "HMRC Authorisation for VAT" at bounding box center [386, 99] width 86 height 8
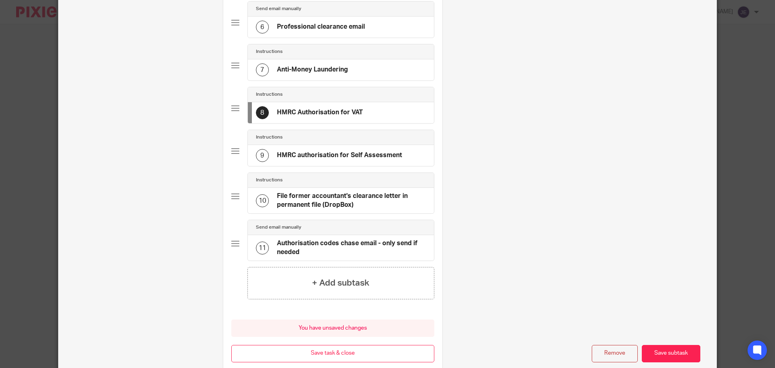
scroll to position [0, 0]
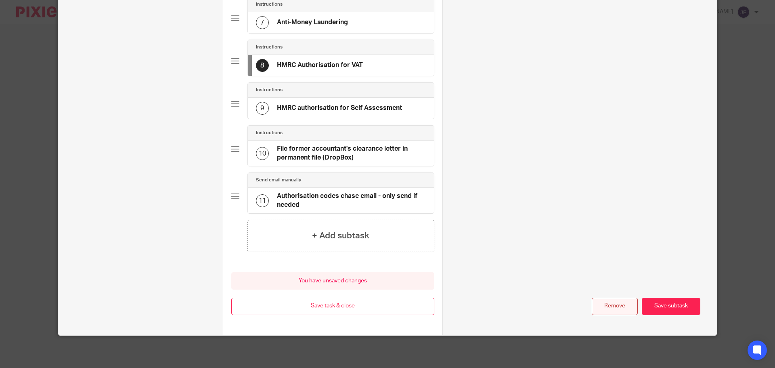
click at [608, 310] on button "Remove" at bounding box center [614, 305] width 46 height 17
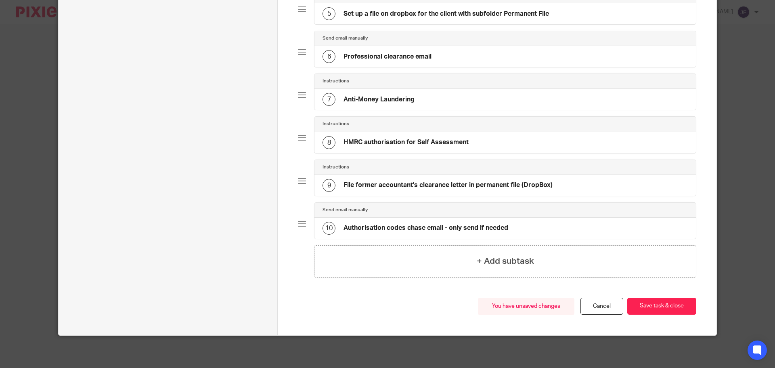
scroll to position [277, 0]
click at [672, 307] on button "Save task & close" at bounding box center [661, 305] width 69 height 17
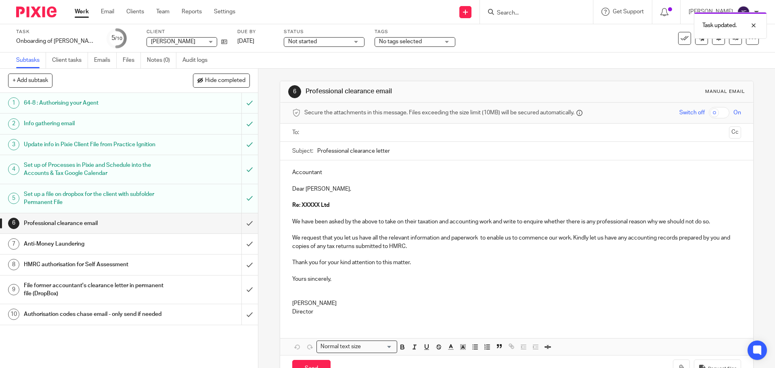
click at [291, 41] on span "Not started" at bounding box center [302, 42] width 29 height 6
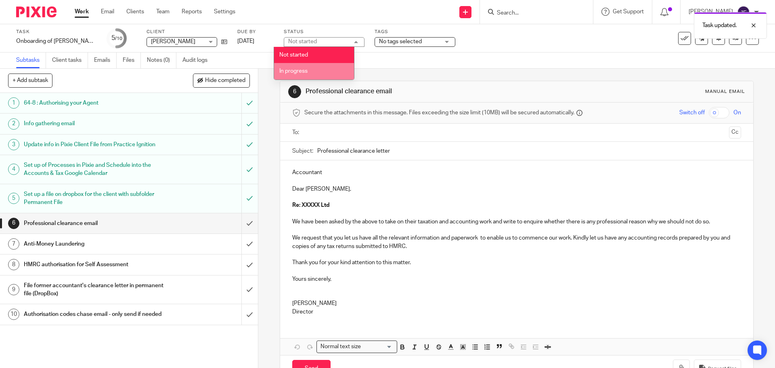
click at [302, 71] on span "In progress" at bounding box center [293, 71] width 28 height 6
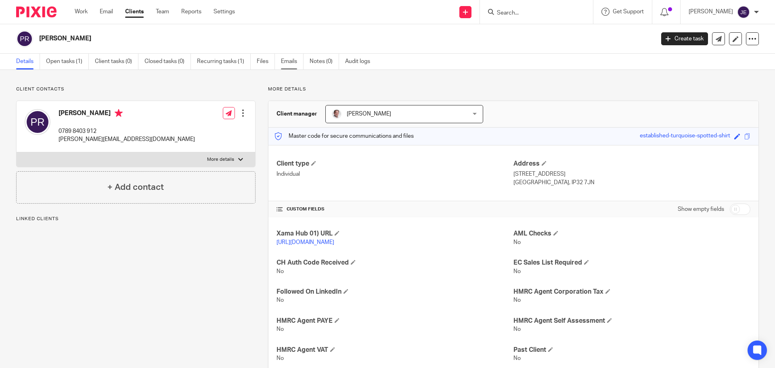
click at [300, 65] on link "Emails" at bounding box center [292, 62] width 23 height 16
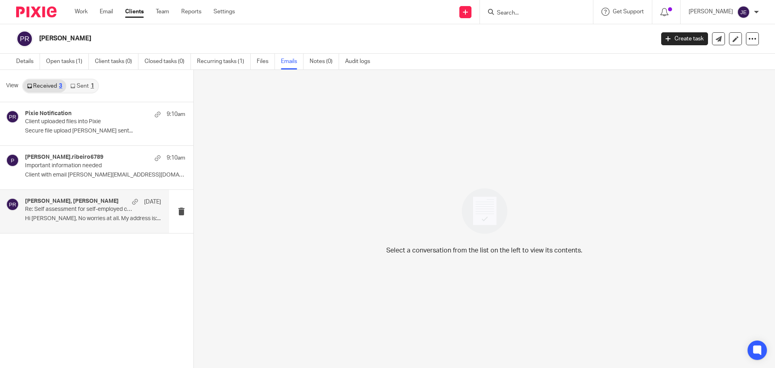
click at [96, 219] on p "Hi David, No worries at all. My address is:..." at bounding box center [93, 218] width 136 height 7
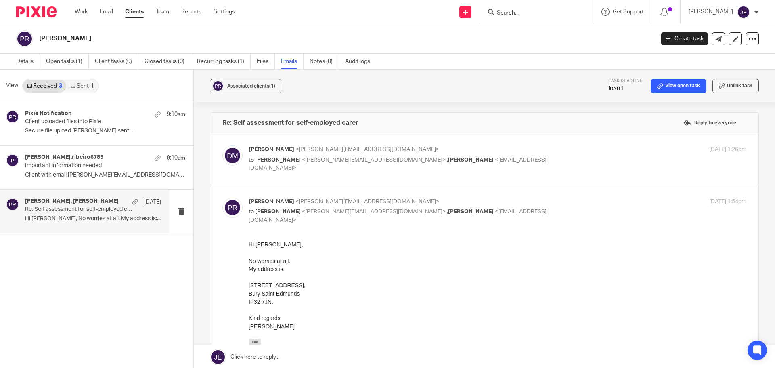
click at [522, 138] on label at bounding box center [484, 158] width 548 height 51
click at [222, 145] on input "checkbox" at bounding box center [222, 145] width 0 height 0
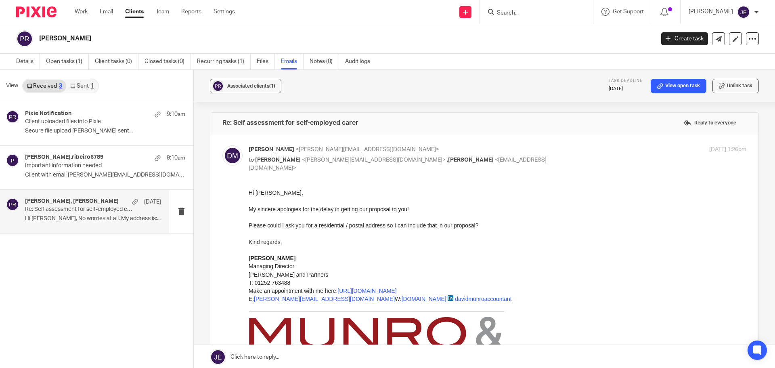
click at [222, 145] on input "checkbox" at bounding box center [222, 145] width 0 height 0
checkbox input "false"
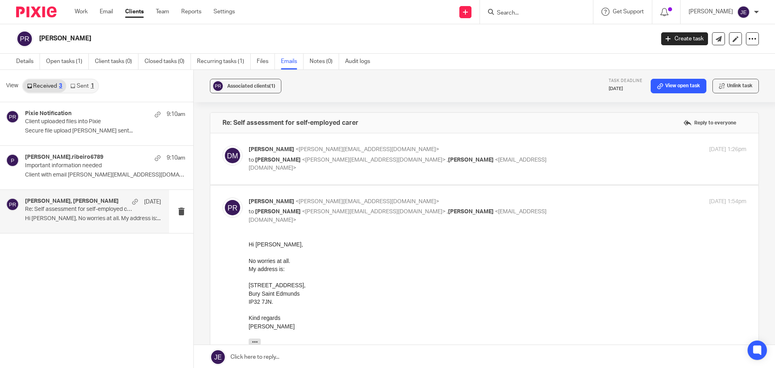
scroll to position [128, 0]
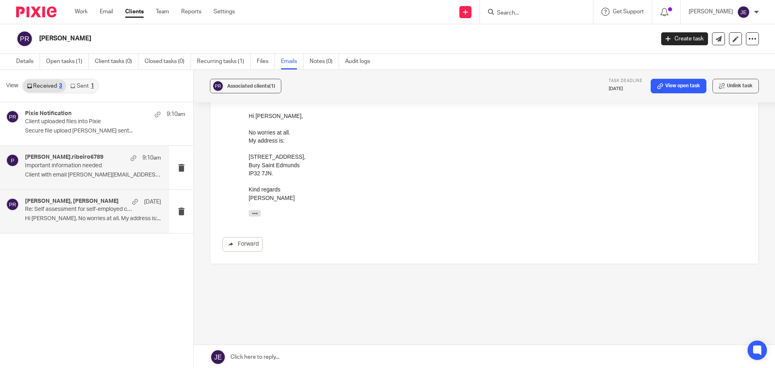
click at [27, 152] on div "paula.ribeiro6789 9:10am Important information needed Client with email paula.r…" at bounding box center [84, 167] width 169 height 43
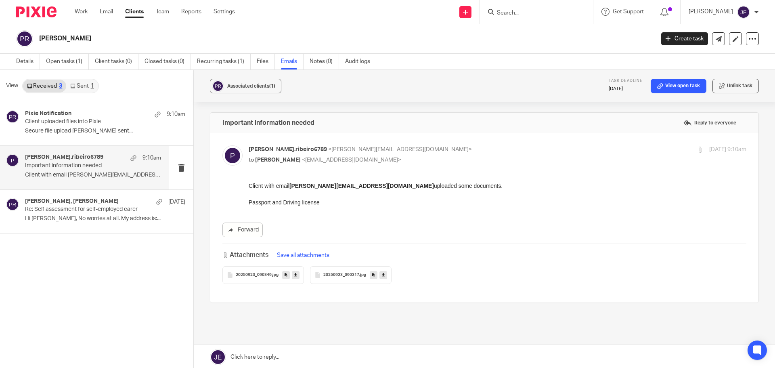
scroll to position [0, 0]
click at [80, 117] on div "Pixie Notification 9:10am" at bounding box center [93, 114] width 136 height 8
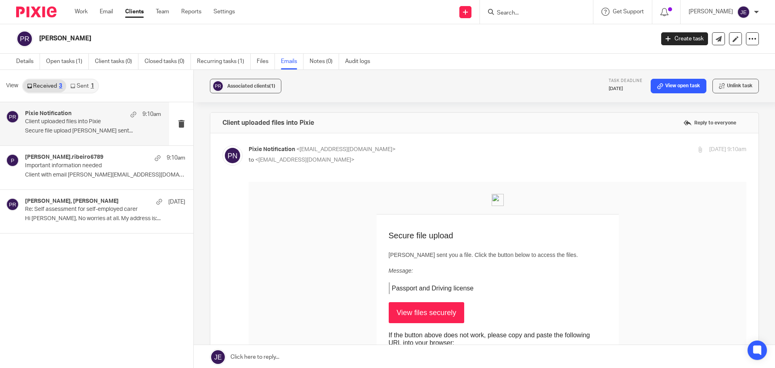
click at [76, 86] on link "Sent 1" at bounding box center [81, 85] width 31 height 13
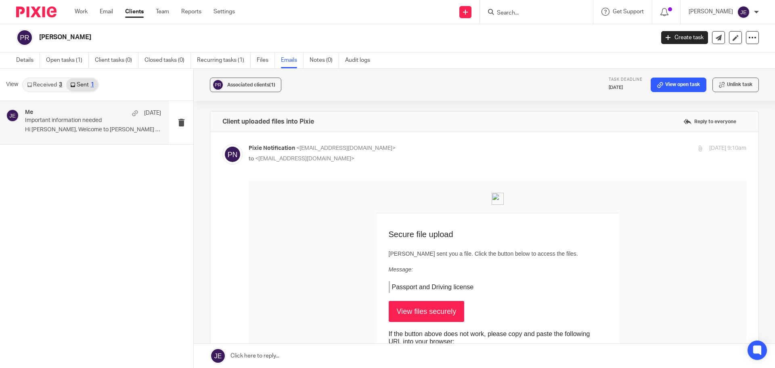
click at [87, 122] on p "Important information needed" at bounding box center [79, 120] width 109 height 7
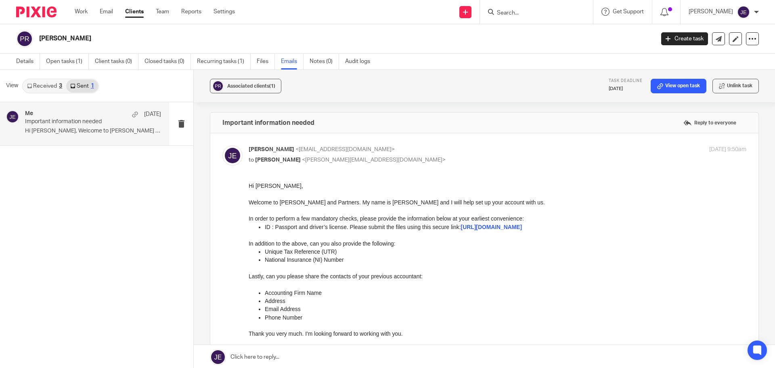
scroll to position [0, 0]
drag, startPoint x: 345, startPoint y: 262, endPoint x: 244, endPoint y: 252, distance: 100.9
click at [249, 252] on html "Hi Paula, Welcome to Munro and Partners. My name is Jade and I will help set up…" at bounding box center [497, 268] width 497 height 173
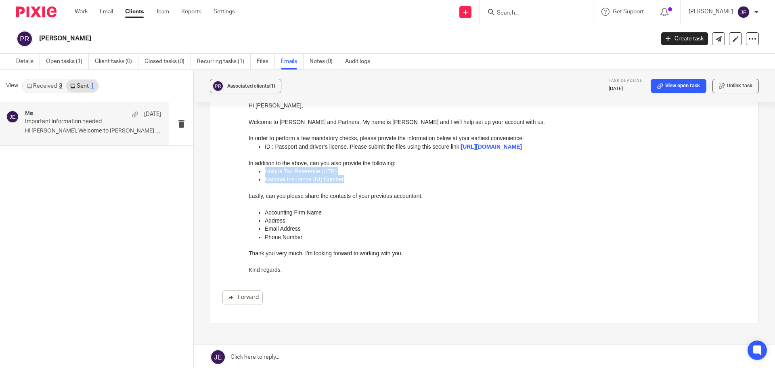
scroll to position [81, 0]
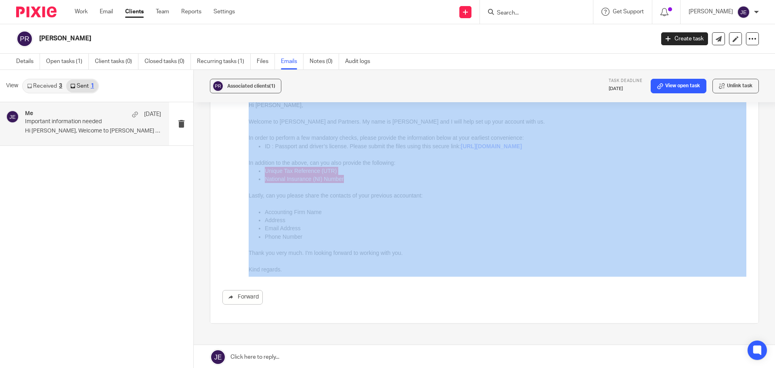
drag, startPoint x: 531, startPoint y: 376, endPoint x: 257, endPoint y: 170, distance: 342.7
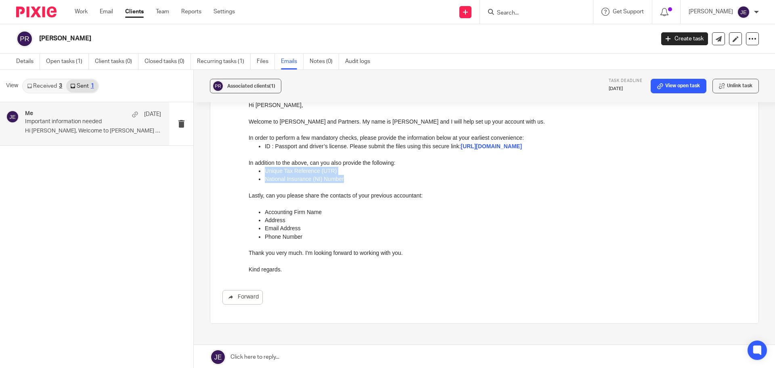
click at [264, 176] on ul "National Insurance (NI) Number" at bounding box center [497, 179] width 497 height 8
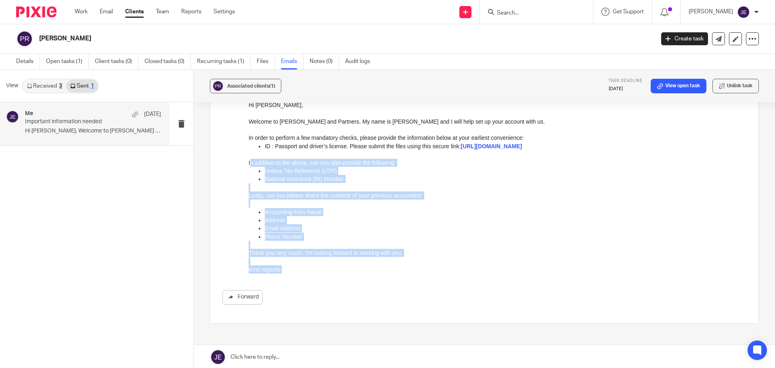
drag, startPoint x: 249, startPoint y: 163, endPoint x: 529, endPoint y: 375, distance: 351.4
click at [282, 274] on html "Hi Paula, Welcome to Munro and Partners. My name is Jade and I will help set up…" at bounding box center [497, 187] width 497 height 173
copy div "n addition to the above, can you also provide the following: Unique Tax Referen…"
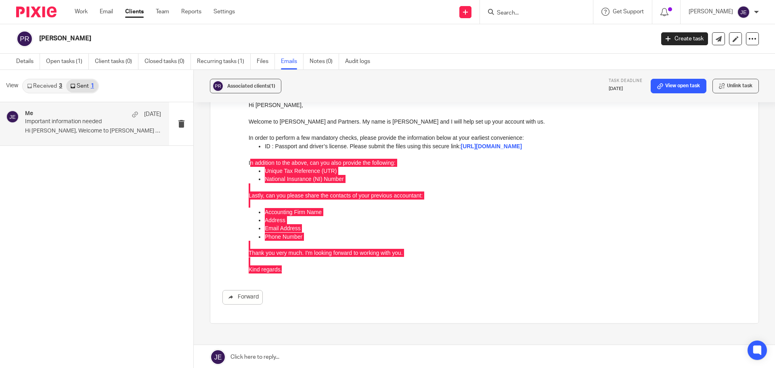
click at [48, 86] on link "Received 3" at bounding box center [44, 85] width 43 height 13
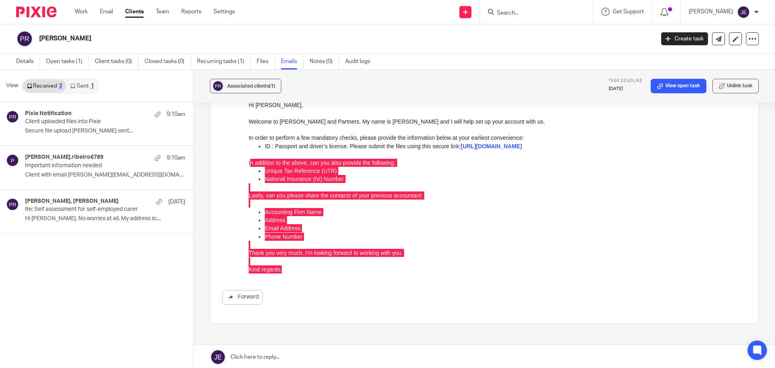
scroll to position [1, 0]
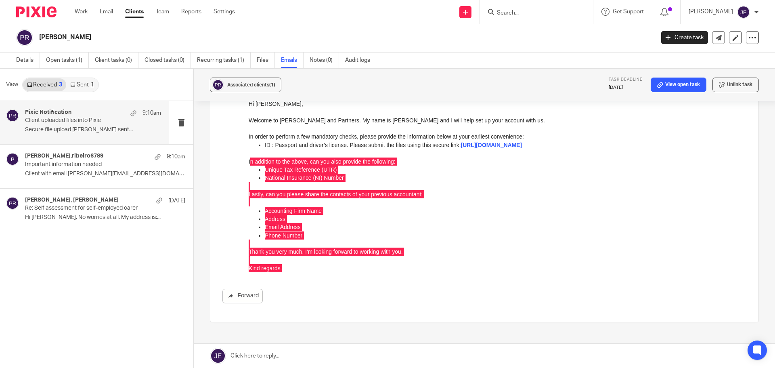
click at [80, 127] on p "Secure file upload Paula Ribeiro sent..." at bounding box center [93, 129] width 136 height 7
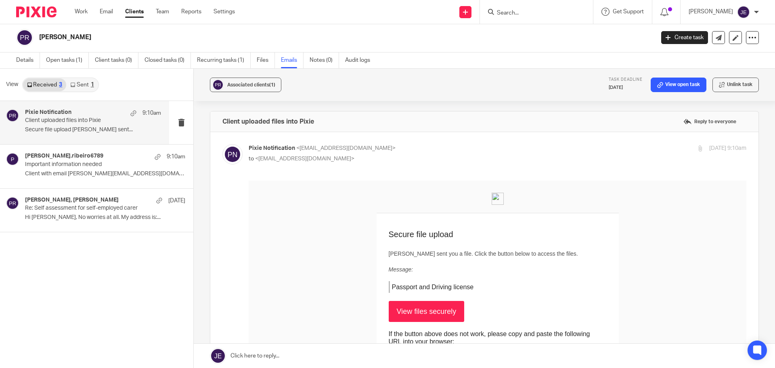
scroll to position [0, 0]
click at [85, 142] on div "Pixie Notification 9:10am Client uploaded files into Pixie Secure file upload P…" at bounding box center [84, 122] width 169 height 43
click at [85, 150] on div "paula.ribeiro6789 9:10am Important information needed Client with email paula.r…" at bounding box center [84, 165] width 169 height 43
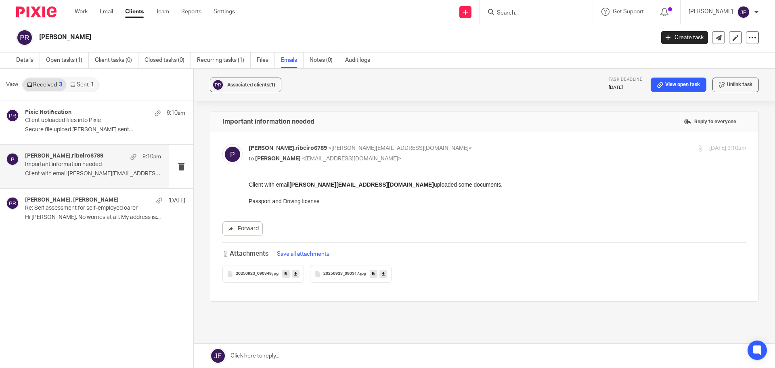
click at [369, 353] on link at bounding box center [484, 355] width 581 height 24
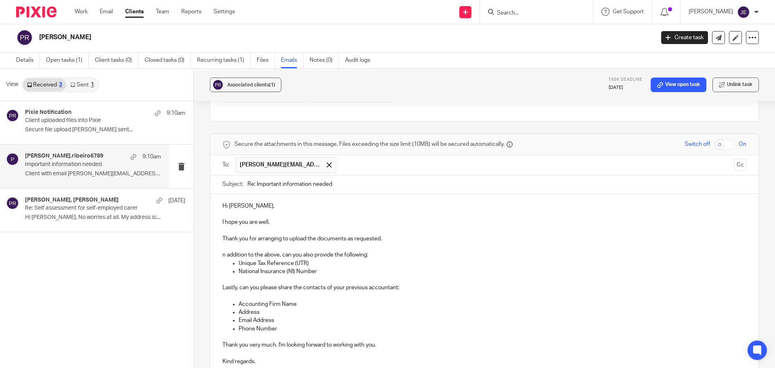
click at [219, 252] on div "Hi Paula, I hope you are well. Thank you for arranging to upload the documents …" at bounding box center [484, 283] width 548 height 178
drag, startPoint x: 367, startPoint y: 255, endPoint x: 255, endPoint y: 255, distance: 111.7
click at [255, 255] on p "We just need n addition to the above, can you also provide the following:" at bounding box center [484, 255] width 524 height 8
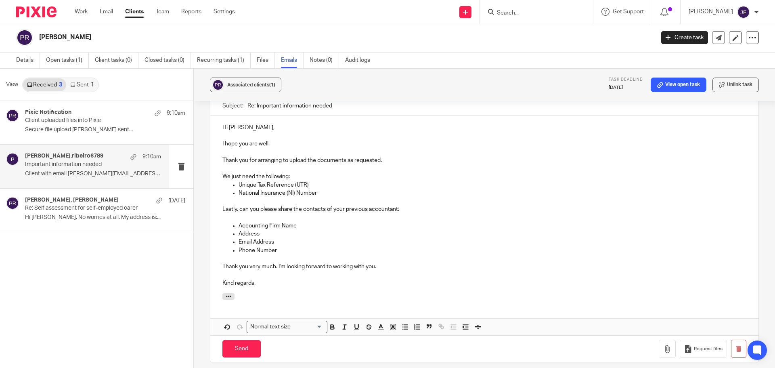
scroll to position [261, 0]
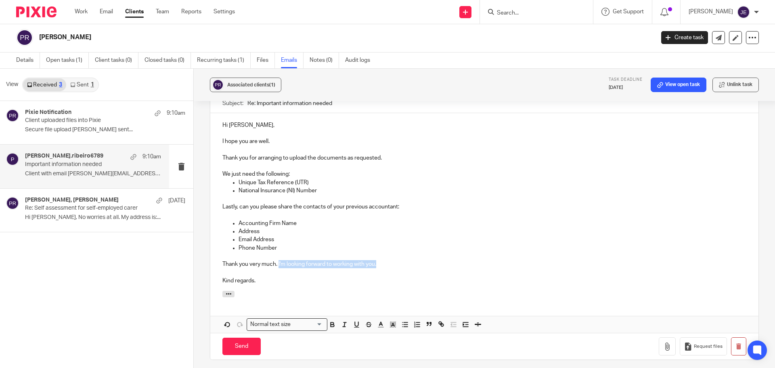
drag, startPoint x: 383, startPoint y: 263, endPoint x: 277, endPoint y: 264, distance: 105.7
click at [277, 264] on p "Thank you very much. I'm looking forward to working with you." at bounding box center [484, 260] width 524 height 17
click at [249, 341] on input "Send" at bounding box center [241, 345] width 38 height 17
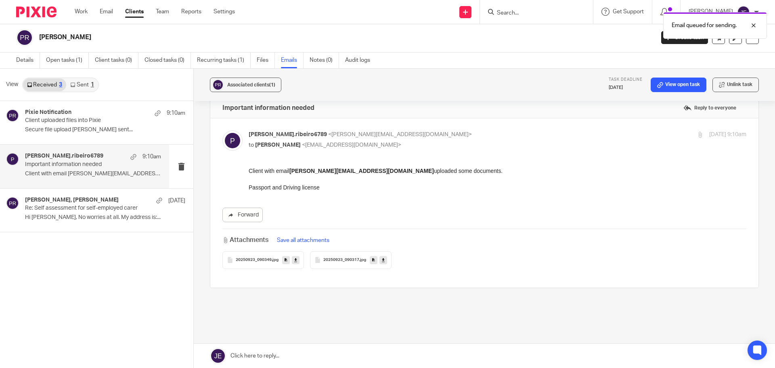
scroll to position [0, 0]
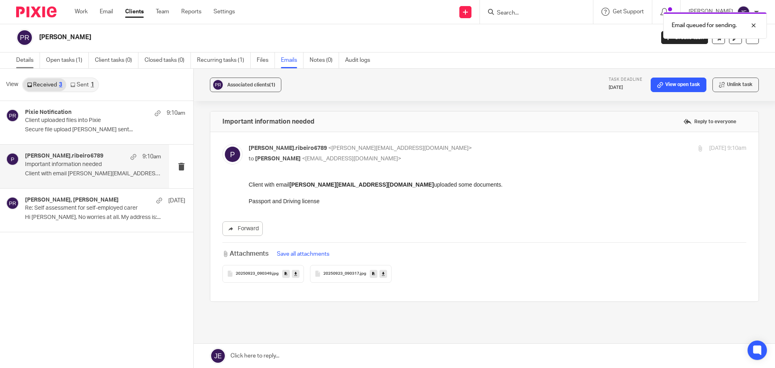
click at [26, 61] on link "Details" at bounding box center [28, 60] width 24 height 16
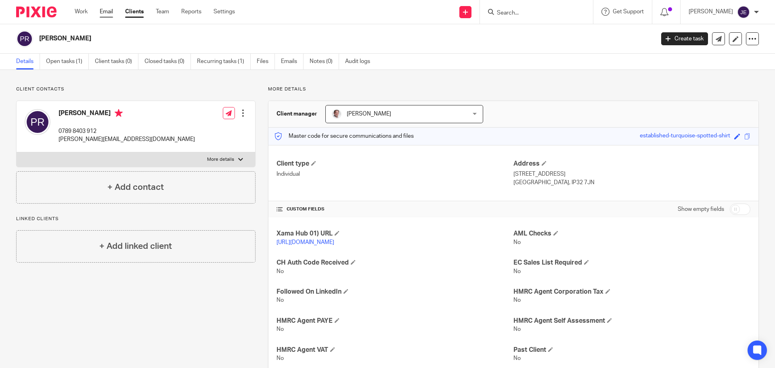
click at [105, 15] on link "Email" at bounding box center [106, 12] width 13 height 8
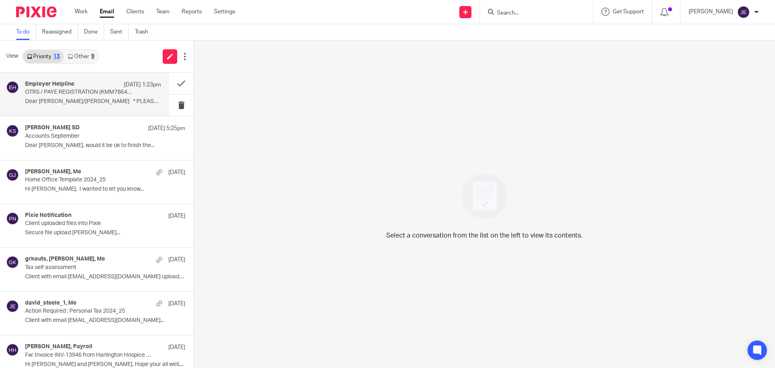
click at [110, 105] on p "Dear [PERSON_NAME]/[PERSON_NAME] * PLEASE DO NOT..." at bounding box center [93, 101] width 136 height 7
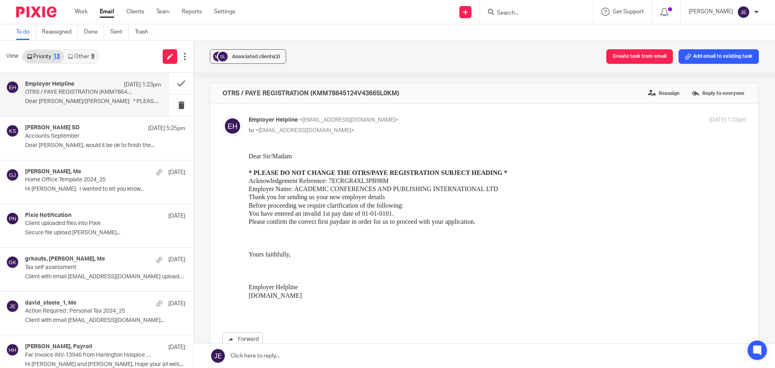
click at [344, 356] on link at bounding box center [484, 355] width 581 height 24
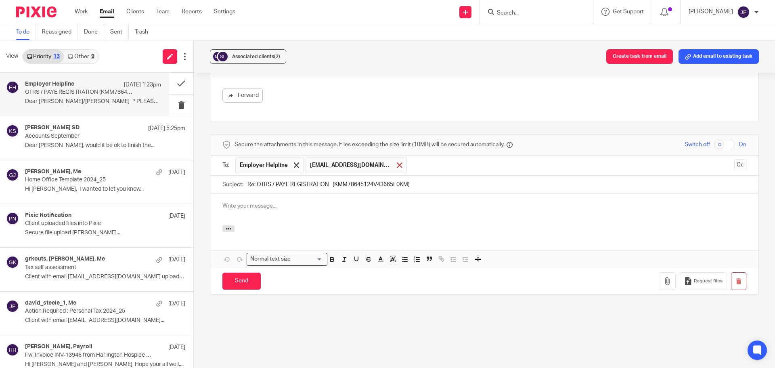
click at [397, 165] on span at bounding box center [399, 164] width 5 height 5
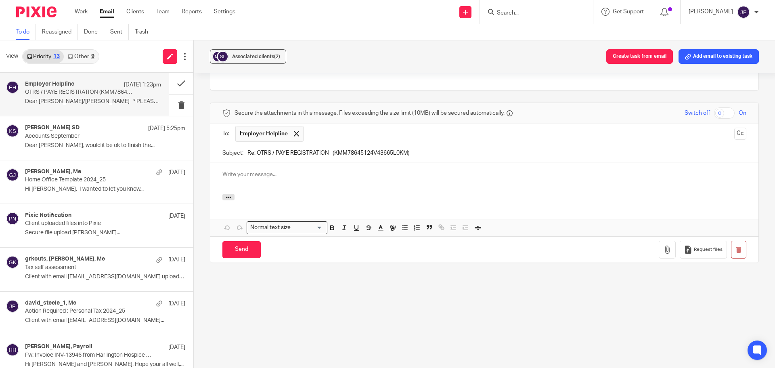
click at [278, 173] on p at bounding box center [484, 174] width 524 height 8
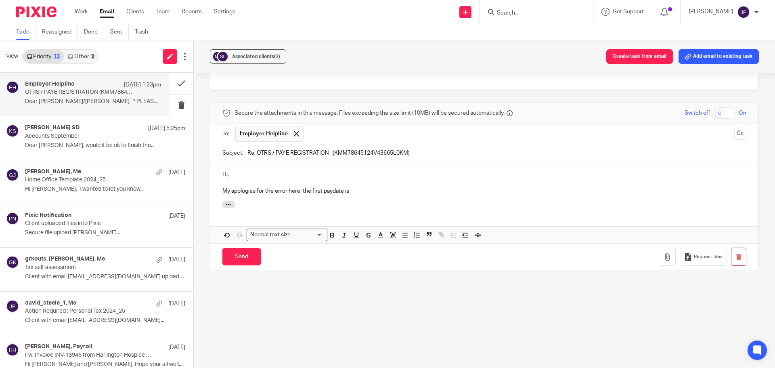
click at [334, 190] on p "My apologies for the error here, the first paydate is" at bounding box center [484, 191] width 524 height 8
click at [333, 191] on p "My apologies for the error here, the first paydate is" at bounding box center [484, 191] width 524 height 8
click at [330, 190] on p "My apologies for the error here, the first paydate is" at bounding box center [484, 191] width 524 height 8
click at [355, 188] on p "My apologies for the error here, the first pay date is" at bounding box center [484, 191] width 524 height 8
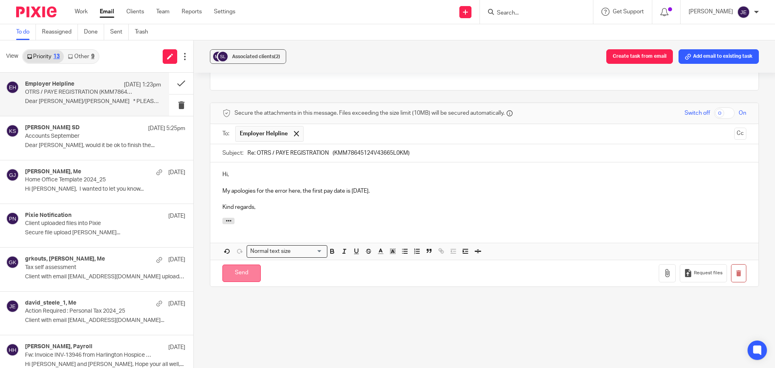
click at [244, 271] on input "Send" at bounding box center [241, 272] width 38 height 17
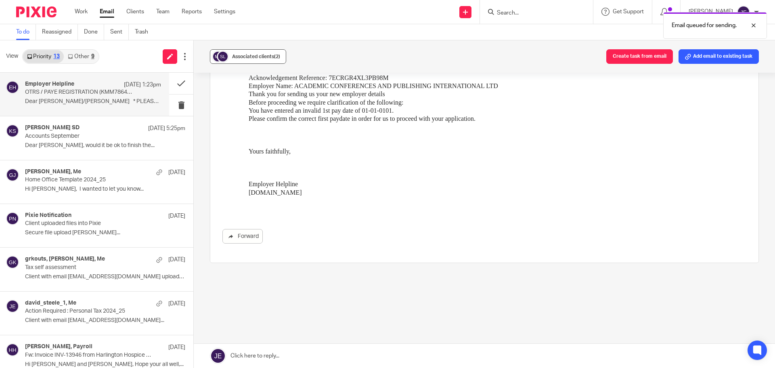
click at [254, 52] on button "Associated clients (2)" at bounding box center [248, 56] width 76 height 15
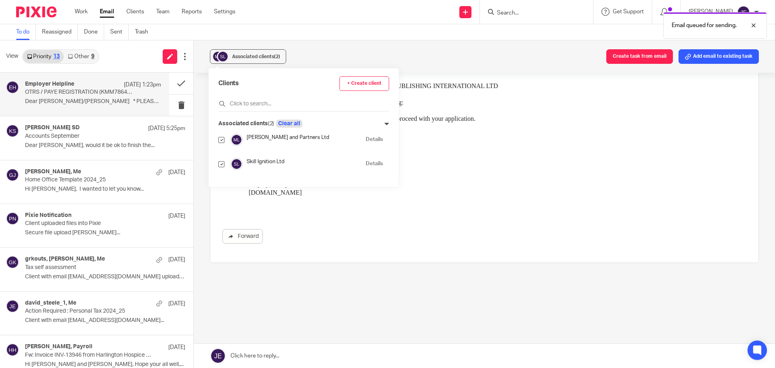
click at [292, 125] on button "Clear all" at bounding box center [289, 123] width 26 height 8
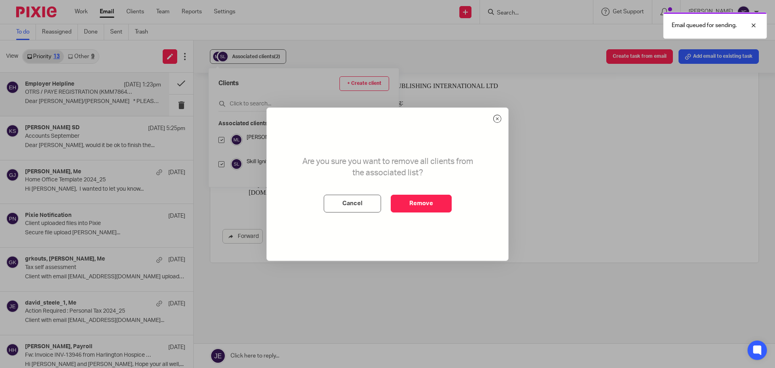
click at [411, 212] on div "Are you sure you want to remove all clients from the associated list? Cancel Re…" at bounding box center [387, 184] width 241 height 152
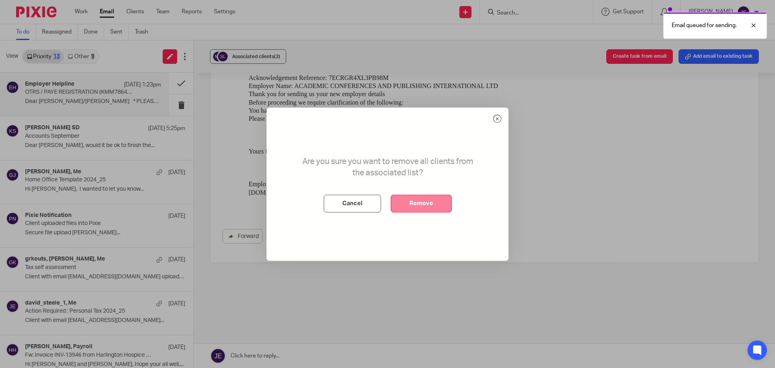
click at [412, 207] on button "Remove" at bounding box center [421, 203] width 61 height 18
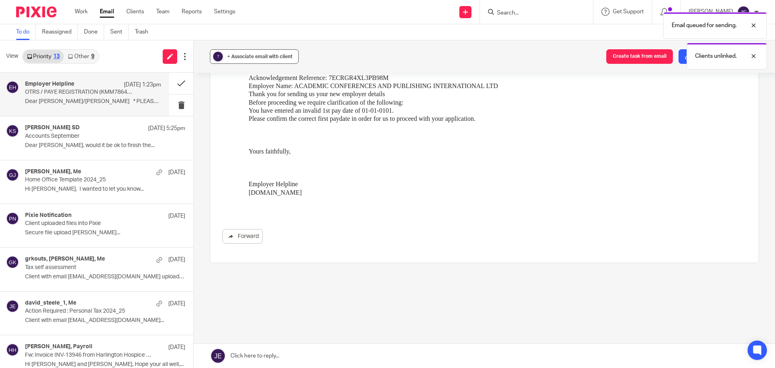
click at [258, 58] on span "+ Associate email with client" at bounding box center [259, 56] width 65 height 5
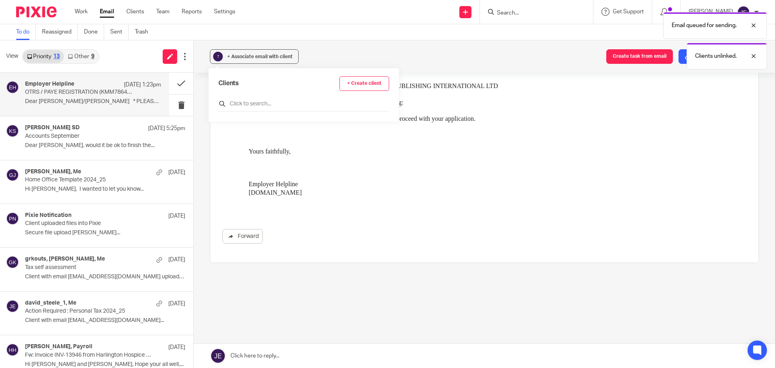
click at [243, 101] on input "text" at bounding box center [303, 104] width 171 height 8
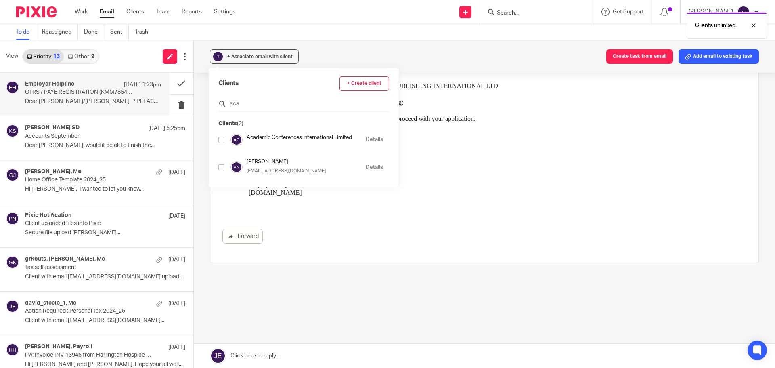
drag, startPoint x: 243, startPoint y: 103, endPoint x: 223, endPoint y: 106, distance: 20.3
click at [223, 106] on div "aca" at bounding box center [303, 105] width 171 height 13
type input "aca"
click at [219, 138] on input "checkbox" at bounding box center [221, 140] width 6 height 6
checkbox input "true"
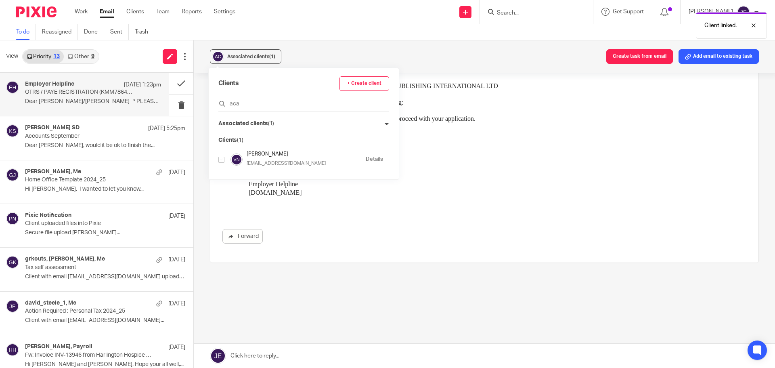
click at [311, 42] on div "Associated clients (1) Create task from email Add email to existing task" at bounding box center [484, 56] width 581 height 32
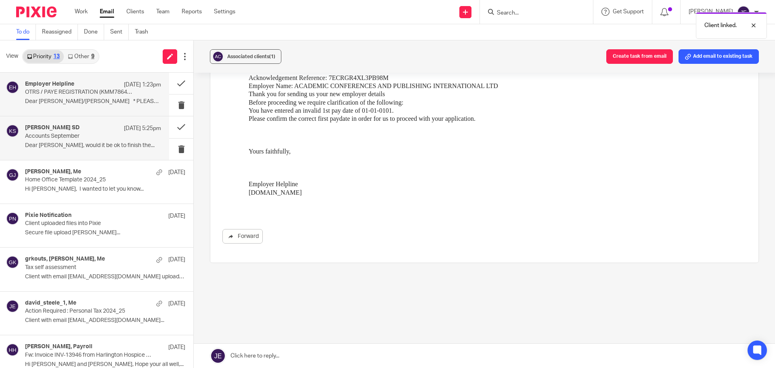
click at [109, 141] on div "[PERSON_NAME] SD [DATE] 5:25pm Accounts September Dear [PERSON_NAME], would it …" at bounding box center [93, 137] width 136 height 27
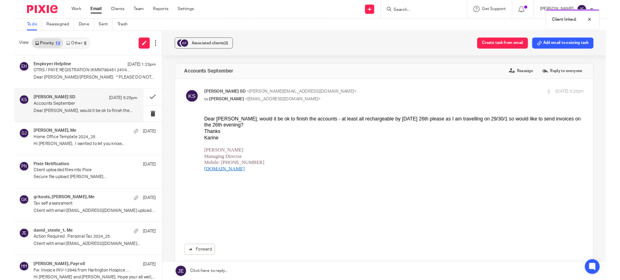
scroll to position [0, 0]
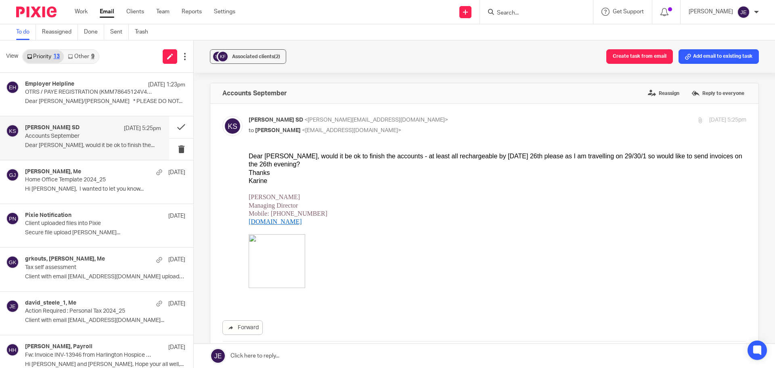
click at [79, 52] on link "Other 9" at bounding box center [81, 56] width 34 height 13
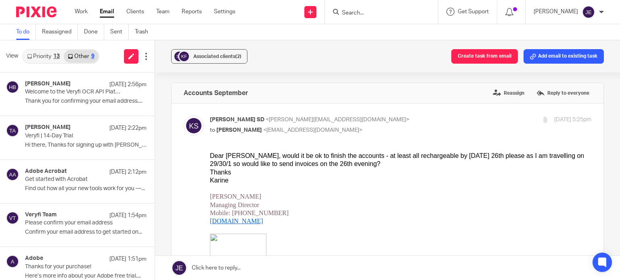
click at [357, 11] on input "Search" at bounding box center [377, 13] width 73 height 7
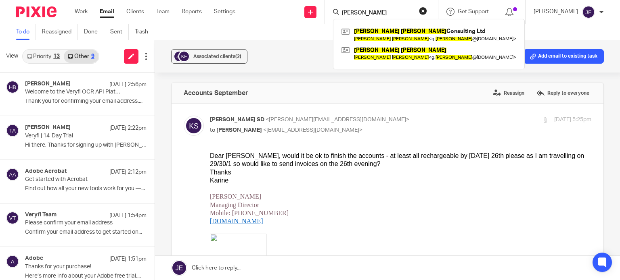
type input "[PERSON_NAME]"
click button "submit" at bounding box center [0, 0] width 0 height 0
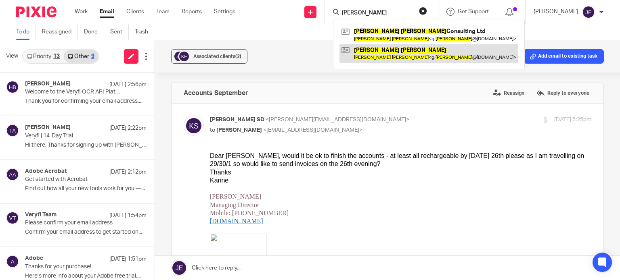
click at [393, 52] on link at bounding box center [428, 53] width 179 height 19
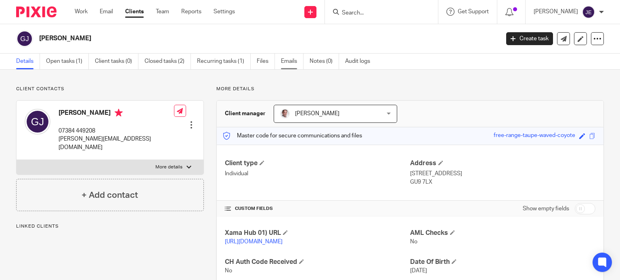
click at [287, 61] on link "Emails" at bounding box center [292, 62] width 23 height 16
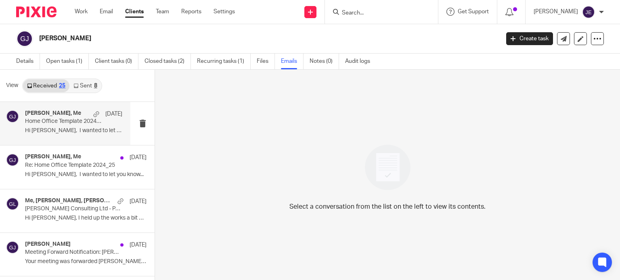
click at [75, 118] on p "Home Office Template 2024_25" at bounding box center [64, 121] width 78 height 7
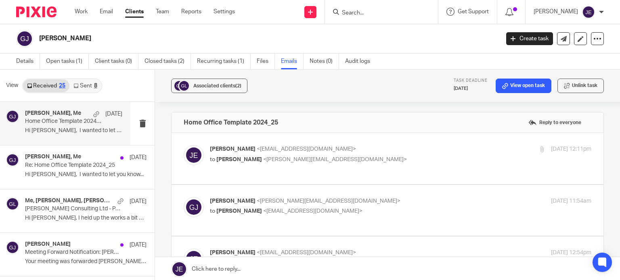
click at [392, 207] on p "to Jade Eveleigh <jade@munroandpartners.com>" at bounding box center [337, 211] width 254 height 8
checkbox input "true"
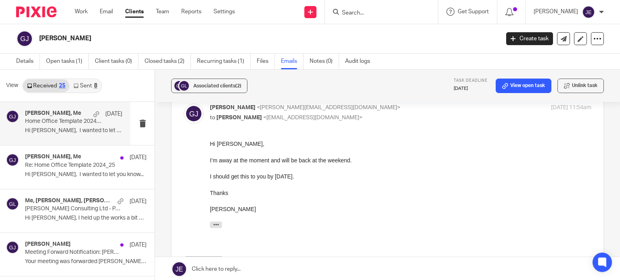
scroll to position [202, 0]
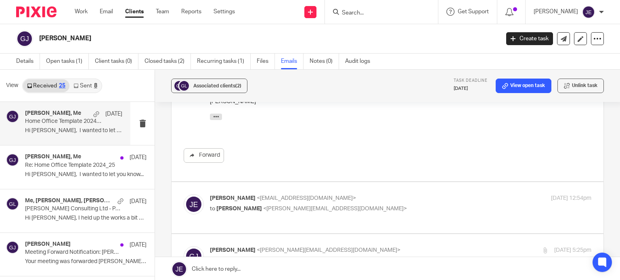
click at [389, 205] on p "to Graham James <g.james@outlook.com>" at bounding box center [337, 209] width 254 height 8
checkbox input "true"
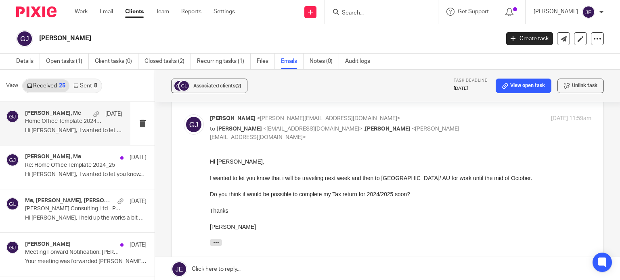
scroll to position [599, 0]
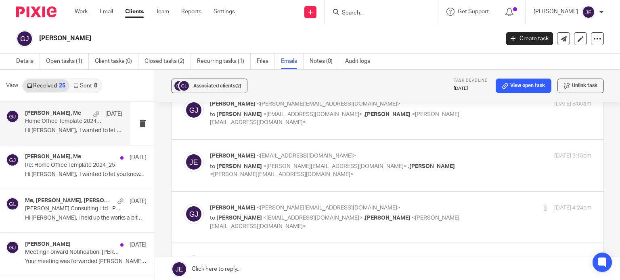
click at [394, 214] on p "to Jade Eveleigh <jade@munroandpartners.com> , David Munro <david@munroandpartn…" at bounding box center [337, 222] width 254 height 17
checkbox input "true"
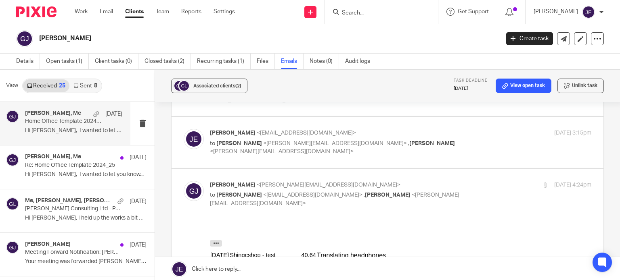
scroll to position [680, 0]
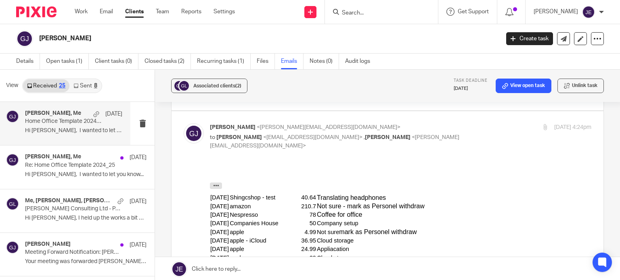
drag, startPoint x: 326, startPoint y: 196, endPoint x: 395, endPoint y: 194, distance: 69.8
click at [395, 194] on td "Translating headphones" at bounding box center [377, 197] width 123 height 8
copy td "Translating headphones"
drag, startPoint x: 326, startPoint y: 206, endPoint x: 441, endPoint y: 206, distance: 115.0
click at [441, 206] on td "Not sure - mark as Personel withdraw" at bounding box center [398, 206] width 165 height 8
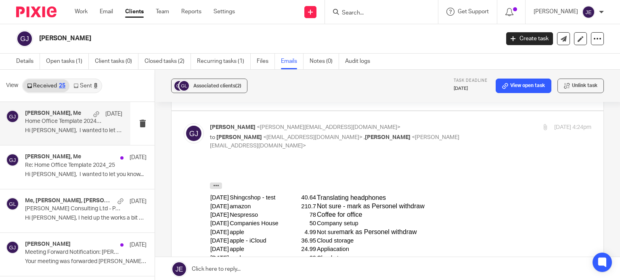
copy td "Not sure - mark as Personel withdraw"
drag, startPoint x: 373, startPoint y: 214, endPoint x: 326, endPoint y: 217, distance: 46.5
click at [326, 217] on td "Coffee for office" at bounding box center [377, 214] width 123 height 8
copy td "Coffee for office"
drag, startPoint x: 366, startPoint y: 224, endPoint x: 324, endPoint y: 225, distance: 42.0
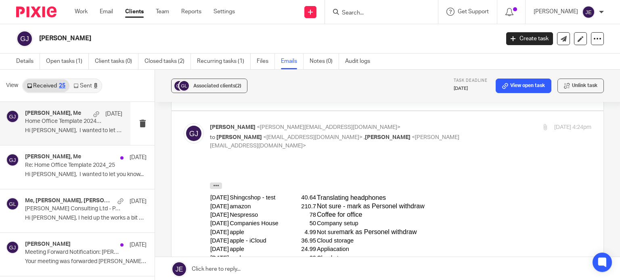
click at [324, 225] on tr "31-Mar-25 Companies House 50 Company setup" at bounding box center [345, 223] width 271 height 8
copy tr "Company setup"
drag, startPoint x: 326, startPoint y: 233, endPoint x: 431, endPoint y: 234, distance: 104.5
click at [431, 234] on td "Not sure mark as Personel withdraw" at bounding box center [377, 232] width 123 height 8
copy td "Not sure mark as Personel withdraw"
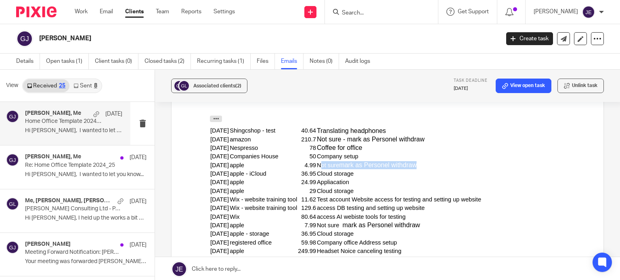
scroll to position [761, 0]
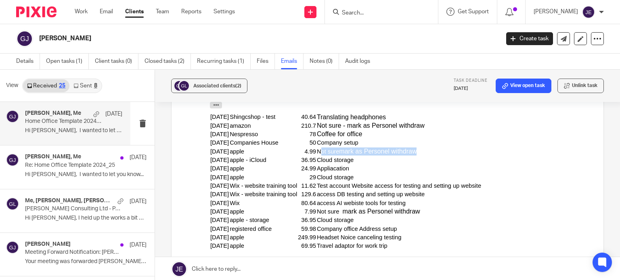
drag, startPoint x: 327, startPoint y: 159, endPoint x: 365, endPoint y: 160, distance: 37.9
click at [365, 160] on td "Cloud storage" at bounding box center [377, 159] width 123 height 8
copy td "Cloud storage"
drag, startPoint x: 326, startPoint y: 186, endPoint x: 489, endPoint y: 188, distance: 163.4
click at [481, 188] on td "Test account Website access for testing and setting up website" at bounding box center [398, 185] width 165 height 8
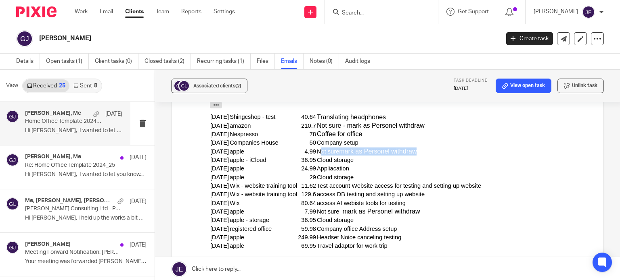
copy td "Test account Website access for testing and setting up website"
drag, startPoint x: 405, startPoint y: 196, endPoint x: 325, endPoint y: 194, distance: 79.9
click at [325, 194] on td "access DB testing and setting up website" at bounding box center [398, 194] width 165 height 8
copy td "access DB testing and setting up website"
drag, startPoint x: 419, startPoint y: 202, endPoint x: 324, endPoint y: 205, distance: 95.3
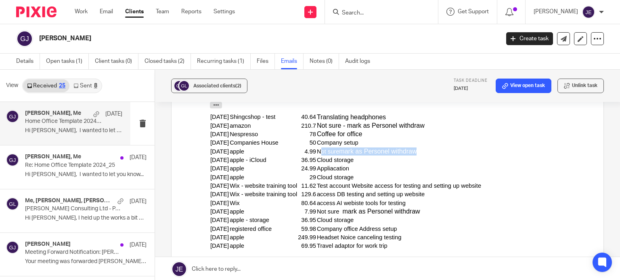
click at [324, 205] on tr "26-Feb-25 Wix 80.64 access AI webiste tools for testing" at bounding box center [345, 202] width 271 height 8
copy tr "access AI webiste tools for testing"
drag, startPoint x: 327, startPoint y: 228, endPoint x: 405, endPoint y: 225, distance: 77.9
click at [405, 225] on td "Company office Address setup" at bounding box center [398, 228] width 165 height 8
copy td "Company office Address setup"
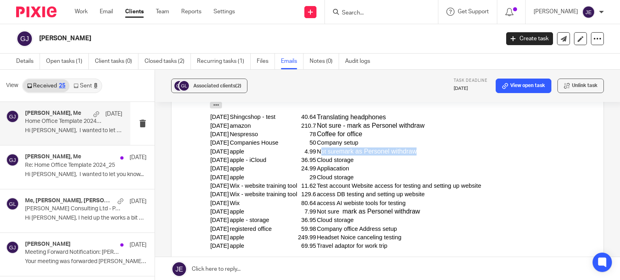
drag, startPoint x: 328, startPoint y: 212, endPoint x: 438, endPoint y: 216, distance: 110.2
click at [438, 216] on tbody "4-Dec-24 Shingcshop - test 40.64 Translating headphones 9-Dec-24 amazon 210.7 N…" at bounding box center [345, 182] width 271 height 138
click at [434, 214] on td "Not sure mark as Personel withdraw" at bounding box center [377, 211] width 123 height 8
drag, startPoint x: 432, startPoint y: 211, endPoint x: 326, endPoint y: 211, distance: 106.5
click at [326, 211] on td "Not sure mark as Personel withdraw" at bounding box center [377, 211] width 123 height 8
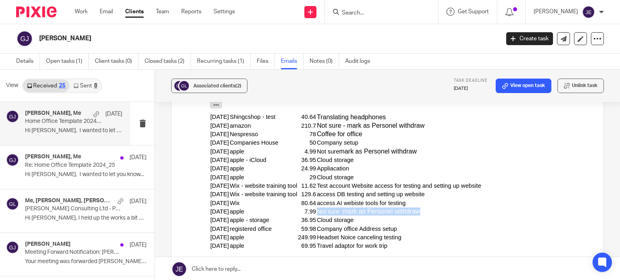
drag, startPoint x: 328, startPoint y: 238, endPoint x: 411, endPoint y: 240, distance: 83.9
click at [411, 240] on td "Headset Noice canceling testing" at bounding box center [398, 237] width 165 height 8
drag, startPoint x: 409, startPoint y: 238, endPoint x: 326, endPoint y: 238, distance: 83.1
click at [326, 238] on td "Headset Noice canceling testing" at bounding box center [398, 237] width 165 height 8
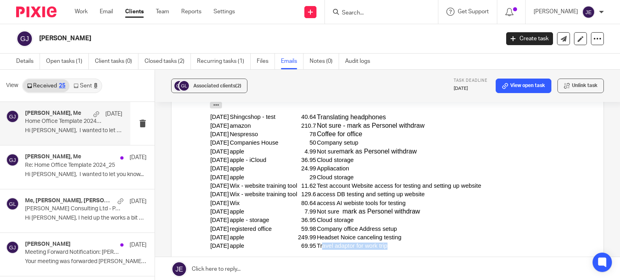
drag, startPoint x: 328, startPoint y: 245, endPoint x: 392, endPoint y: 246, distance: 64.6
click at [392, 246] on td "Travel adaptor for work trip" at bounding box center [398, 245] width 165 height 8
click at [399, 246] on td "Travel adaptor for work trip" at bounding box center [398, 245] width 165 height 8
drag, startPoint x: 398, startPoint y: 246, endPoint x: 324, endPoint y: 248, distance: 74.2
click at [324, 248] on tr "25-Feb-25 apple 69.95 Travel adaptor for work trip" at bounding box center [345, 245] width 271 height 8
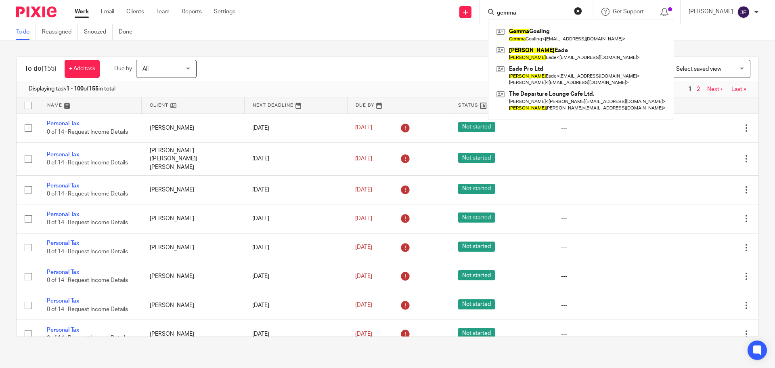
click at [524, 12] on input "gemma" at bounding box center [532, 13] width 73 height 7
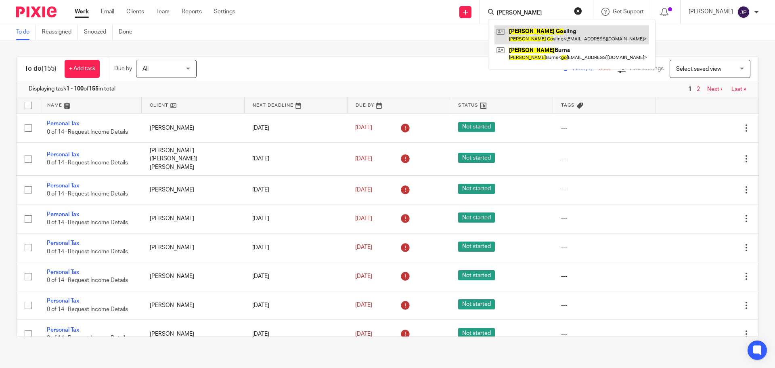
type input "simon go"
click at [535, 31] on link at bounding box center [571, 34] width 155 height 19
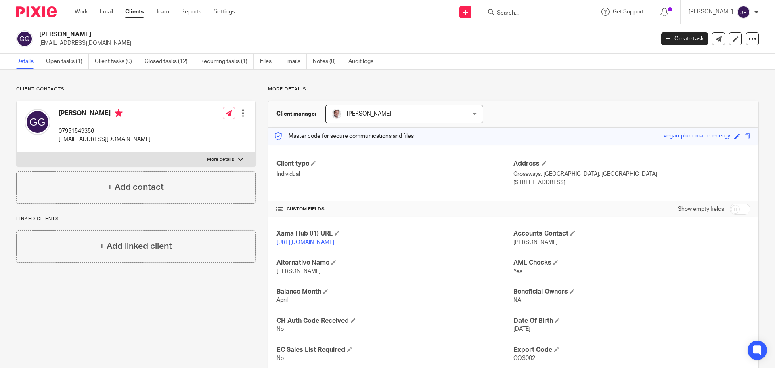
drag, startPoint x: 140, startPoint y: 138, endPoint x: 56, endPoint y: 140, distance: 83.5
click at [56, 140] on div "[PERSON_NAME] 07951549356 [EMAIL_ADDRESS][DOMAIN_NAME] Edit contact Create clie…" at bounding box center [136, 126] width 238 height 51
copy p "[EMAIL_ADDRESS][DOMAIN_NAME]"
click at [65, 59] on link "Open tasks (1)" at bounding box center [67, 62] width 43 height 16
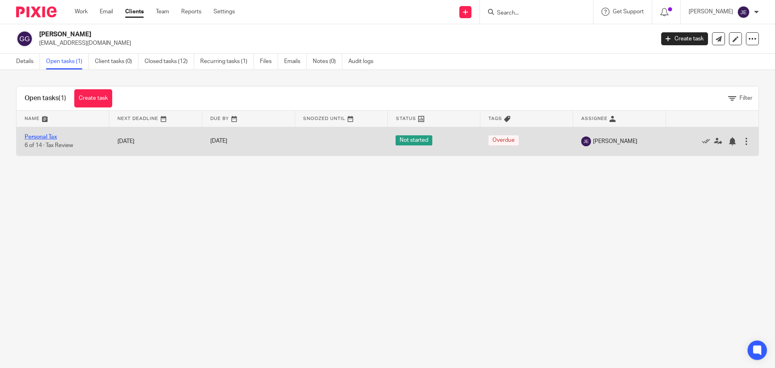
click at [45, 134] on link "Personal Tax" at bounding box center [41, 137] width 32 height 6
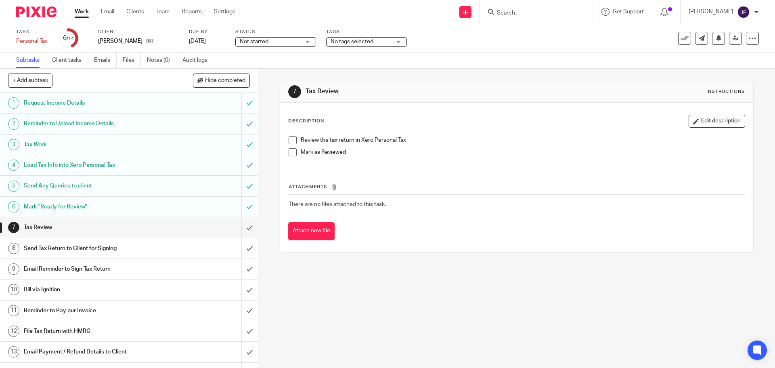
click at [255, 42] on span "Not started" at bounding box center [254, 42] width 29 height 6
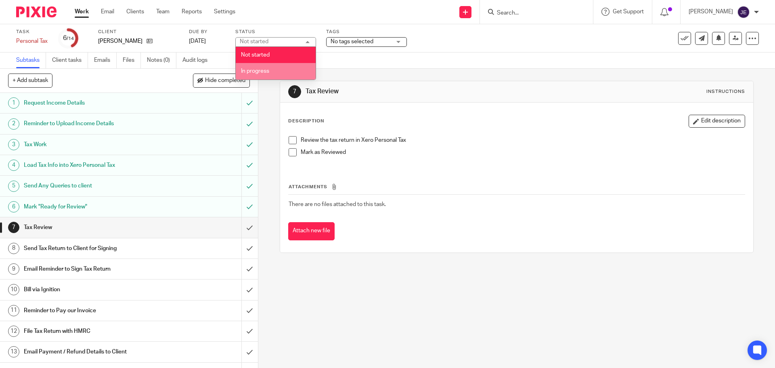
click at [264, 70] on span "In progress" at bounding box center [255, 71] width 28 height 6
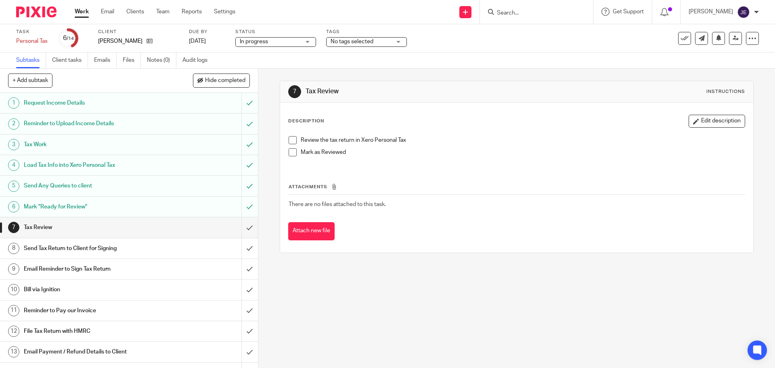
click at [288, 136] on span at bounding box center [292, 140] width 8 height 8
click at [288, 150] on span at bounding box center [292, 152] width 8 height 8
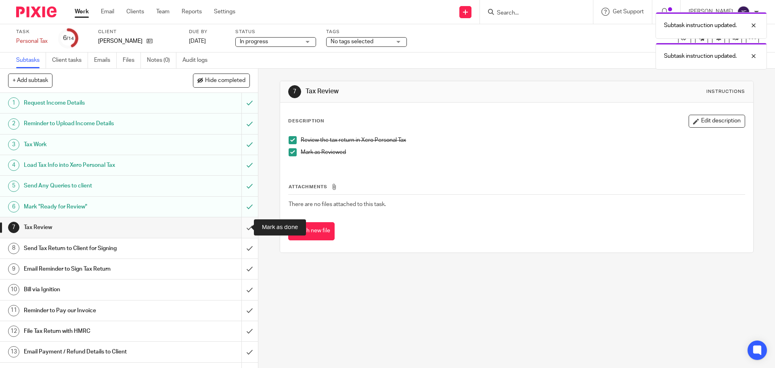
click at [239, 229] on input "submit" at bounding box center [129, 227] width 258 height 20
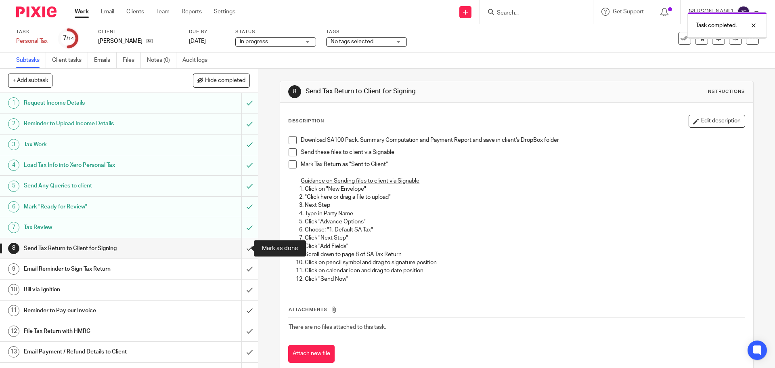
click at [240, 247] on input "submit" at bounding box center [129, 248] width 258 height 20
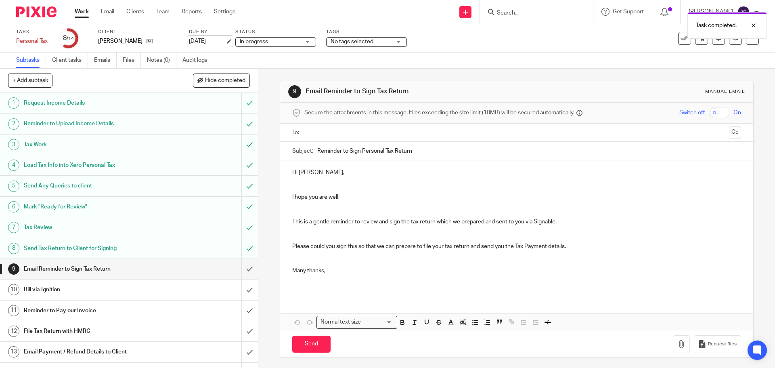
click at [223, 44] on link "[DATE]" at bounding box center [207, 41] width 36 height 8
click at [539, 12] on div "Task completed. Deadline updated." at bounding box center [576, 38] width 379 height 61
click at [515, 12] on div "Deadline updated." at bounding box center [576, 23] width 379 height 31
click at [510, 15] on div "Deadline updated." at bounding box center [576, 23] width 379 height 31
click at [524, 13] on div "Deadline updated." at bounding box center [576, 23] width 379 height 31
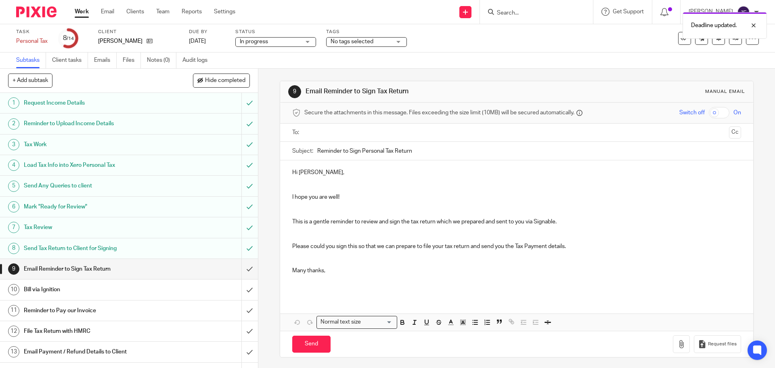
click at [518, 13] on div "Deadline updated." at bounding box center [576, 23] width 379 height 31
click at [526, 13] on div "Deadline updated." at bounding box center [576, 23] width 379 height 31
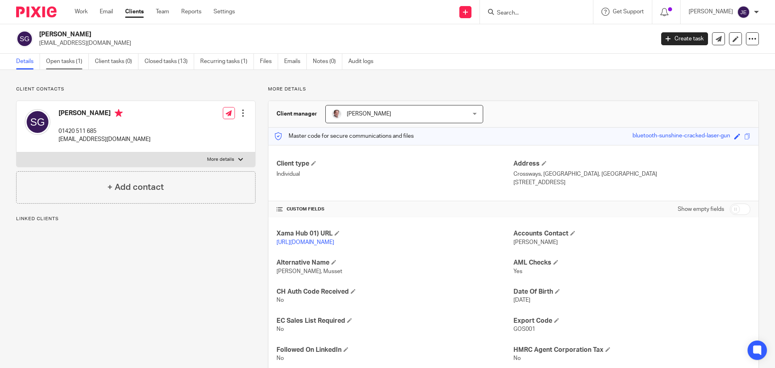
click at [79, 60] on link "Open tasks (1)" at bounding box center [67, 62] width 43 height 16
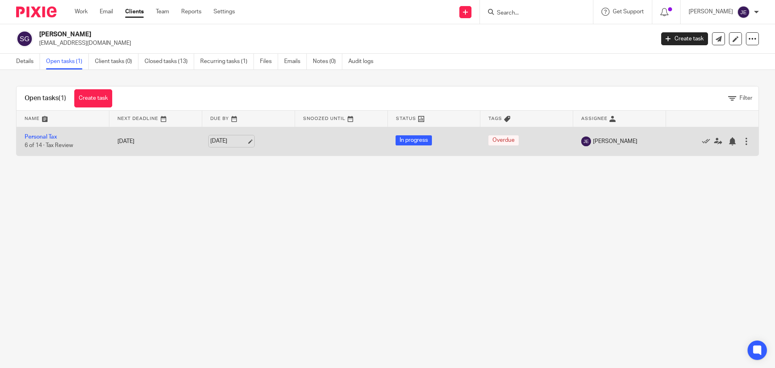
click at [244, 140] on link "[DATE]" at bounding box center [228, 141] width 36 height 8
click at [44, 138] on link "Personal Tax" at bounding box center [41, 137] width 32 height 6
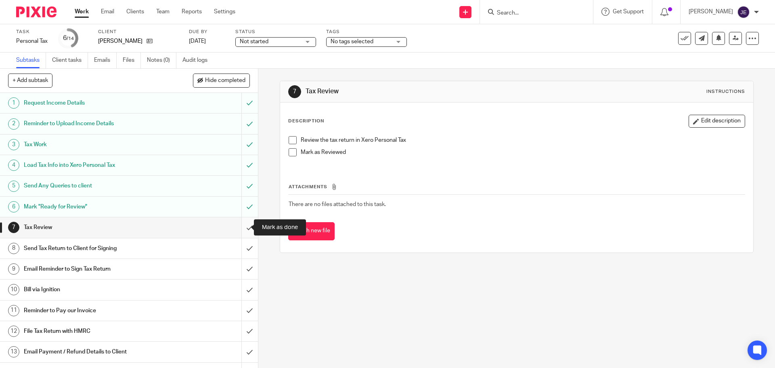
click at [245, 228] on input "submit" at bounding box center [129, 227] width 258 height 20
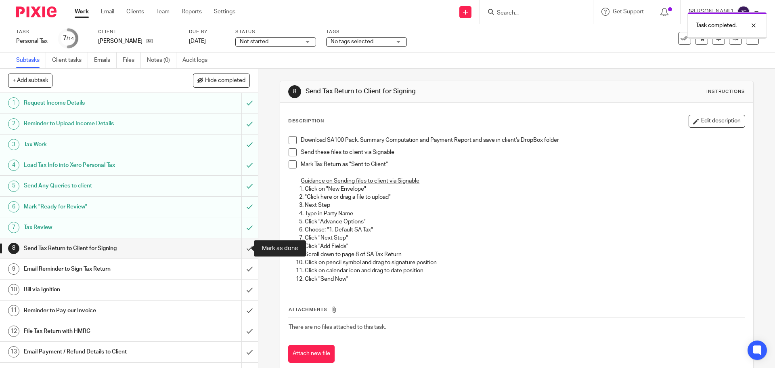
click at [240, 247] on input "submit" at bounding box center [129, 248] width 258 height 20
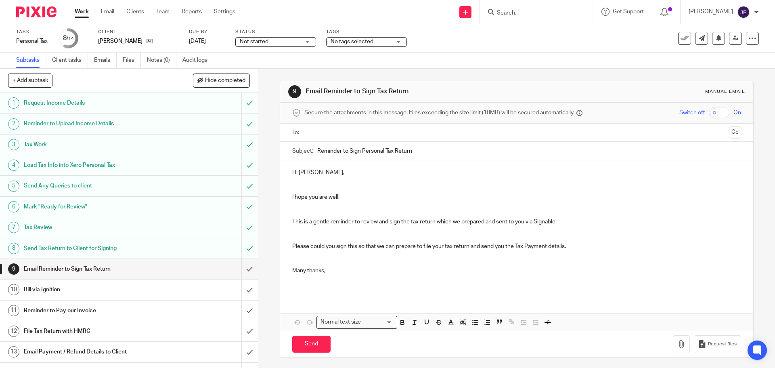
click at [279, 42] on span "Not started" at bounding box center [270, 42] width 61 height 8
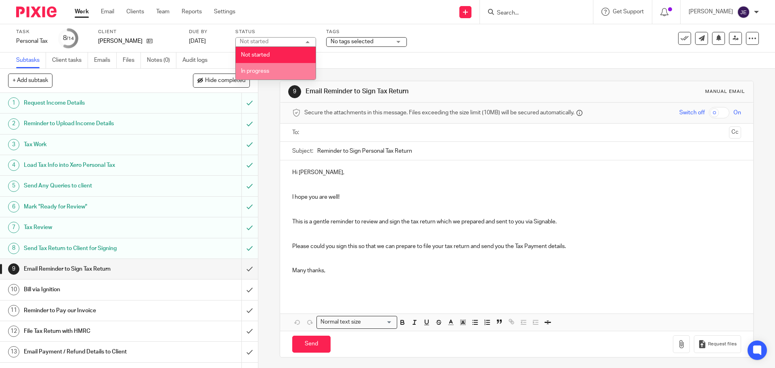
click at [274, 69] on li "In progress" at bounding box center [276, 71] width 80 height 17
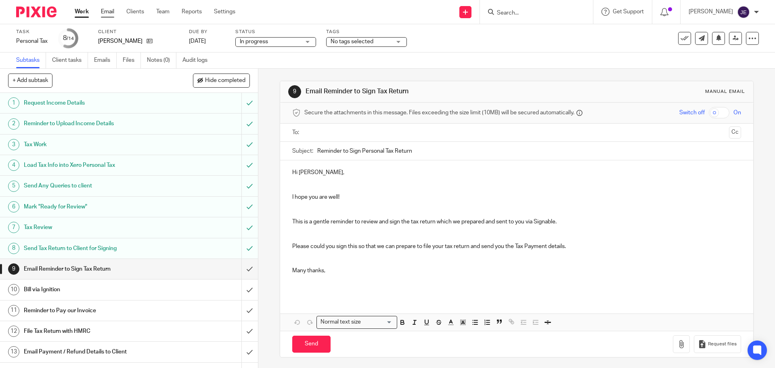
click at [113, 11] on link "Email" at bounding box center [107, 12] width 13 height 8
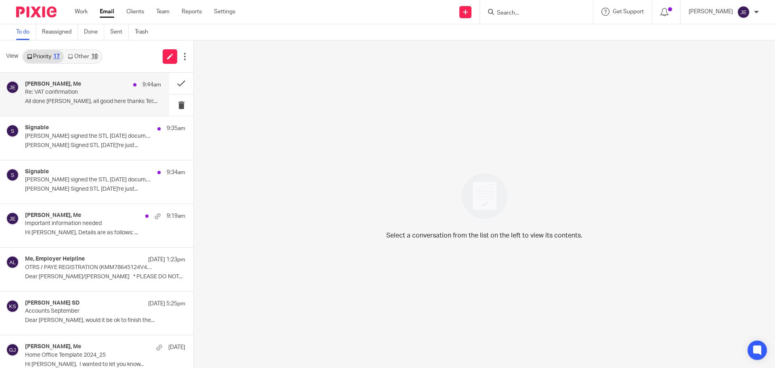
click at [107, 98] on p "All done [PERSON_NAME], all good here thanks Tel:..." at bounding box center [93, 101] width 136 height 7
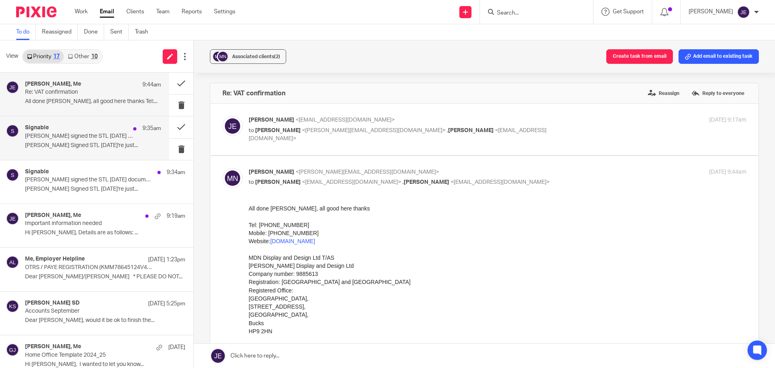
click at [97, 140] on div "Signable 9:35am [PERSON_NAME] signed the STL [DATE] document [PERSON_NAME] Sign…" at bounding box center [93, 137] width 136 height 27
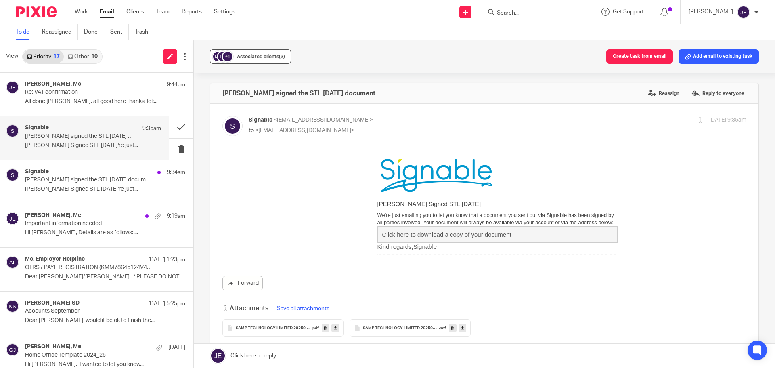
click at [253, 58] on span "Associated clients (3)" at bounding box center [261, 56] width 48 height 5
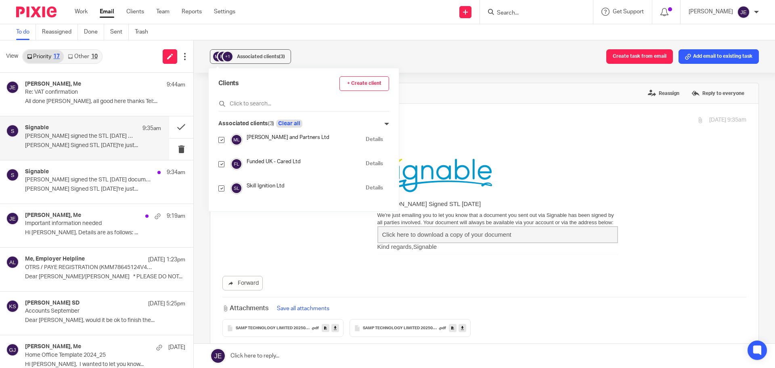
click at [299, 121] on button "Clear all" at bounding box center [289, 123] width 26 height 8
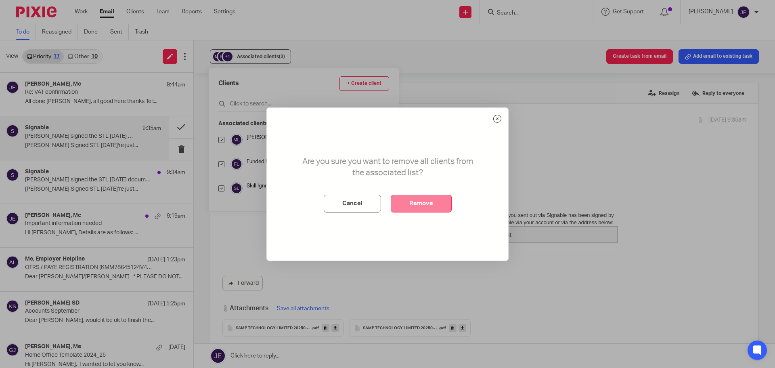
click at [434, 199] on button "Remove" at bounding box center [421, 203] width 61 height 18
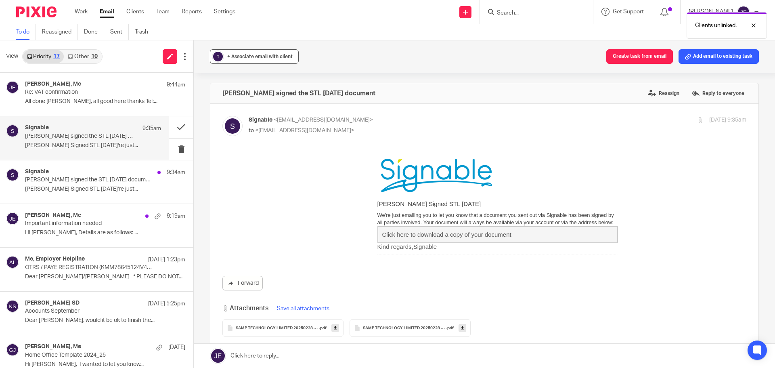
click at [256, 58] on span "+ Associate email with client" at bounding box center [259, 56] width 65 height 5
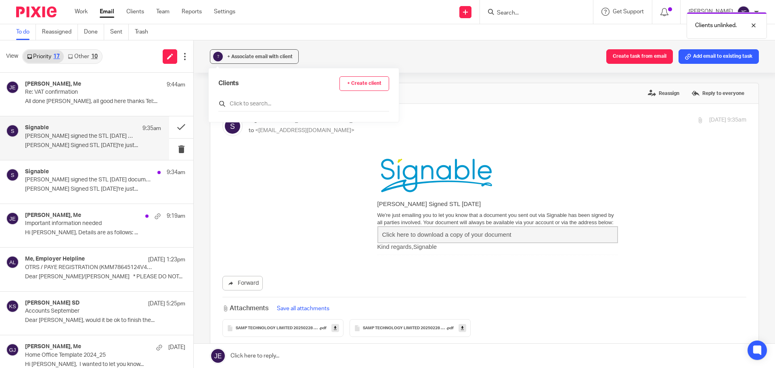
click at [240, 102] on input "text" at bounding box center [303, 104] width 171 height 8
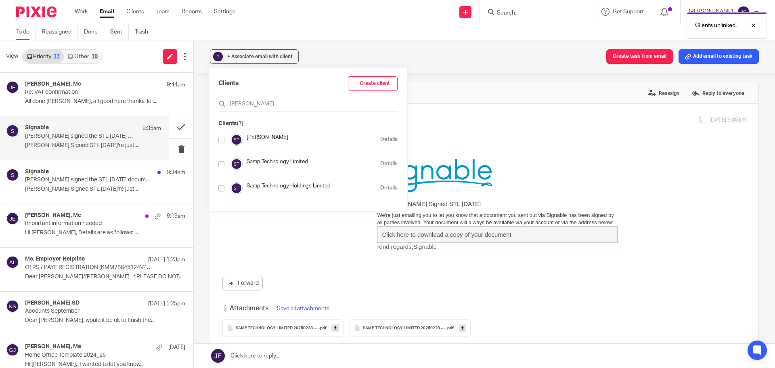
type input "sam"
click at [219, 166] on input "checkbox" at bounding box center [221, 164] width 6 height 6
checkbox input "true"
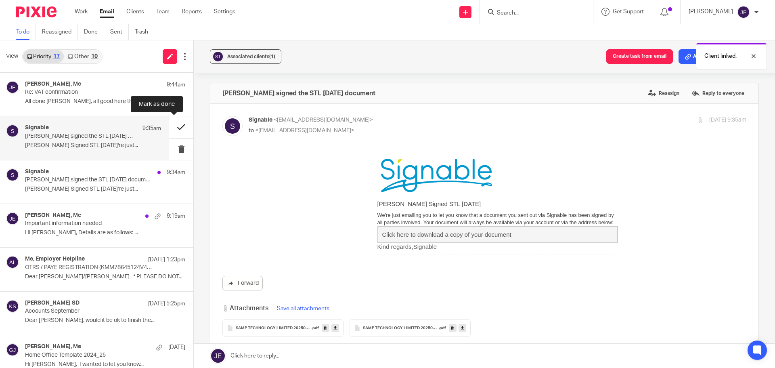
click at [170, 122] on button at bounding box center [181, 126] width 24 height 21
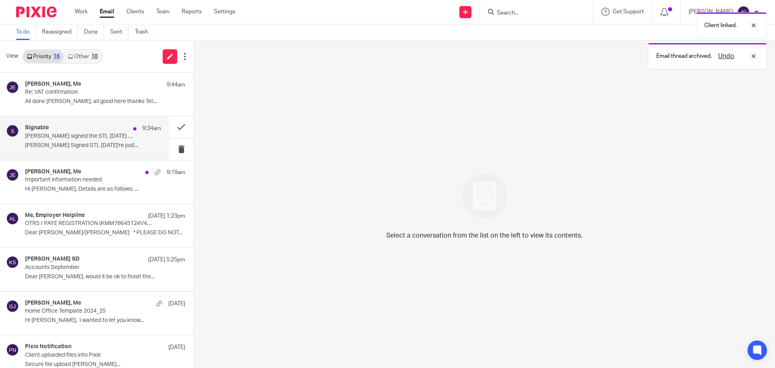
click at [76, 131] on div "Signable 9:34am" at bounding box center [93, 128] width 136 height 8
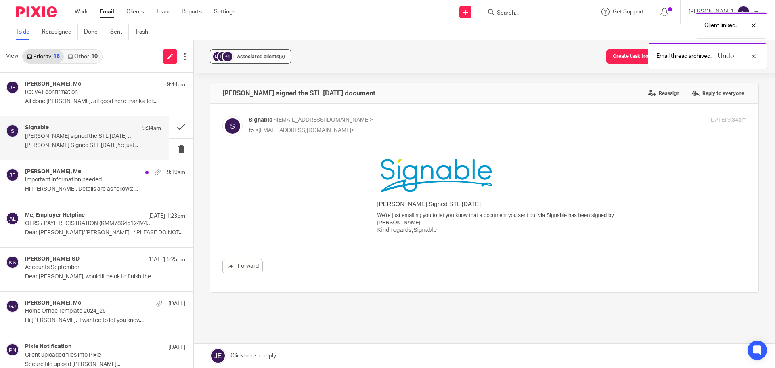
click at [248, 58] on span "Associated clients (3)" at bounding box center [261, 56] width 48 height 5
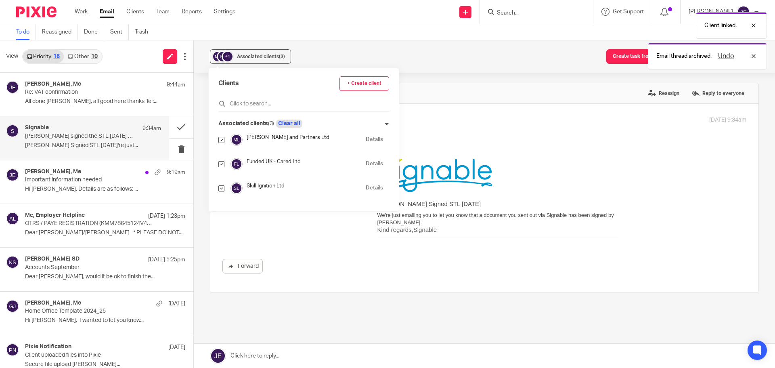
click at [285, 123] on button "Clear all" at bounding box center [289, 123] width 26 height 8
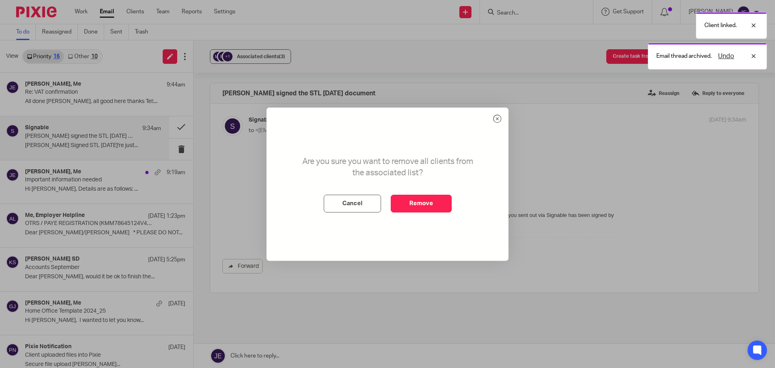
click at [438, 215] on div "Are you sure you want to remove all clients from the associated list? Cancel Re…" at bounding box center [387, 184] width 241 height 152
click at [432, 203] on button "Remove" at bounding box center [421, 203] width 61 height 18
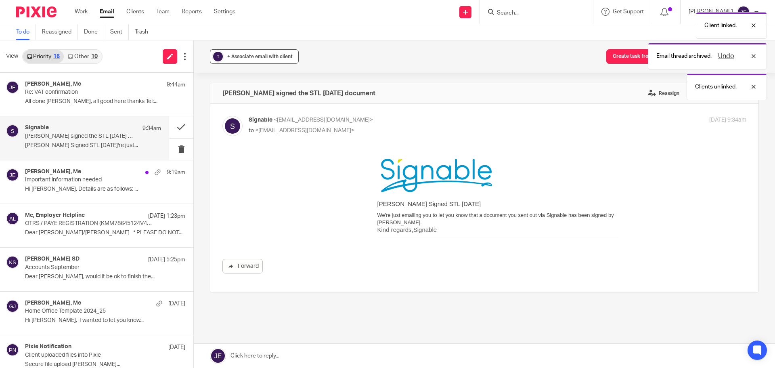
click at [264, 57] on span "+ Associate email with client" at bounding box center [259, 56] width 65 height 5
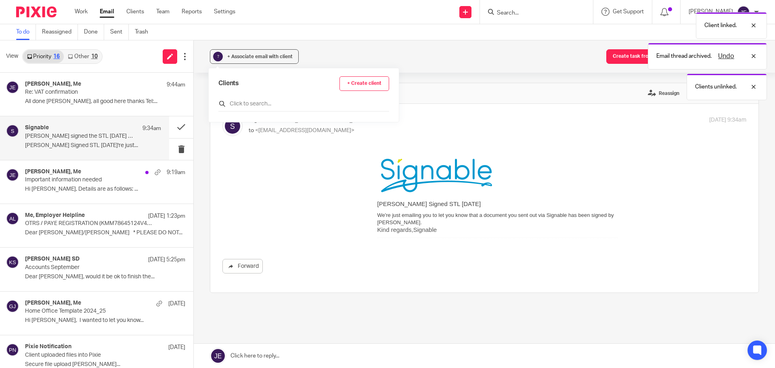
click at [249, 103] on input "text" at bounding box center [303, 104] width 171 height 8
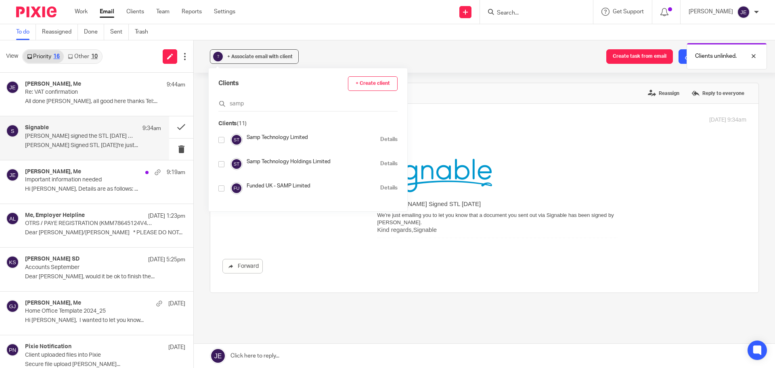
type input "samp"
click at [223, 141] on input "checkbox" at bounding box center [221, 140] width 6 height 6
checkbox input "true"
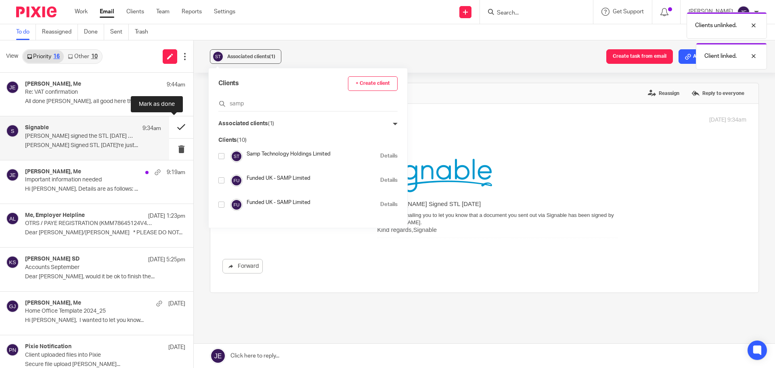
click at [169, 129] on button at bounding box center [181, 126] width 24 height 21
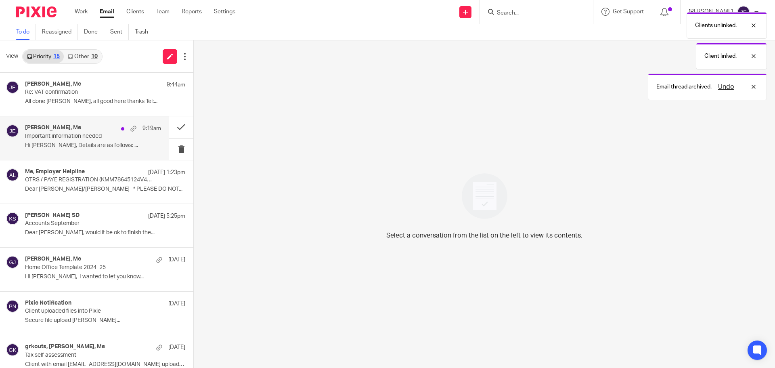
click at [100, 127] on div "Paula Ribeiro, Me 9:19am" at bounding box center [93, 128] width 136 height 8
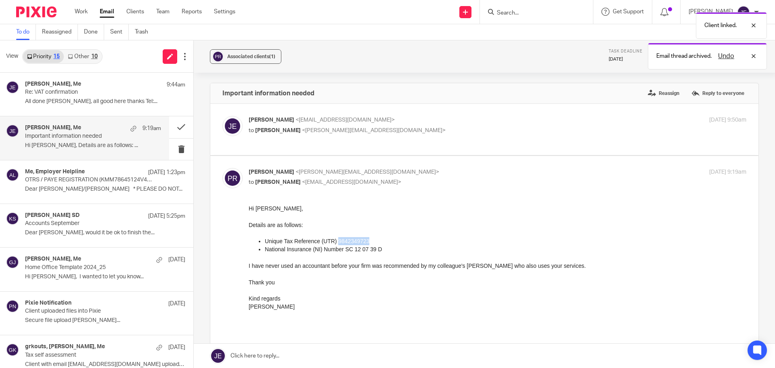
drag, startPoint x: 333, startPoint y: 239, endPoint x: 365, endPoint y: 240, distance: 31.5
click at [365, 240] on p "Unique Tax Reference (UTR) 9842349723" at bounding box center [505, 240] width 481 height 8
copy p "9842349723"
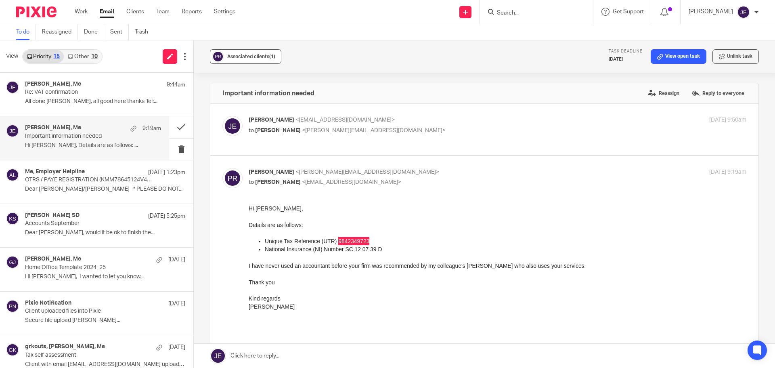
click at [249, 53] on div "Associated clients (1)" at bounding box center [251, 56] width 48 height 8
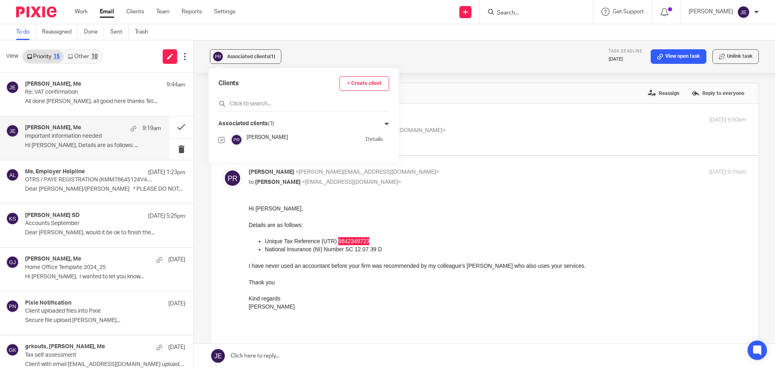
click at [365, 138] on link "Details" at bounding box center [373, 140] width 17 height 8
drag, startPoint x: 345, startPoint y: 251, endPoint x: 379, endPoint y: 252, distance: 33.9
click at [379, 252] on p "National Insurance (NI) Number SC 12 07 39 D" at bounding box center [505, 248] width 481 height 8
copy p "SC 12 07 39 D"
click at [362, 353] on link at bounding box center [484, 355] width 581 height 24
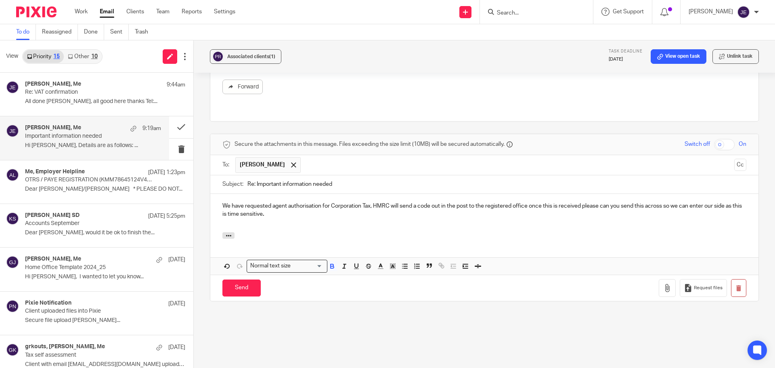
click at [218, 202] on div "We have requested agent authorisation for Corporation Tax, HMRC will send a cod…" at bounding box center [484, 213] width 548 height 39
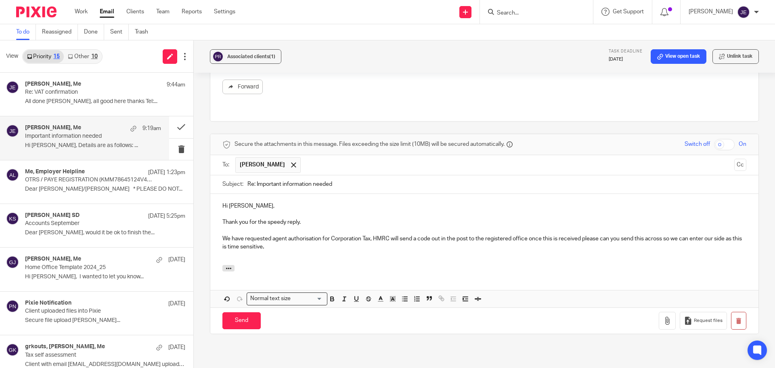
click at [220, 224] on div "Hi Paula, Thank you for the speedy reply. We have requested agent authorisation…" at bounding box center [484, 229] width 548 height 71
click at [335, 238] on p "We have requested agent authorisation for Corporation Tax, HMRC will send a cod…" at bounding box center [484, 242] width 524 height 17
drag, startPoint x: 489, startPoint y: 238, endPoint x: 541, endPoint y: 237, distance: 52.0
click at [541, 237] on p "We have requested agent authorisation for Self Assessment Tax, HMRC will send a…" at bounding box center [484, 242] width 524 height 17
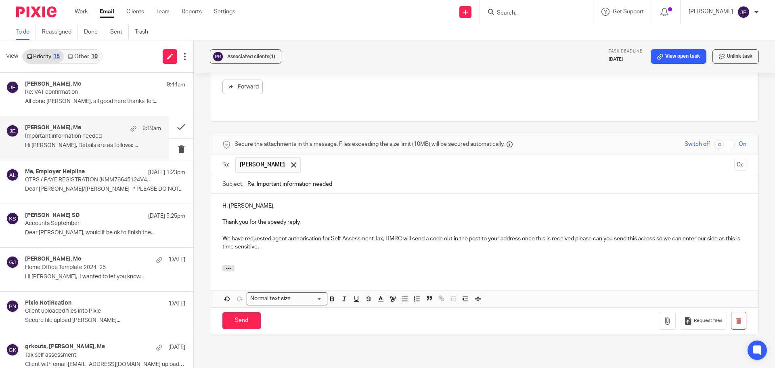
click at [318, 250] on p "We have requested agent authorisation for Self Assessment Tax, HMRC will send a…" at bounding box center [484, 242] width 524 height 17
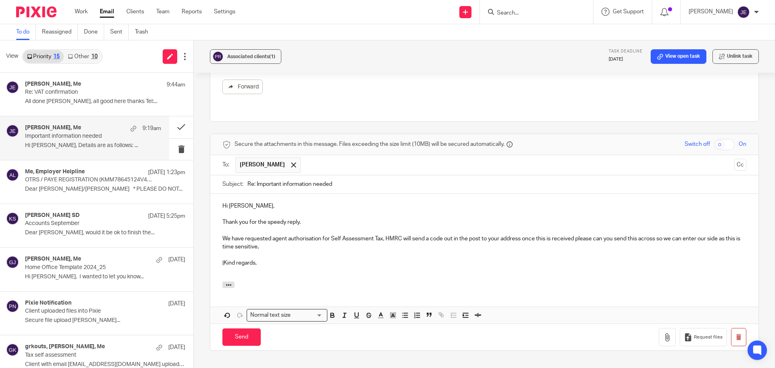
click at [224, 265] on p "|Kind regards," at bounding box center [484, 263] width 524 height 8
click at [251, 339] on input "Send" at bounding box center [241, 336] width 38 height 17
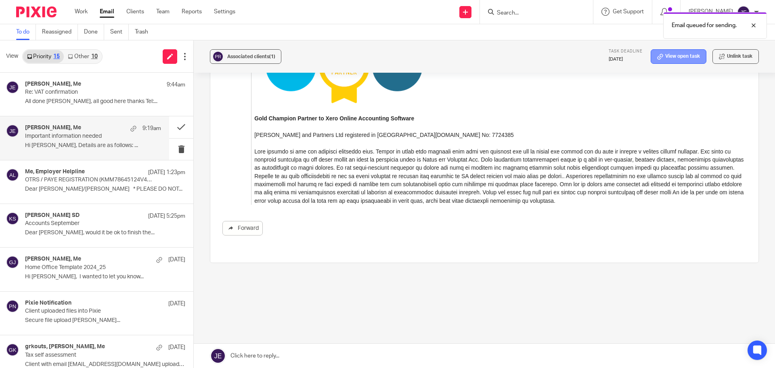
click at [680, 58] on link "View open task" at bounding box center [678, 56] width 56 height 15
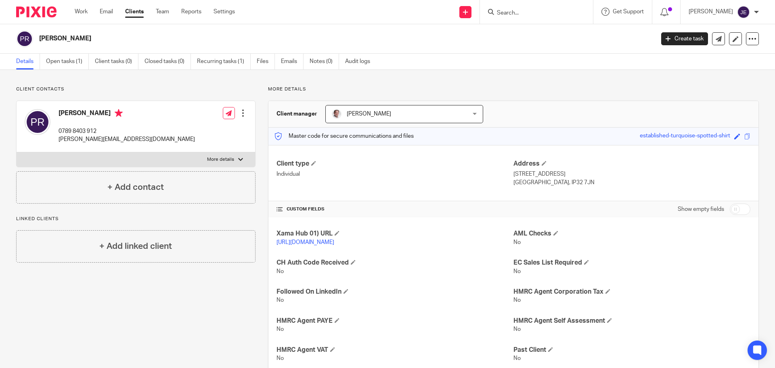
click at [737, 207] on input "checkbox" at bounding box center [739, 208] width 21 height 11
checkbox input "true"
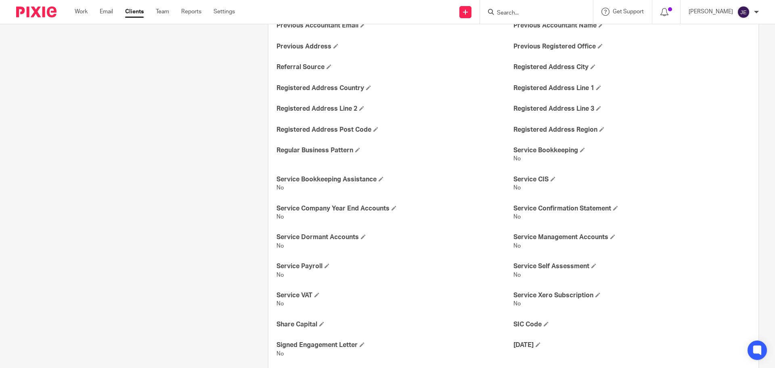
scroll to position [827, 0]
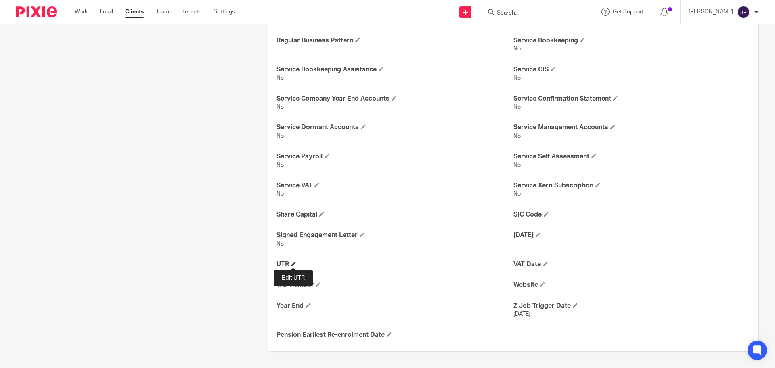
click at [294, 265] on span at bounding box center [293, 263] width 5 height 5
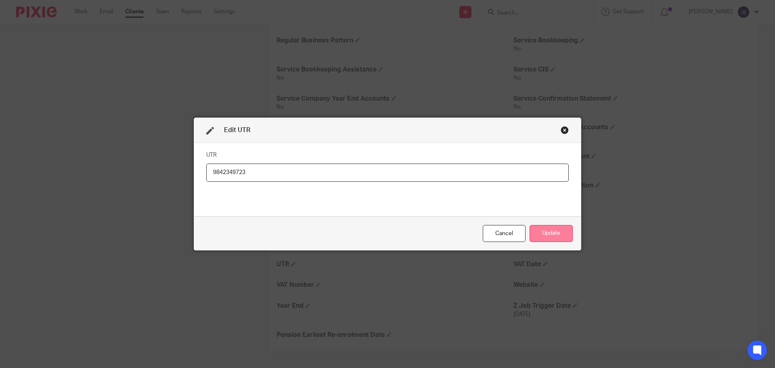
type input "9842349723"
click at [545, 233] on button "Update" at bounding box center [550, 233] width 43 height 17
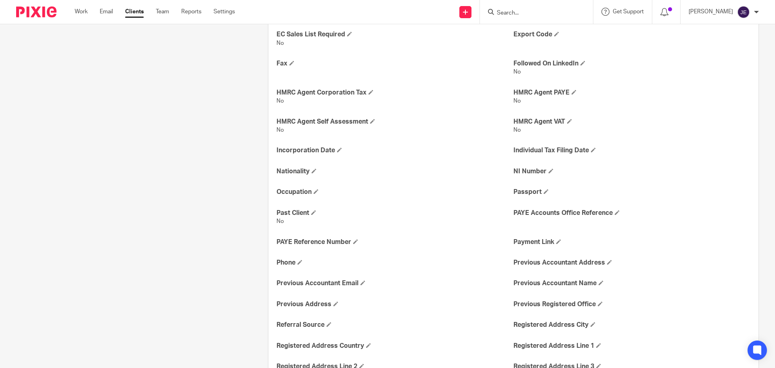
scroll to position [424, 0]
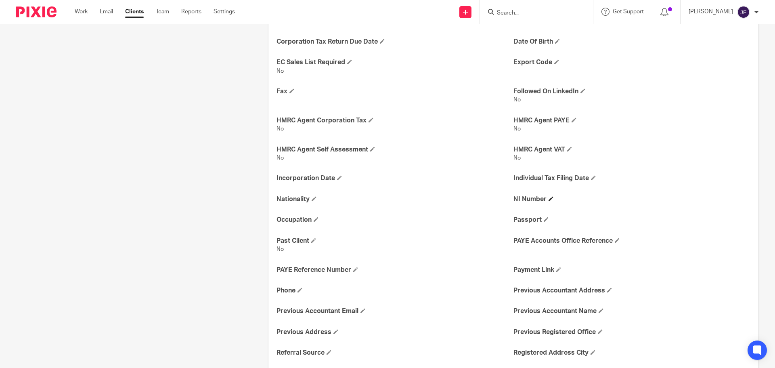
click at [548, 201] on span at bounding box center [550, 198] width 5 height 5
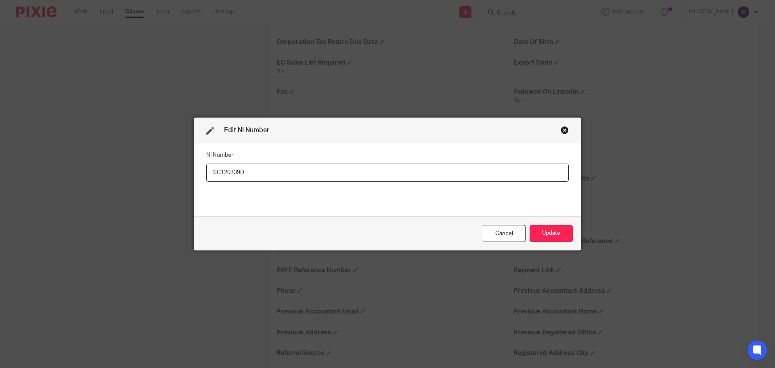
click at [209, 173] on input "SC120739D" at bounding box center [387, 172] width 362 height 18
type input "SC120739D"
click at [535, 228] on button "Update" at bounding box center [550, 233] width 43 height 17
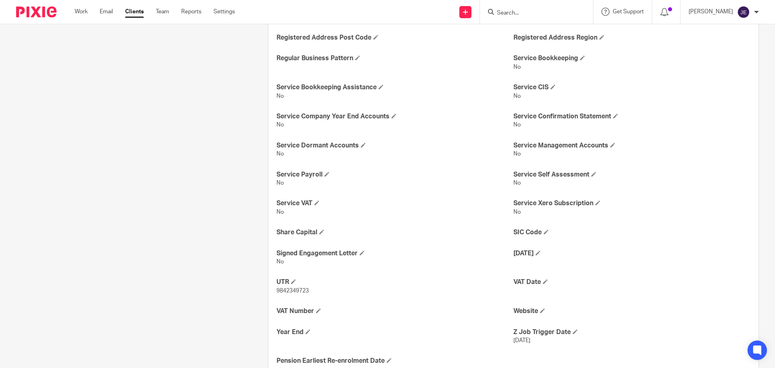
scroll to position [844, 0]
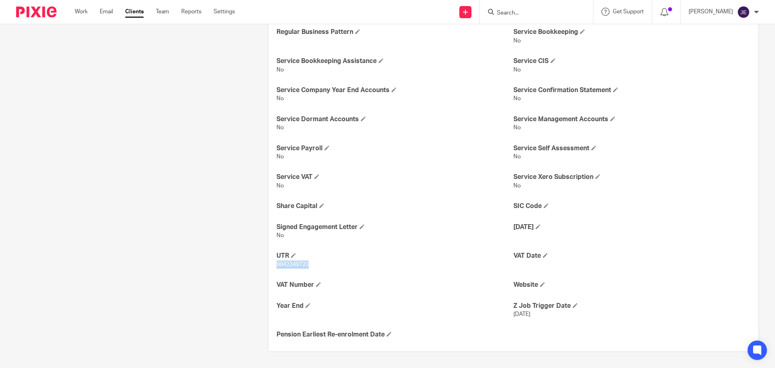
drag, startPoint x: 315, startPoint y: 267, endPoint x: 272, endPoint y: 267, distance: 42.8
copy span "9842349723"
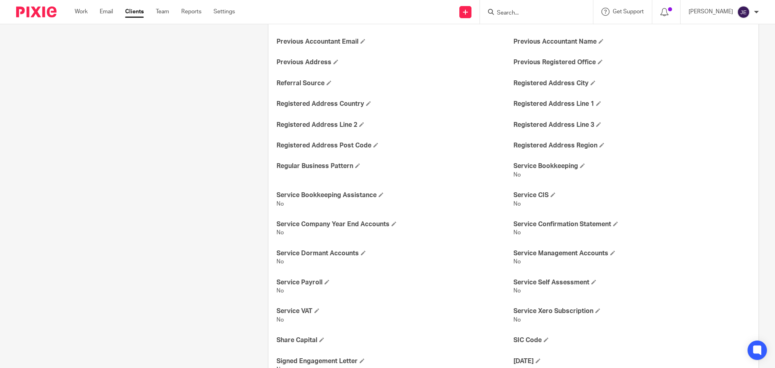
scroll to position [561, 0]
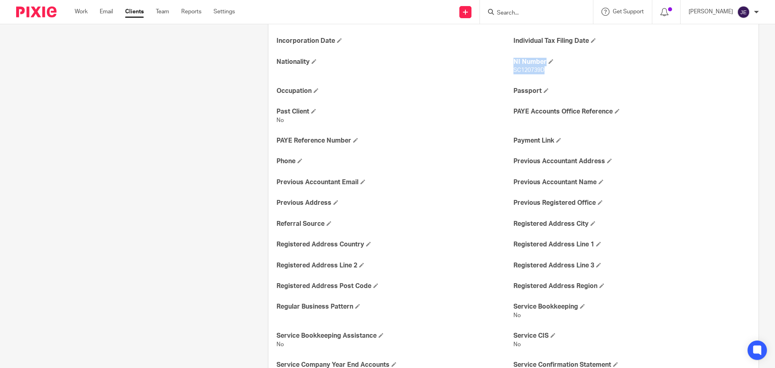
drag, startPoint x: 542, startPoint y: 78, endPoint x: 508, endPoint y: 82, distance: 34.1
click at [508, 82] on div "Xama Hub 01) URL https://platform.xamatech.com/portal/crm/clients/d40f9a60-93c8…" at bounding box center [513, 140] width 490 height 969
click at [547, 88] on div "Xama Hub 01) URL https://platform.xamatech.com/portal/crm/clients/d40f9a60-93c8…" at bounding box center [513, 140] width 490 height 969
drag, startPoint x: 547, startPoint y: 81, endPoint x: 510, endPoint y: 83, distance: 37.2
click at [510, 83] on div "Xama Hub 01) URL https://platform.xamatech.com/portal/crm/clients/d40f9a60-93c8…" at bounding box center [513, 140] width 490 height 969
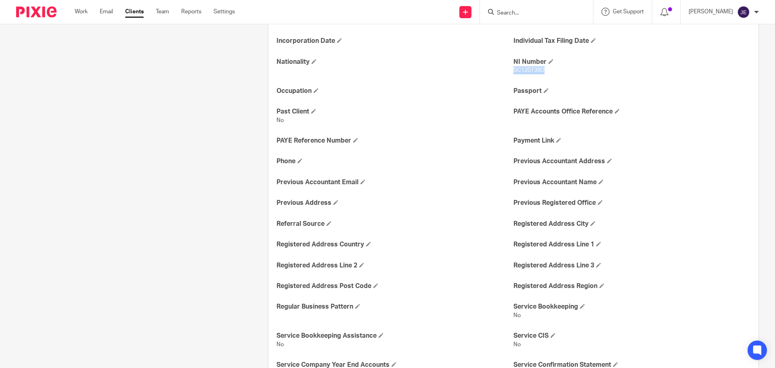
copy span "SC120739D"
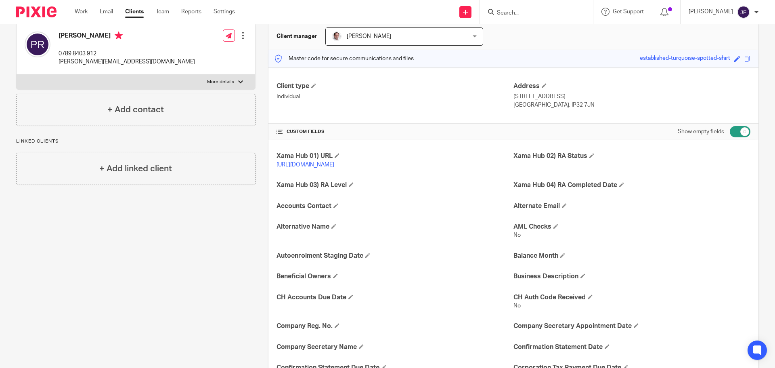
scroll to position [0, 0]
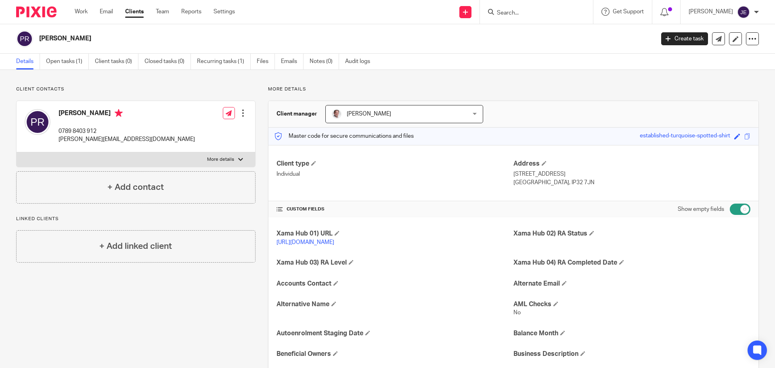
drag, startPoint x: 581, startPoint y: 189, endPoint x: 562, endPoint y: 187, distance: 18.6
click at [562, 187] on div "Client type Individual Address 23 Brackenwood Crescent Bury Saint Edmunds, IP32…" at bounding box center [513, 173] width 490 height 56
copy p "IP32 7JN"
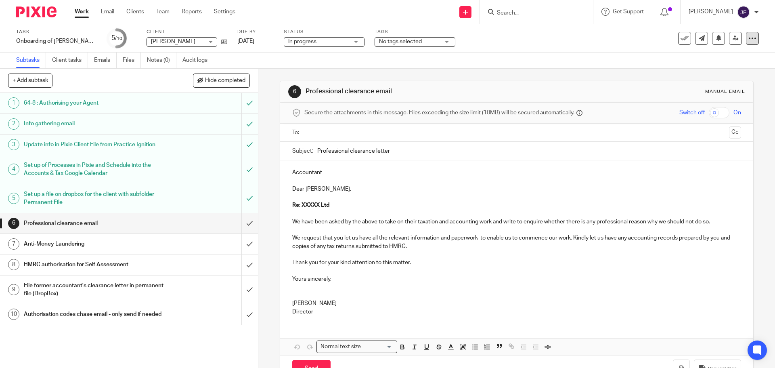
click at [748, 40] on icon at bounding box center [752, 38] width 8 height 8
click at [706, 69] on link "Advanced task editor" at bounding box center [720, 71] width 53 height 6
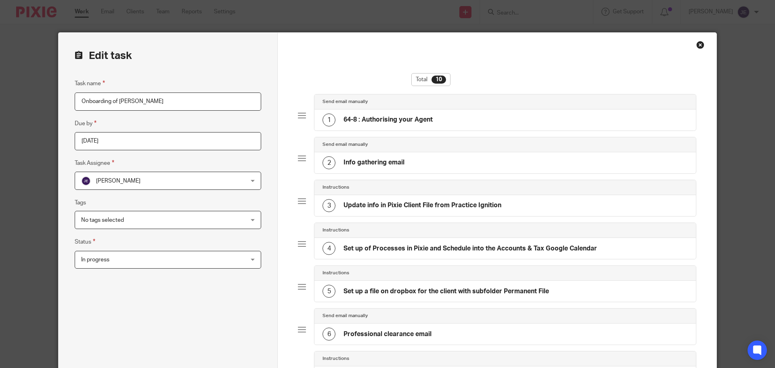
scroll to position [202, 0]
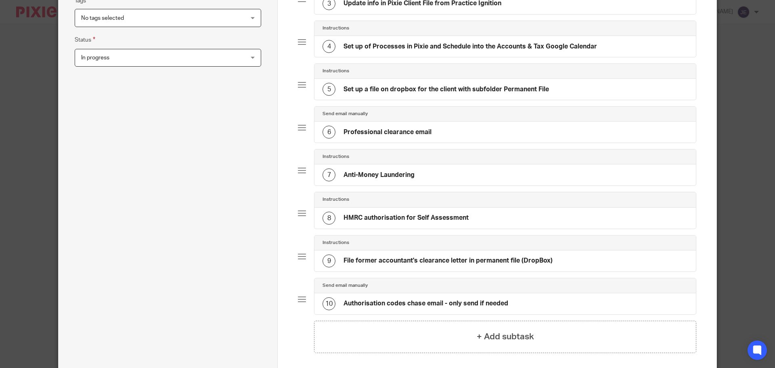
click at [392, 134] on h4 "Professional clearance email" at bounding box center [387, 132] width 88 height 8
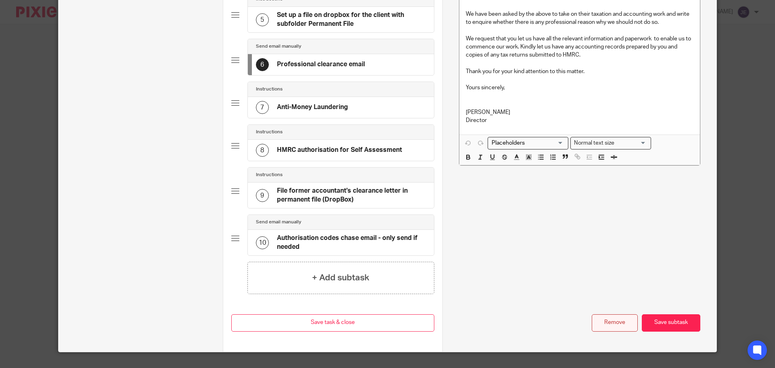
click at [618, 321] on button "Remove" at bounding box center [614, 322] width 46 height 17
type input "File former accountant's clearance letter in permanent file (DropBox)"
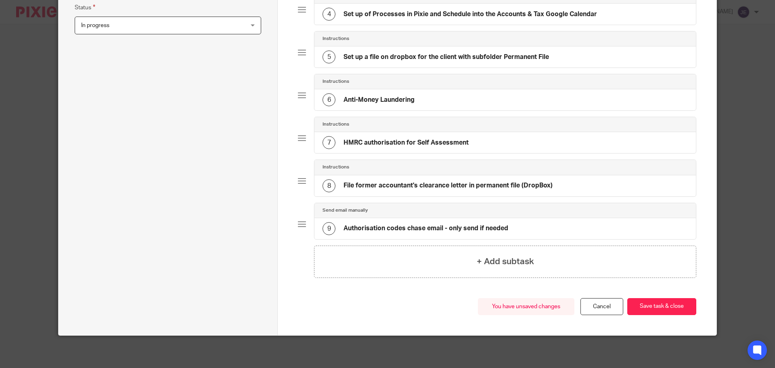
scroll to position [234, 0]
click at [435, 184] on h4 "File former accountant's clearance letter in permanent file (DropBox)" at bounding box center [447, 185] width 209 height 8
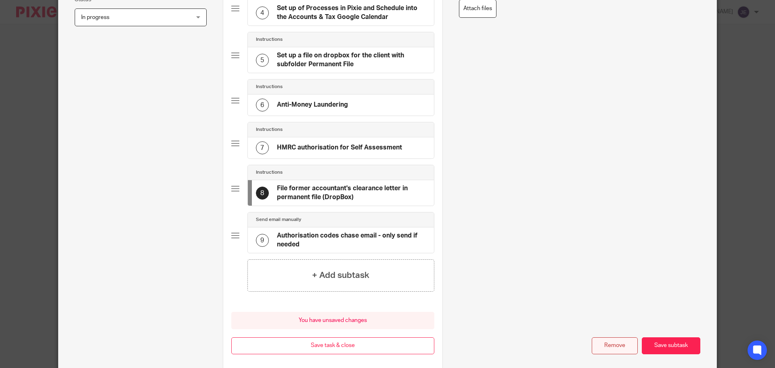
click at [612, 340] on button "Remove" at bounding box center [614, 345] width 46 height 17
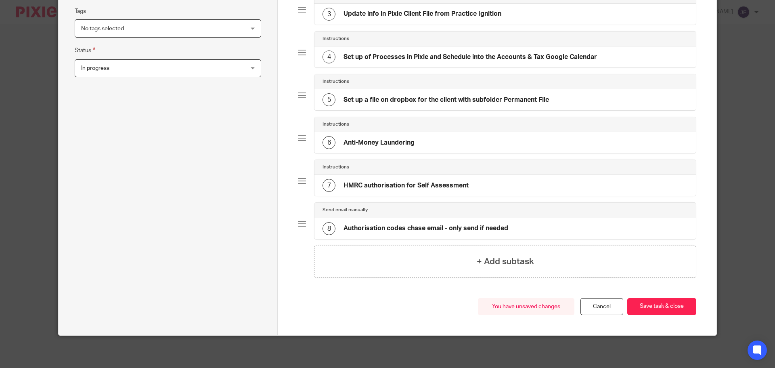
scroll to position [191, 0]
click at [676, 305] on button "Save task & close" at bounding box center [661, 306] width 69 height 17
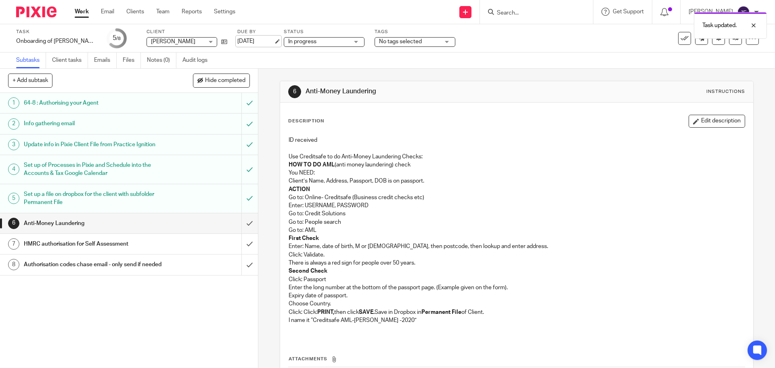
click at [263, 40] on link "[DATE]" at bounding box center [255, 41] width 36 height 8
click at [111, 10] on link "Email" at bounding box center [107, 12] width 13 height 8
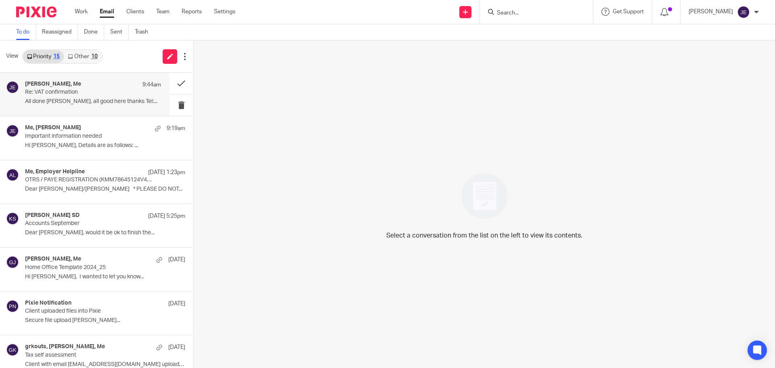
click at [100, 84] on div "[PERSON_NAME], Me 9:44am" at bounding box center [93, 85] width 136 height 8
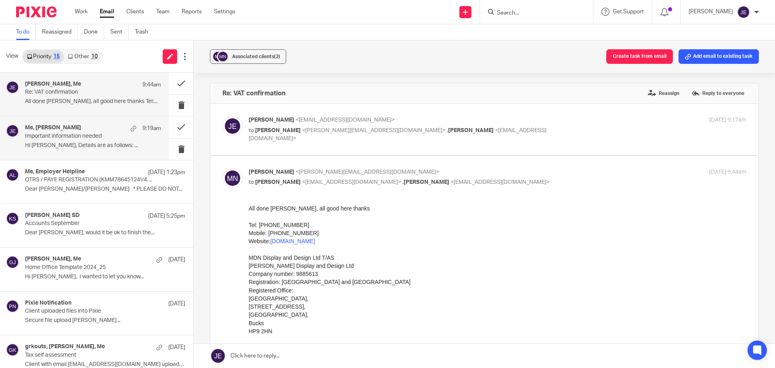
click at [103, 130] on div "Me, Paula Ribeiro 9:19am" at bounding box center [93, 128] width 136 height 8
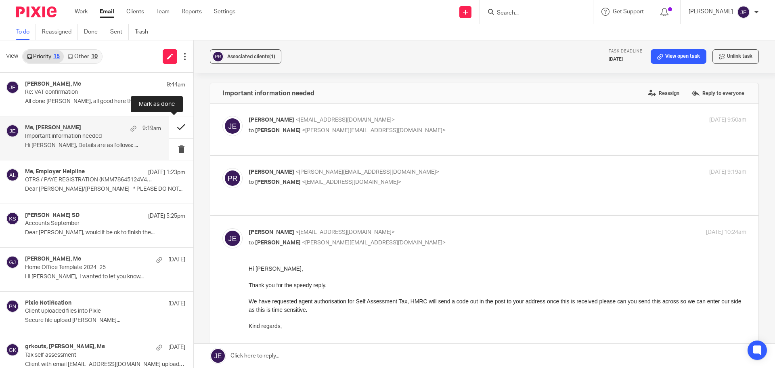
click at [172, 125] on button at bounding box center [181, 126] width 24 height 21
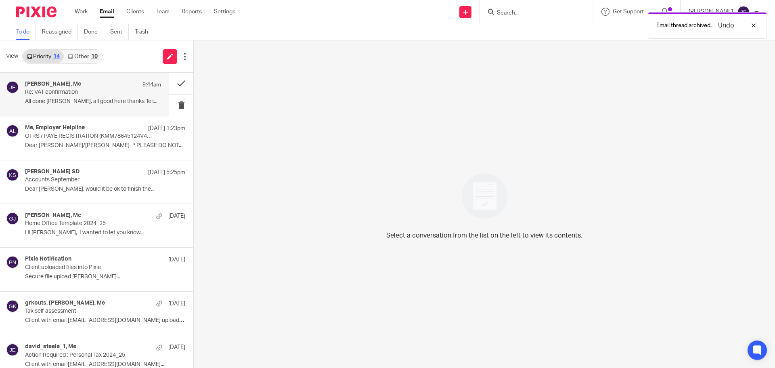
click at [80, 92] on p "Re: VAT confirmation" at bounding box center [79, 92] width 109 height 7
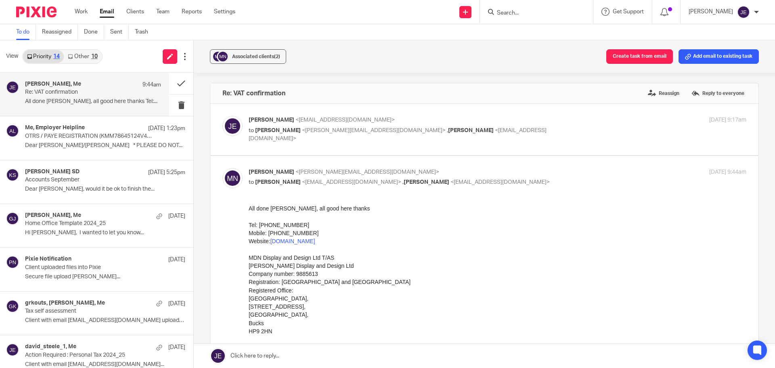
click at [77, 52] on link "Other 10" at bounding box center [83, 56] width 38 height 13
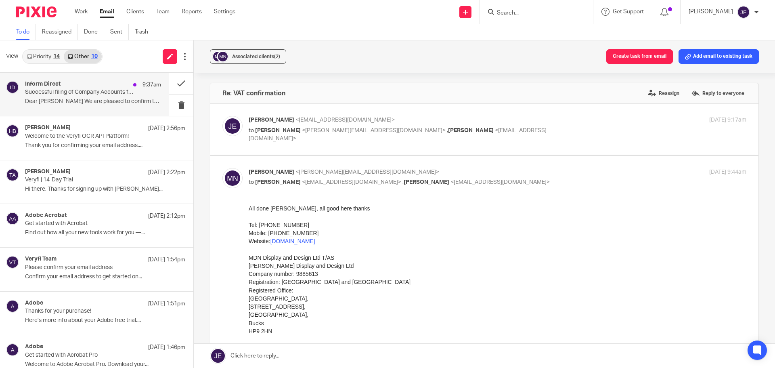
click at [81, 80] on div "Inform Direct 9:37am Successful filing of Company Accounts for KNOW RISK ENERGY…" at bounding box center [84, 94] width 169 height 43
click at [242, 54] on span "+ Associate email with client" at bounding box center [259, 56] width 65 height 5
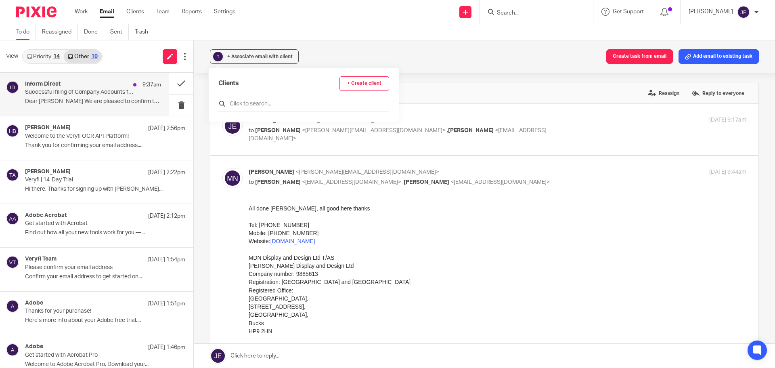
click at [264, 100] on input "text" at bounding box center [303, 104] width 171 height 8
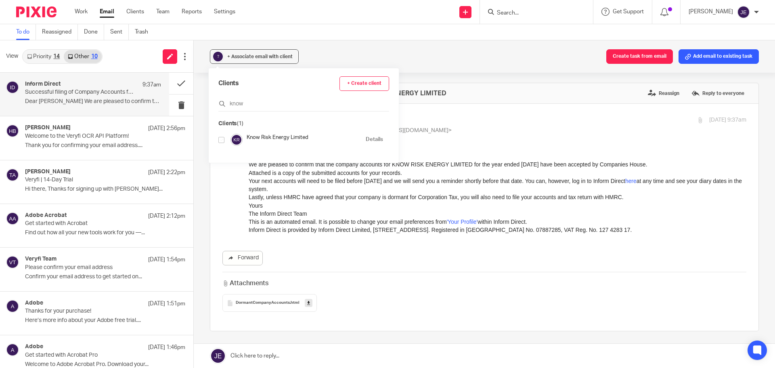
type input "know"
click at [222, 140] on input "checkbox" at bounding box center [221, 140] width 6 height 6
checkbox input "true"
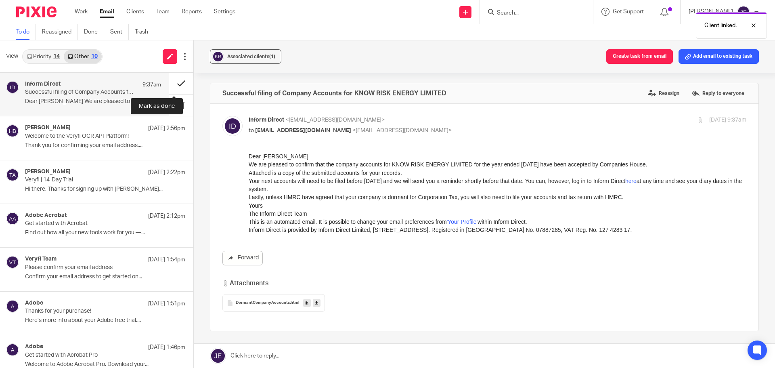
click at [176, 82] on button at bounding box center [181, 83] width 24 height 21
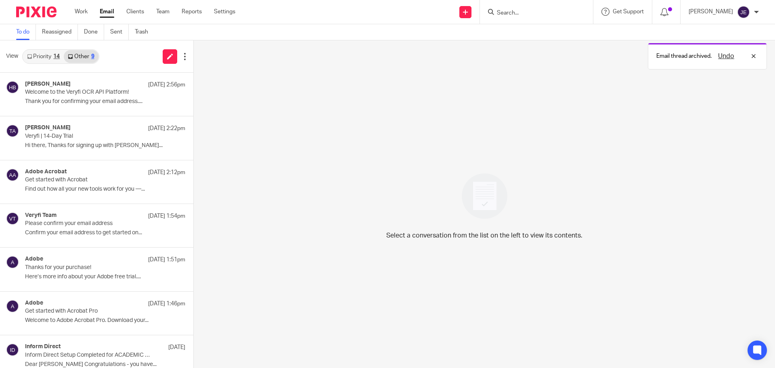
click at [48, 58] on link "Priority 14" at bounding box center [43, 56] width 41 height 13
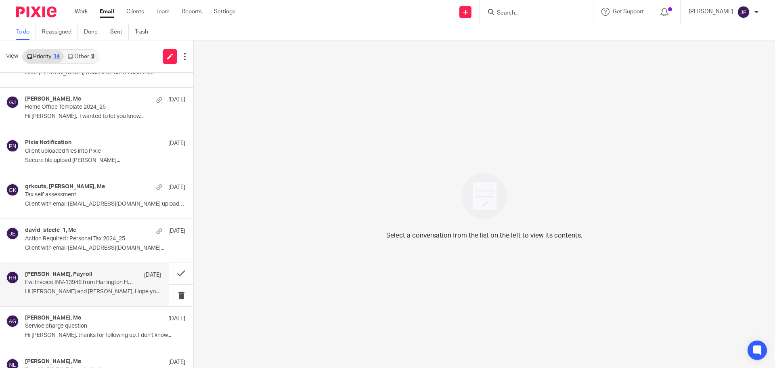
scroll to position [115, 0]
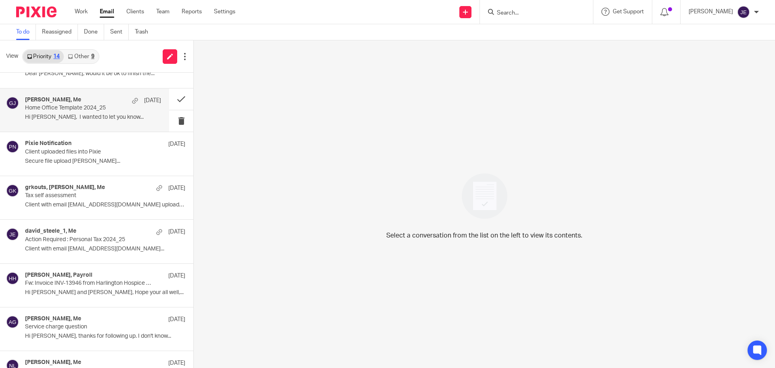
click at [75, 115] on p "Hi Jade, I wanted to let you know..." at bounding box center [93, 117] width 136 height 7
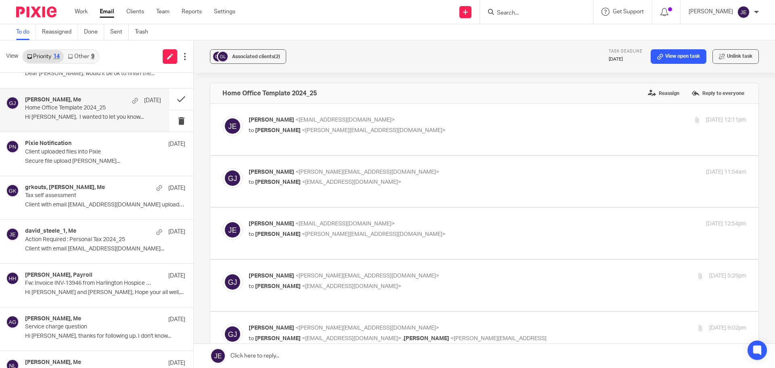
scroll to position [0, 0]
click at [621, 279] on div "Graham James <g.james@outlook.com> to Jade Eveleigh <jade@munroandpartners.com>…" at bounding box center [497, 281] width 497 height 20
checkbox input "true"
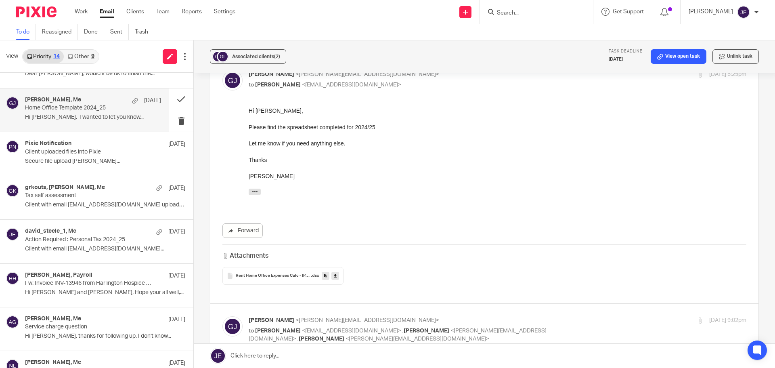
scroll to position [202, 0]
click at [286, 266] on div "Rent Home Office Expenses Calc - Graham James 2024_25 .xlsx" at bounding box center [282, 275] width 121 height 18
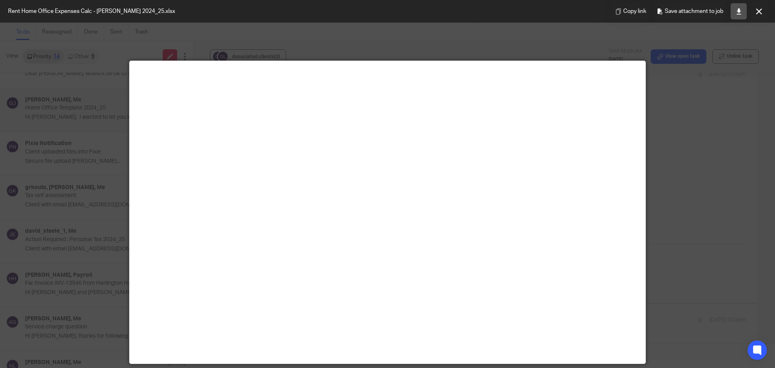
click at [737, 11] on icon at bounding box center [738, 11] width 6 height 6
click at [756, 12] on icon at bounding box center [759, 11] width 6 height 6
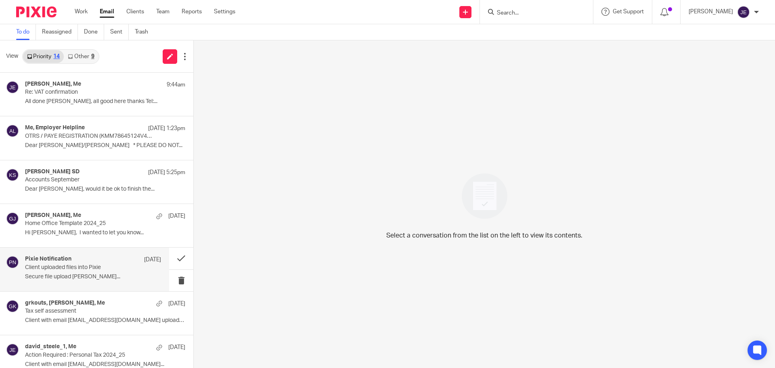
click at [83, 255] on div "Pixie Notification [DATE] Client uploaded files into Pixie Secure file upload G…" at bounding box center [84, 268] width 169 height 43
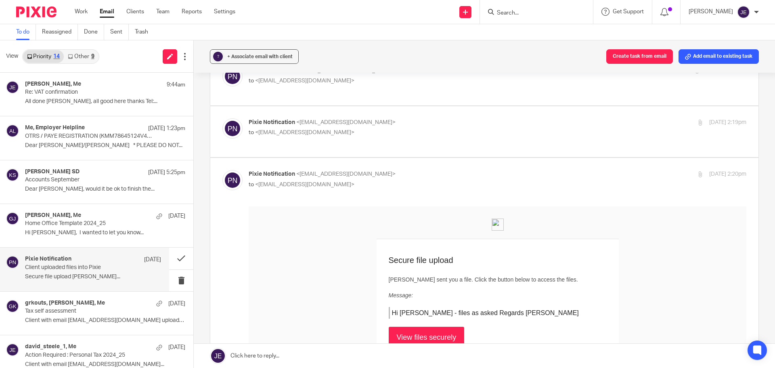
scroll to position [202, 0]
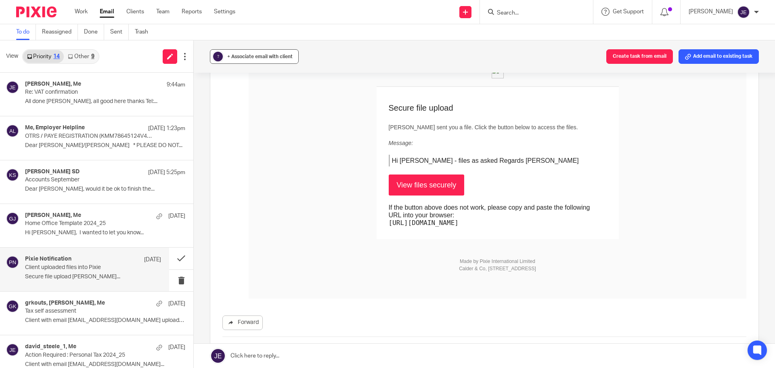
click at [253, 54] on span "+ Associate email with client" at bounding box center [259, 56] width 65 height 5
click at [236, 101] on input "text" at bounding box center [303, 104] width 171 height 8
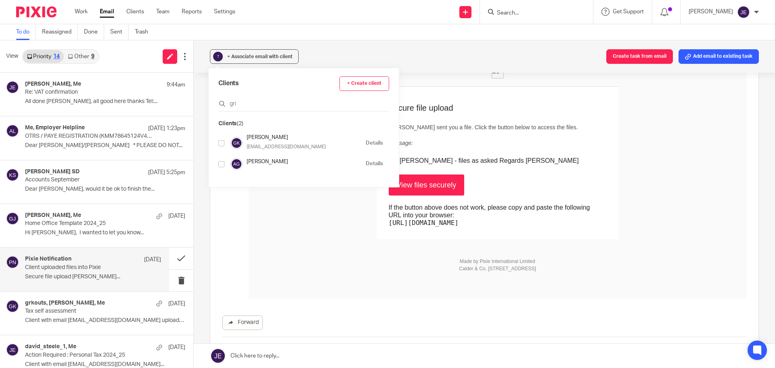
type input "gri"
click at [223, 140] on input "checkbox" at bounding box center [221, 143] width 6 height 6
checkbox input "true"
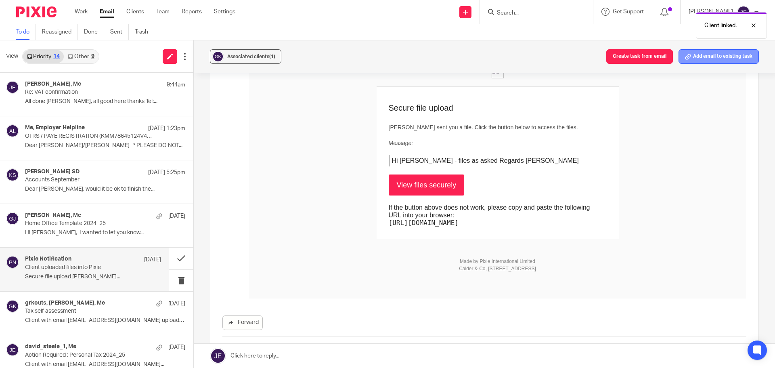
click at [685, 57] on icon at bounding box center [688, 57] width 6 height 6
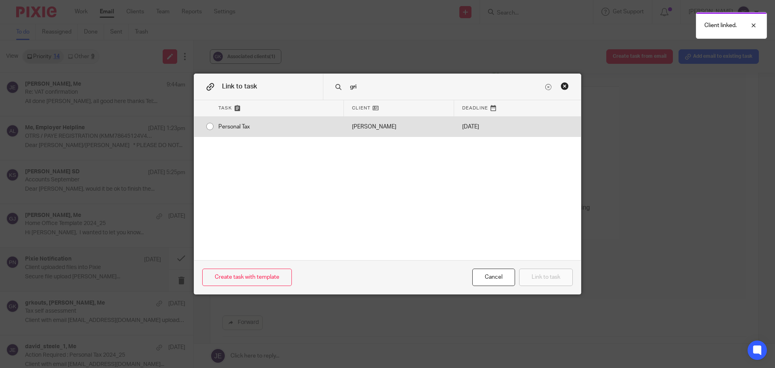
type input "gri"
click at [462, 126] on div "[DATE]" at bounding box center [485, 127] width 63 height 20
radio input "true"
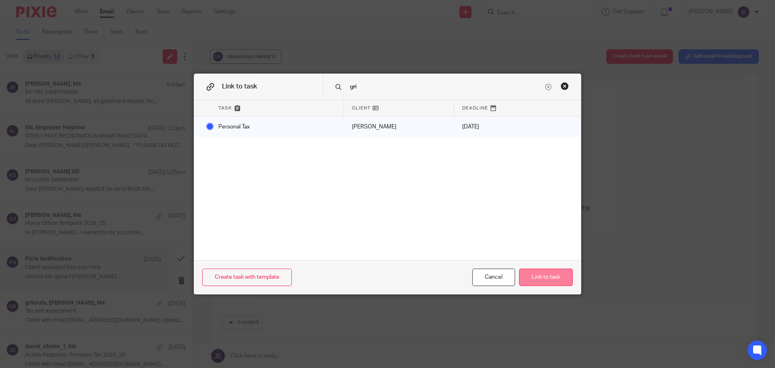
click at [547, 272] on button "Link to task" at bounding box center [546, 276] width 54 height 17
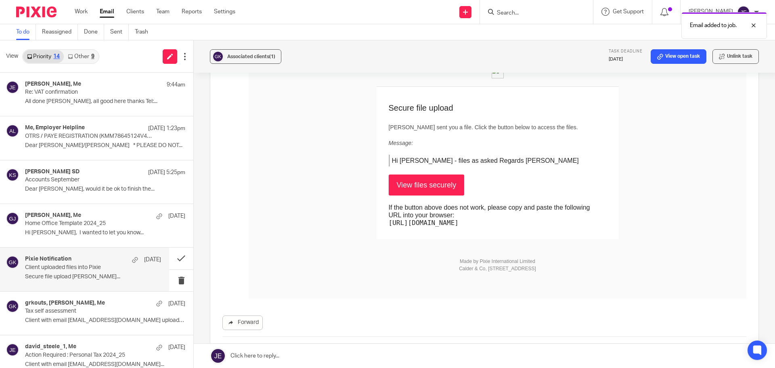
scroll to position [0, 0]
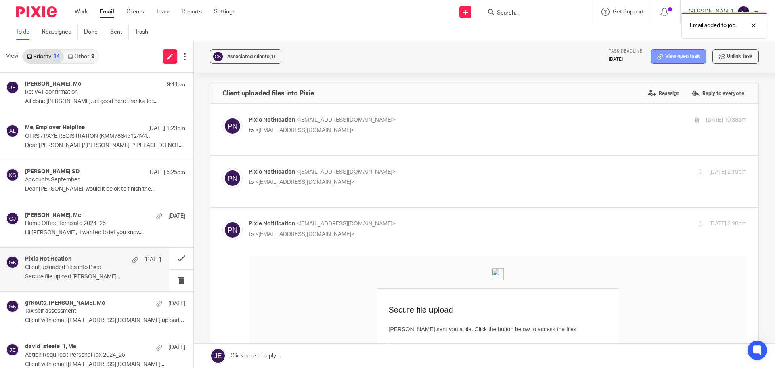
click at [658, 52] on link "View open task" at bounding box center [678, 56] width 56 height 15
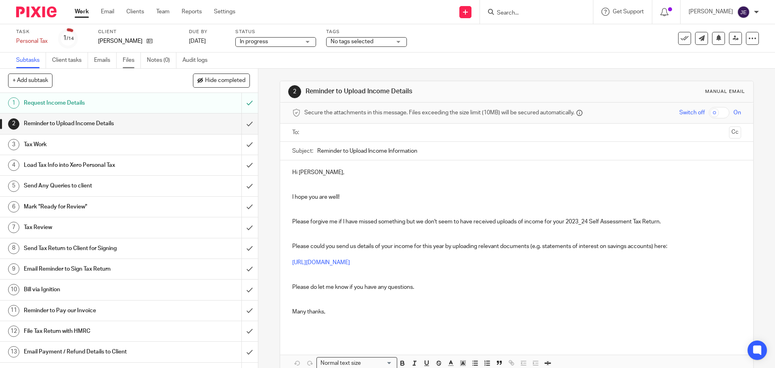
click at [130, 61] on link "Files" at bounding box center [132, 60] width 18 height 16
